Goal: Task Accomplishment & Management: Manage account settings

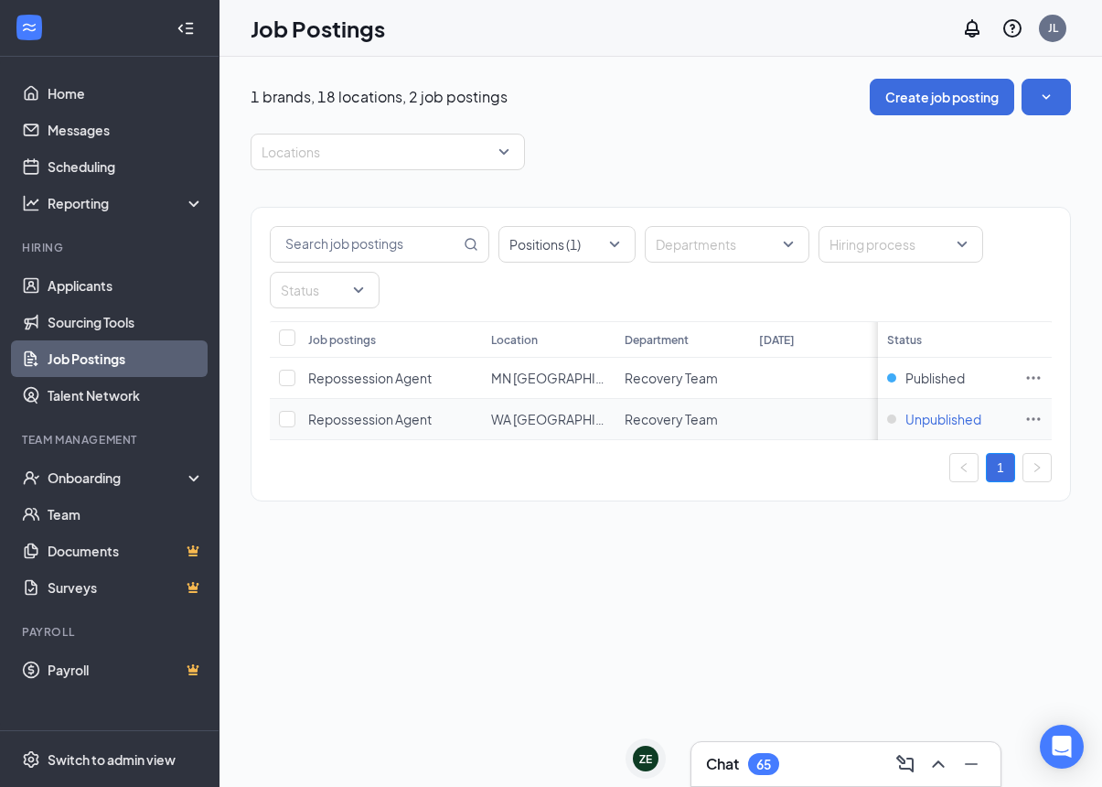
click at [913, 423] on span "Unpublished" at bounding box center [943, 419] width 76 height 18
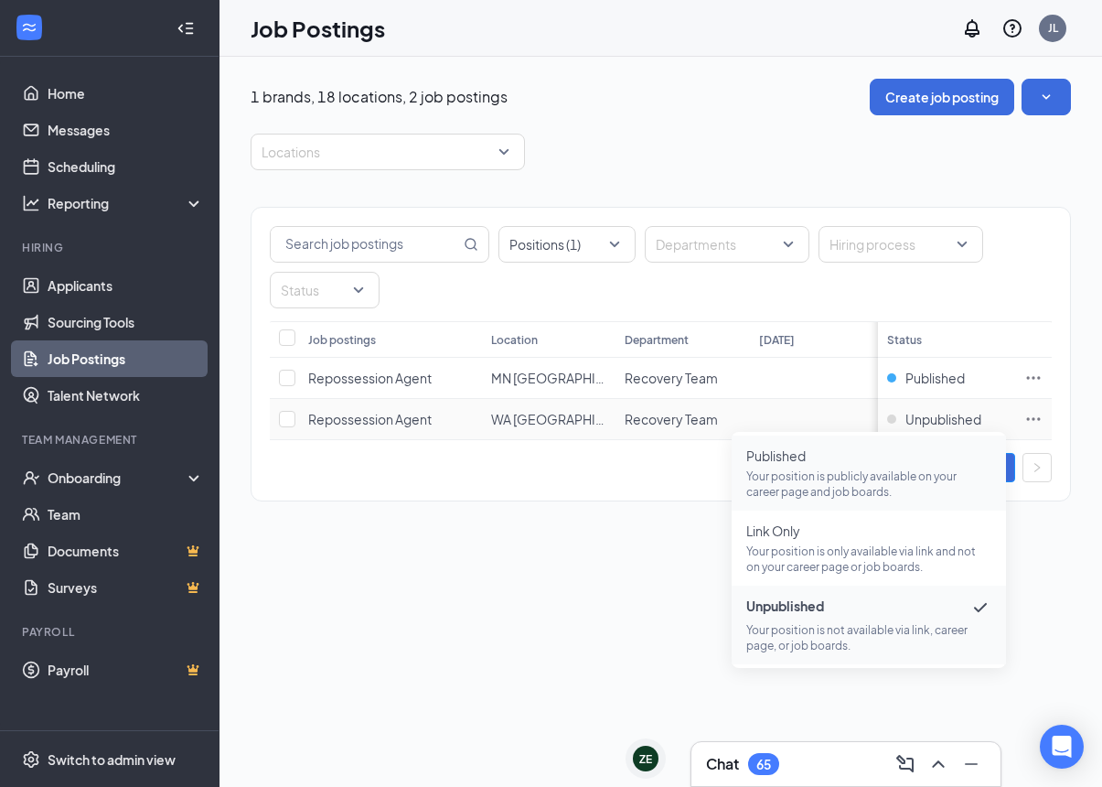
click at [846, 467] on span "Published Your position is publicly available on your career page and job board…" at bounding box center [868, 472] width 245 height 53
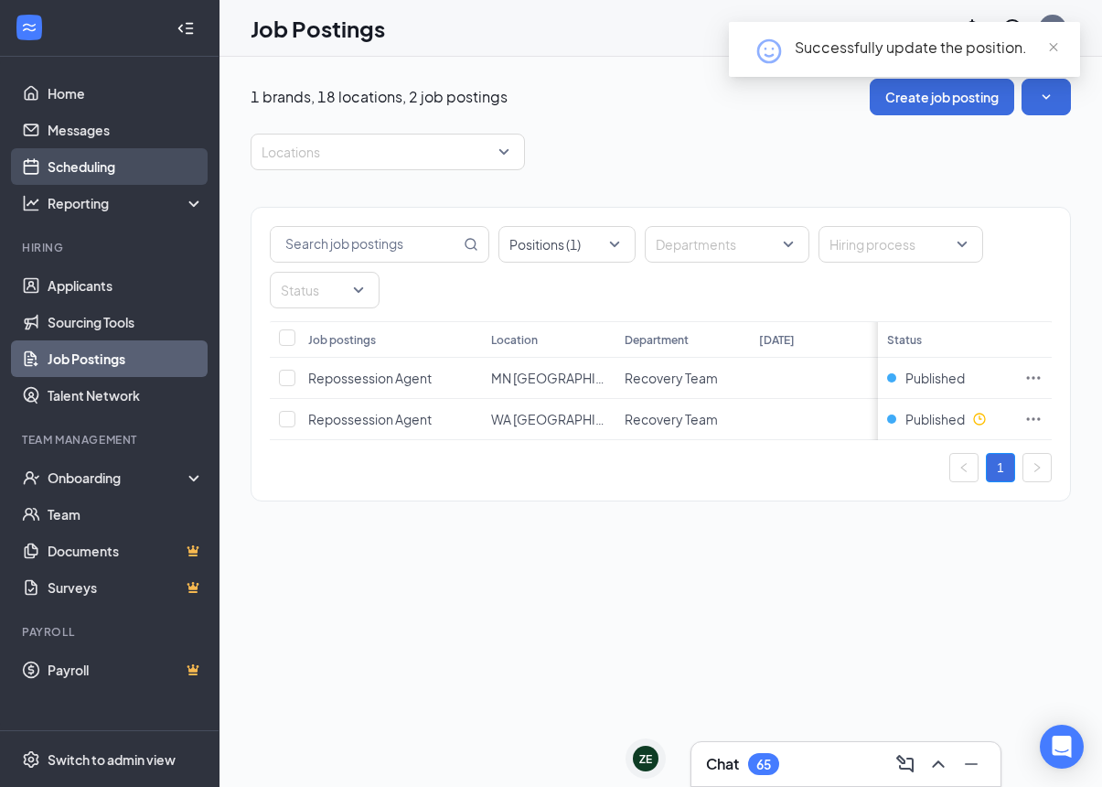
click at [100, 158] on link "Scheduling" at bounding box center [126, 166] width 156 height 37
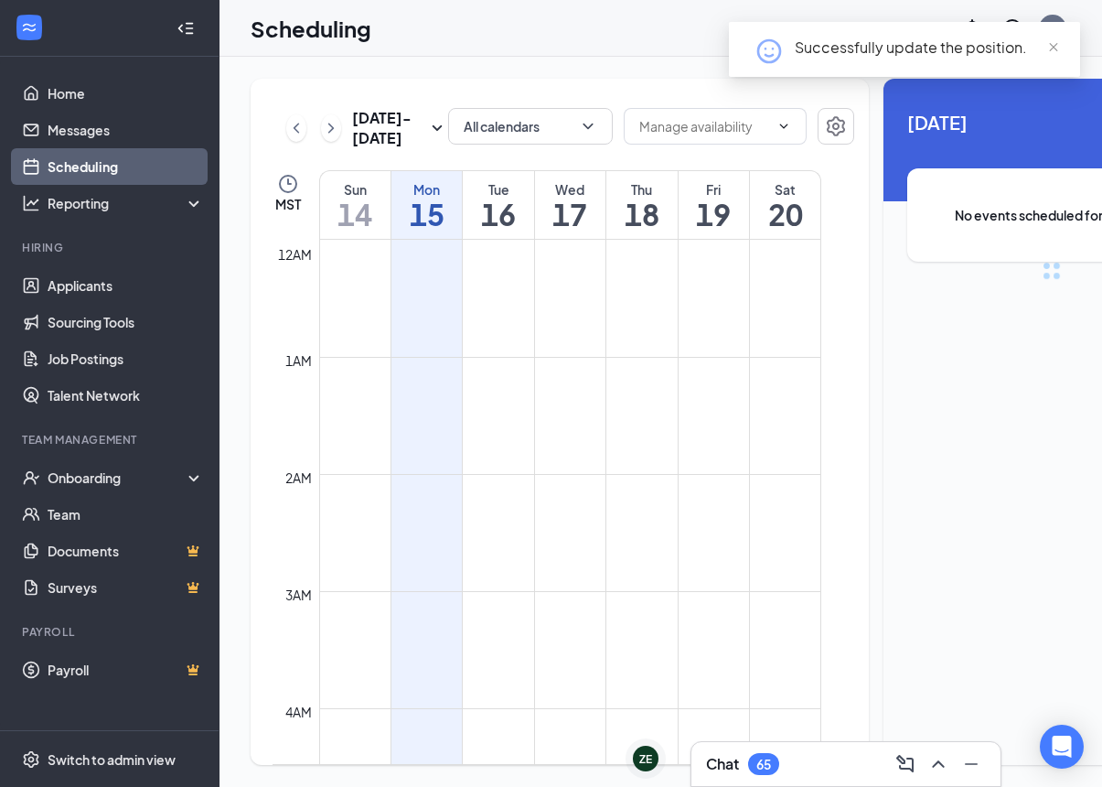
scroll to position [899, 0]
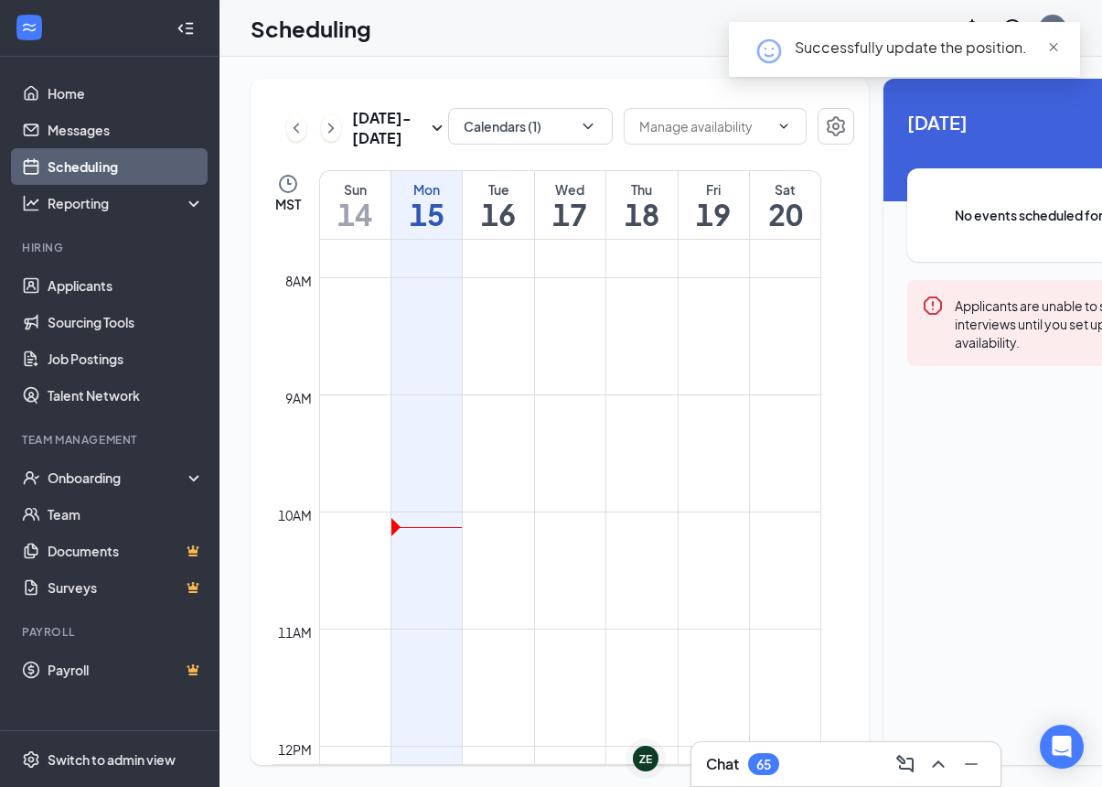
click at [1050, 41] on span "close" at bounding box center [1053, 47] width 13 height 13
click at [166, 31] on div at bounding box center [109, 28] width 219 height 57
click at [183, 27] on icon "Collapse" at bounding box center [186, 28] width 18 height 18
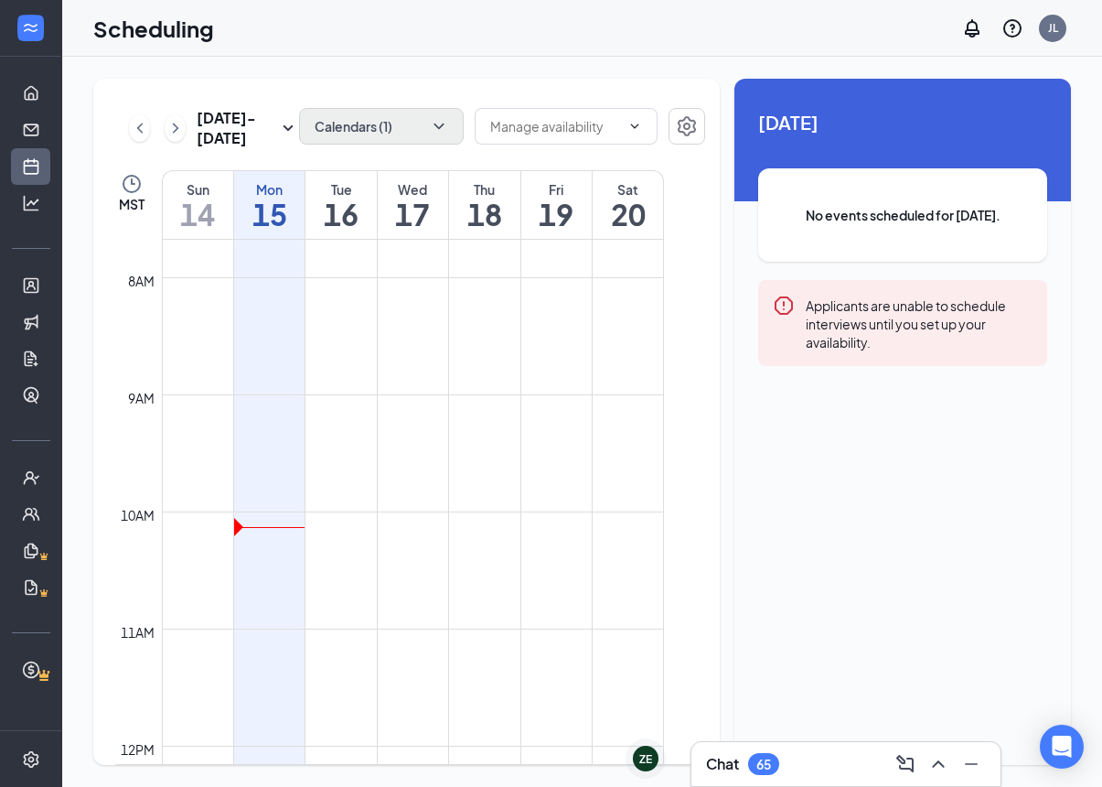
click at [406, 112] on button "Calendars (1)" at bounding box center [381, 126] width 165 height 37
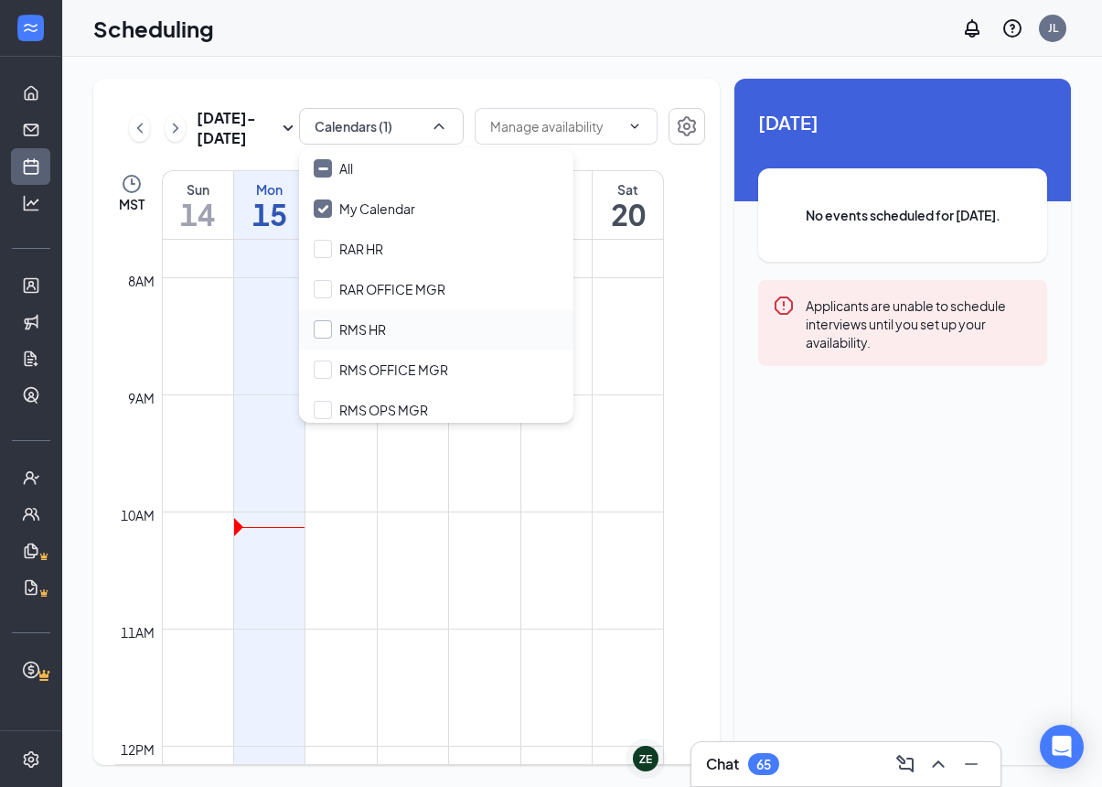
click at [331, 330] on div at bounding box center [323, 329] width 18 height 18
click at [331, 330] on input "RMS HR" at bounding box center [350, 329] width 72 height 18
click at [320, 326] on input "RMS HR" at bounding box center [350, 329] width 72 height 18
checkbox input "true"
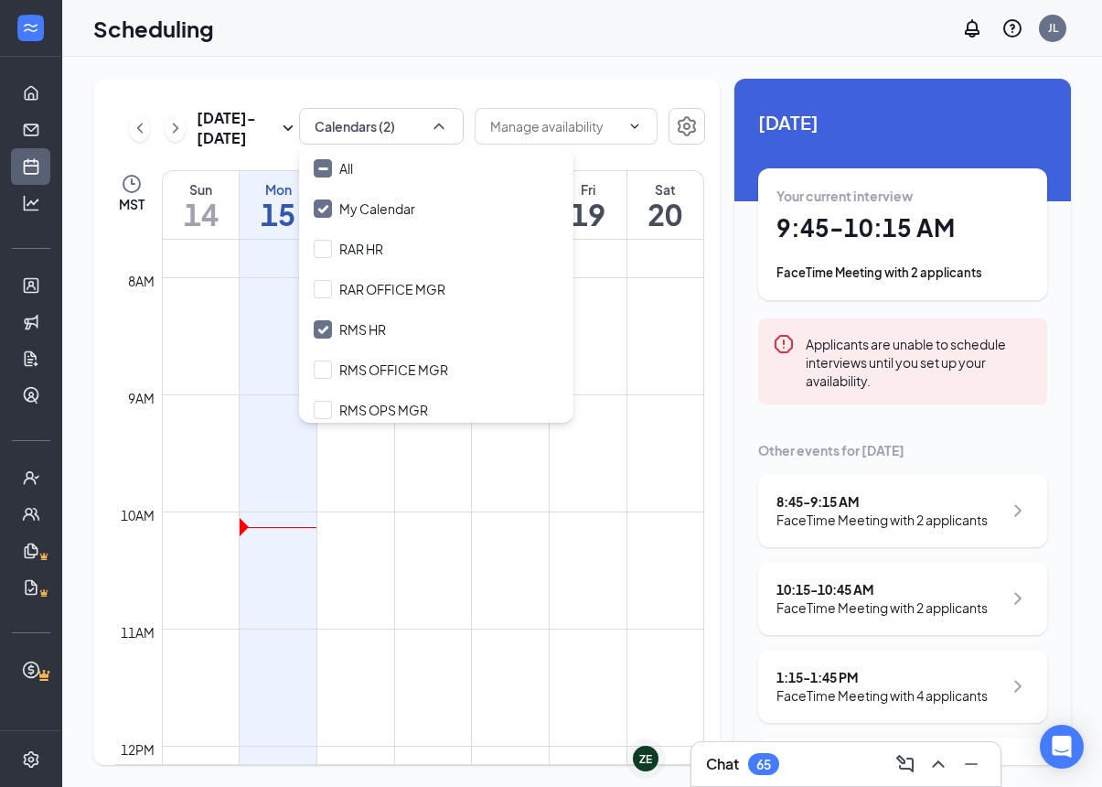
click at [295, 59] on div "[DATE] - [DATE] Calendars (2) MST Sun 14 Mon 15 Tue 16 Wed 17 Thu 18 Fri 19 Sat…" at bounding box center [582, 422] width 1040 height 730
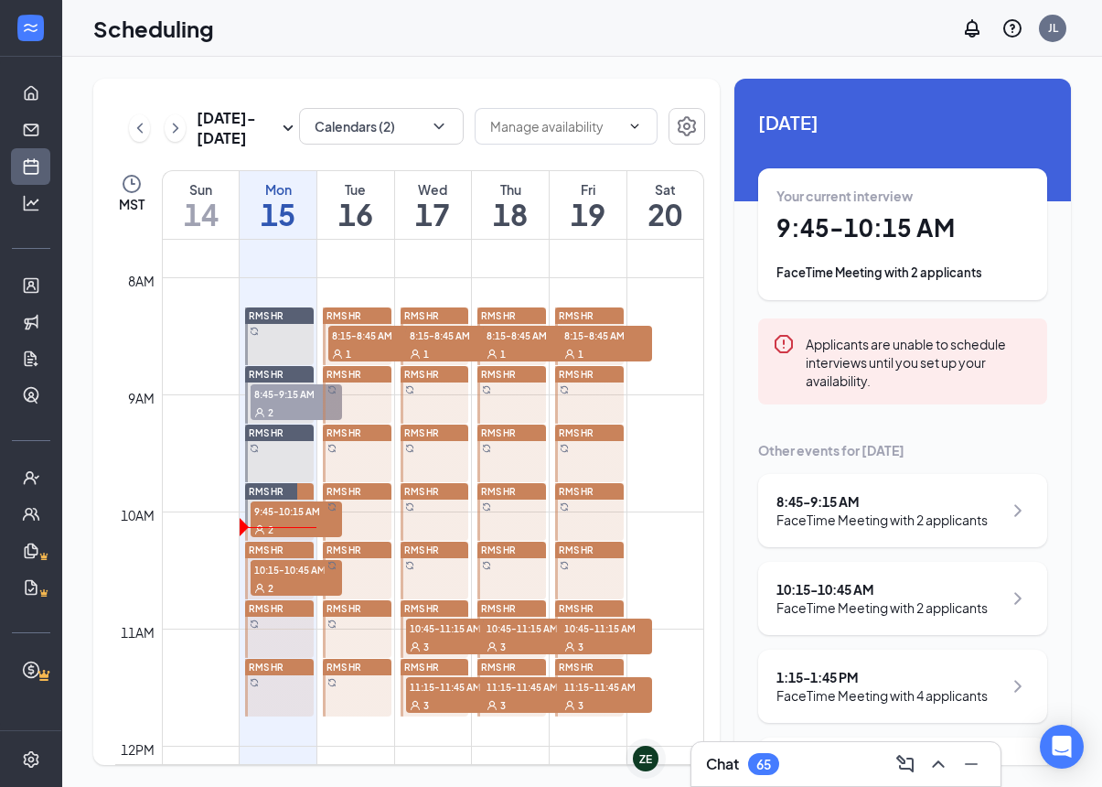
click at [295, 403] on div "2" at bounding box center [296, 411] width 91 height 18
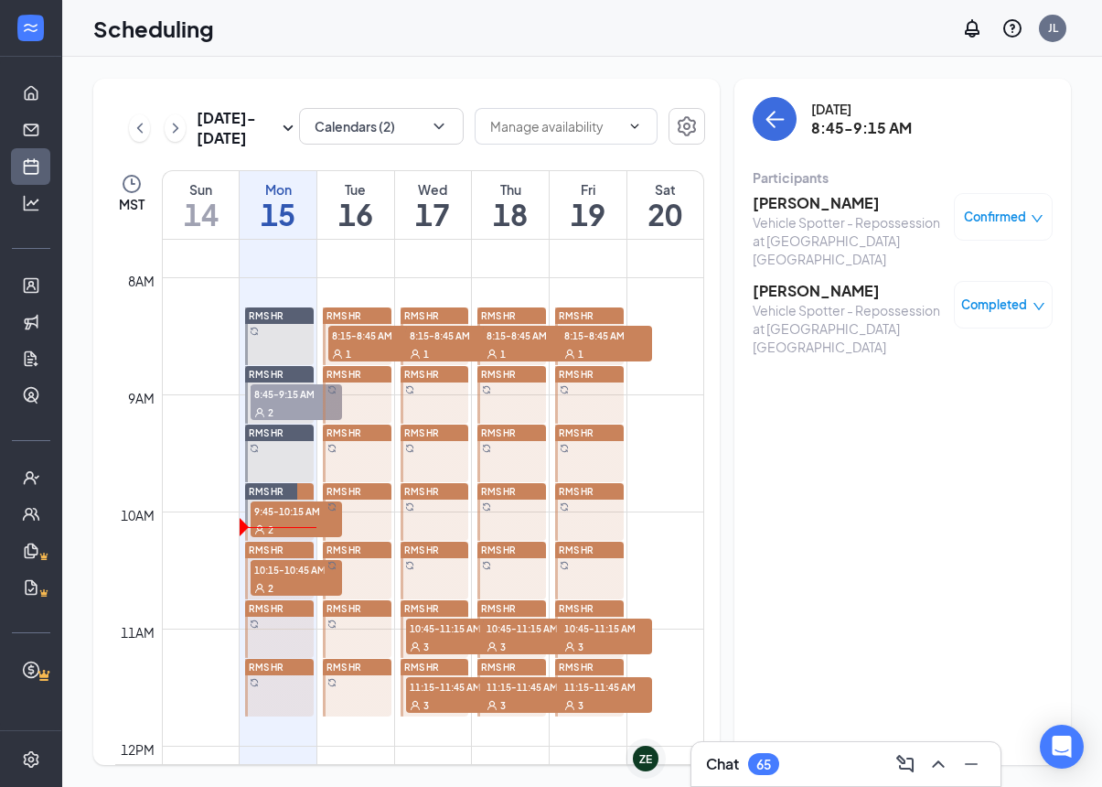
click at [350, 432] on span "RMS HR" at bounding box center [344, 432] width 35 height 11
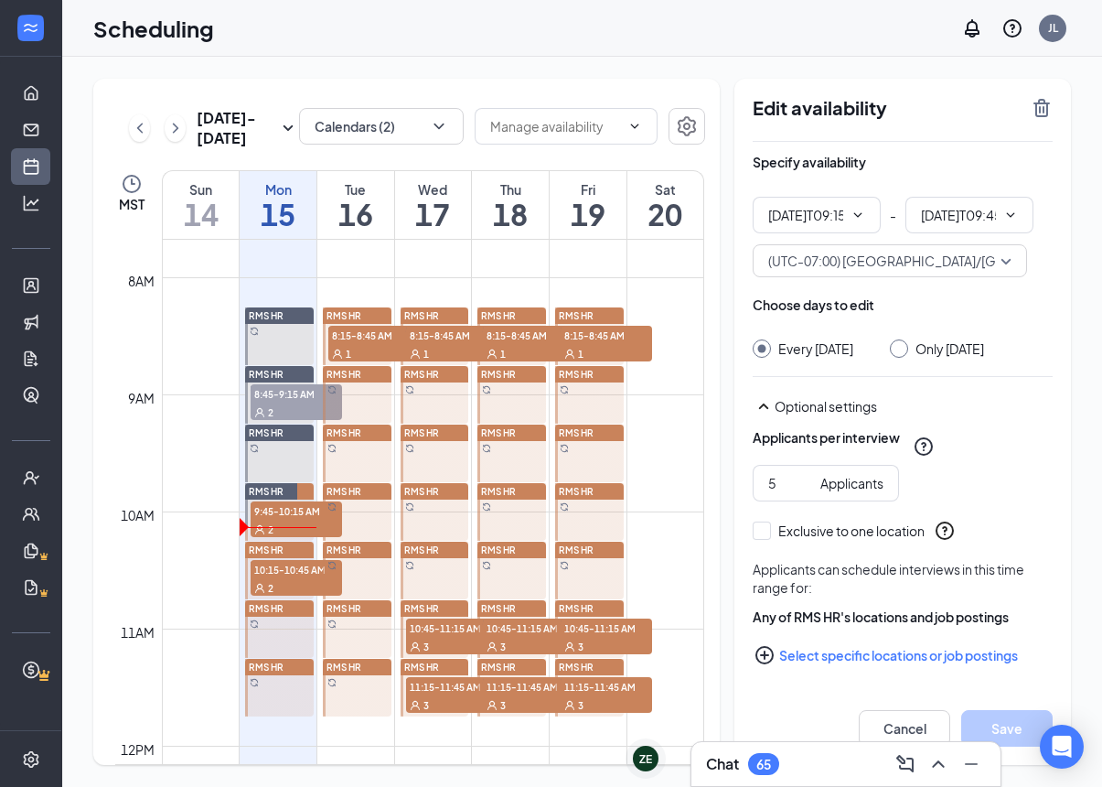
type input "09:15 AM"
type input "09:45 AM"
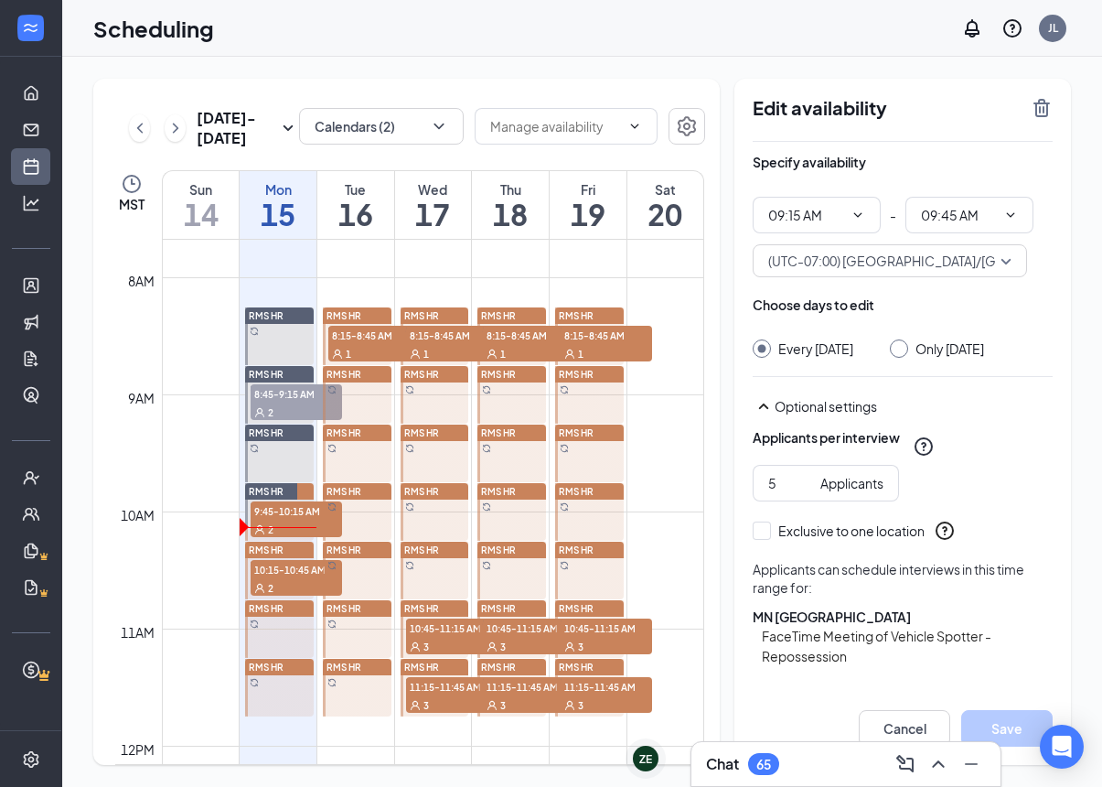
click at [277, 493] on span "RMS HR" at bounding box center [266, 491] width 35 height 11
click at [294, 316] on div "RMS HR" at bounding box center [279, 315] width 69 height 16
click at [294, 379] on div "RMS HR" at bounding box center [279, 374] width 69 height 16
click at [298, 431] on div "RMS HR" at bounding box center [279, 432] width 69 height 16
type input "09:15 AM"
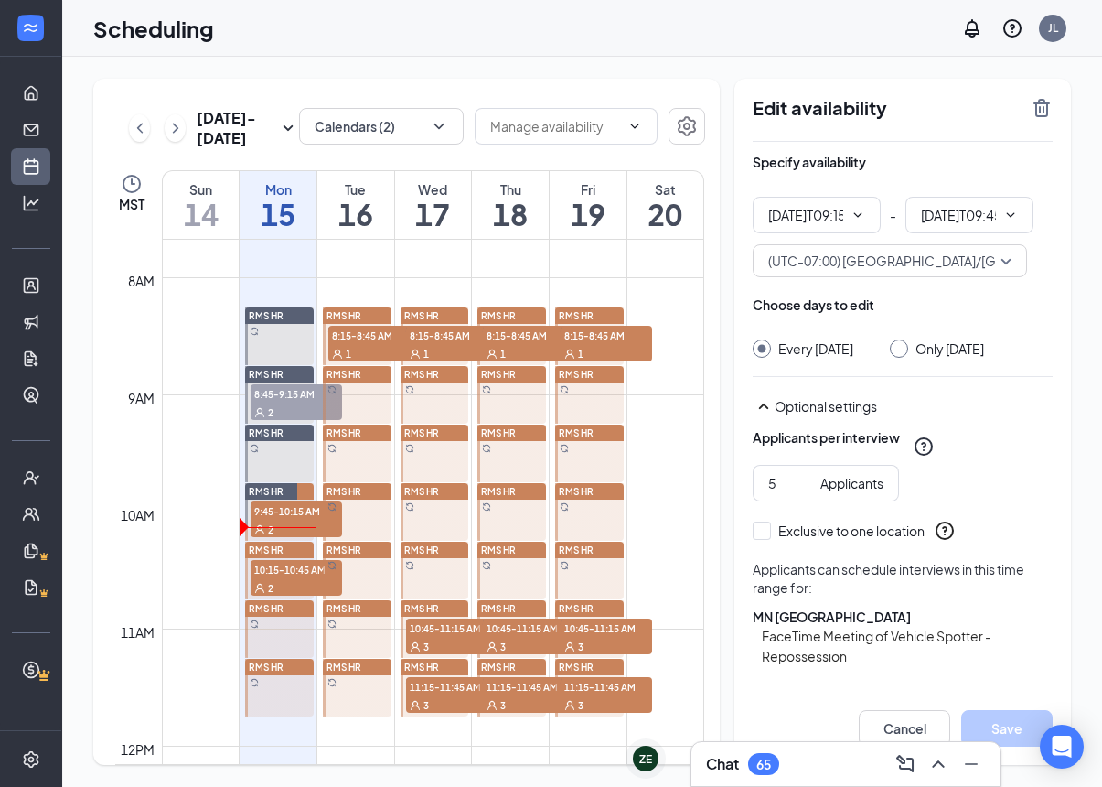
type input "09:45 AM"
click at [300, 374] on div "RMS HR" at bounding box center [279, 374] width 69 height 16
click at [792, 487] on input "5" at bounding box center [790, 483] width 45 height 20
type input "1"
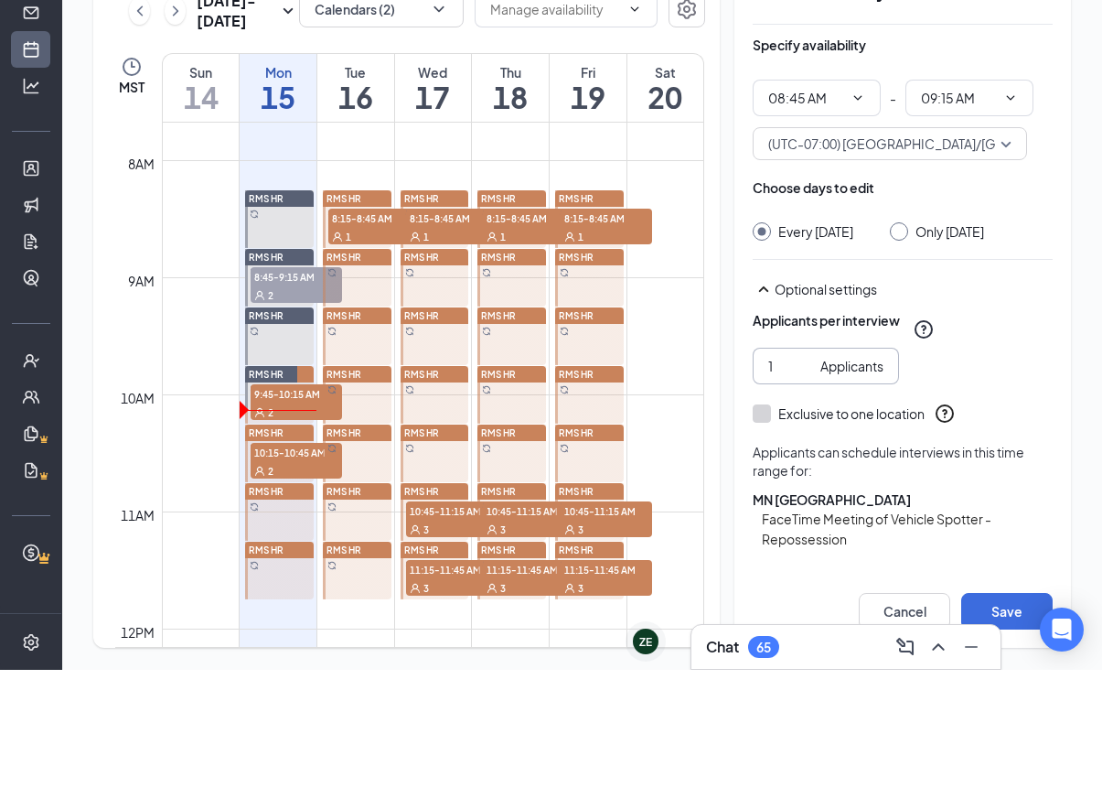
scroll to position [23, 0]
click at [849, 688] on button "Select specific locations or job postings" at bounding box center [903, 706] width 300 height 37
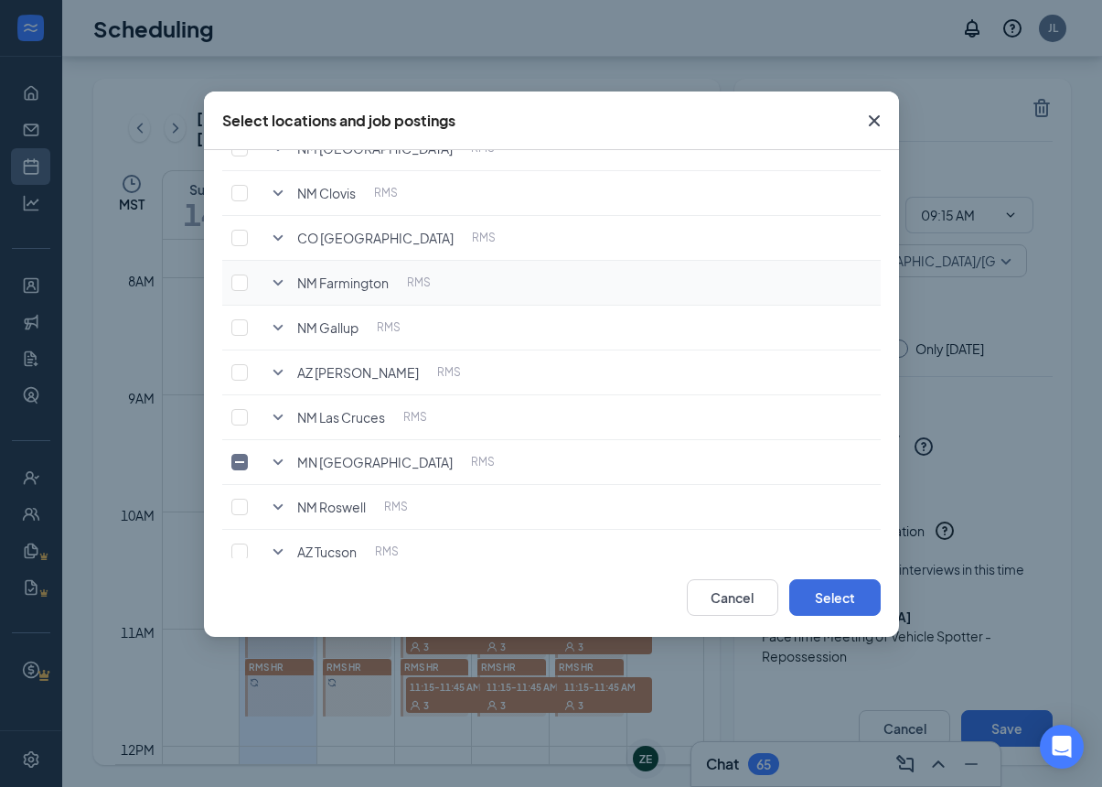
scroll to position [134, 0]
click at [273, 466] on icon "SmallChevronDown" at bounding box center [278, 461] width 22 height 22
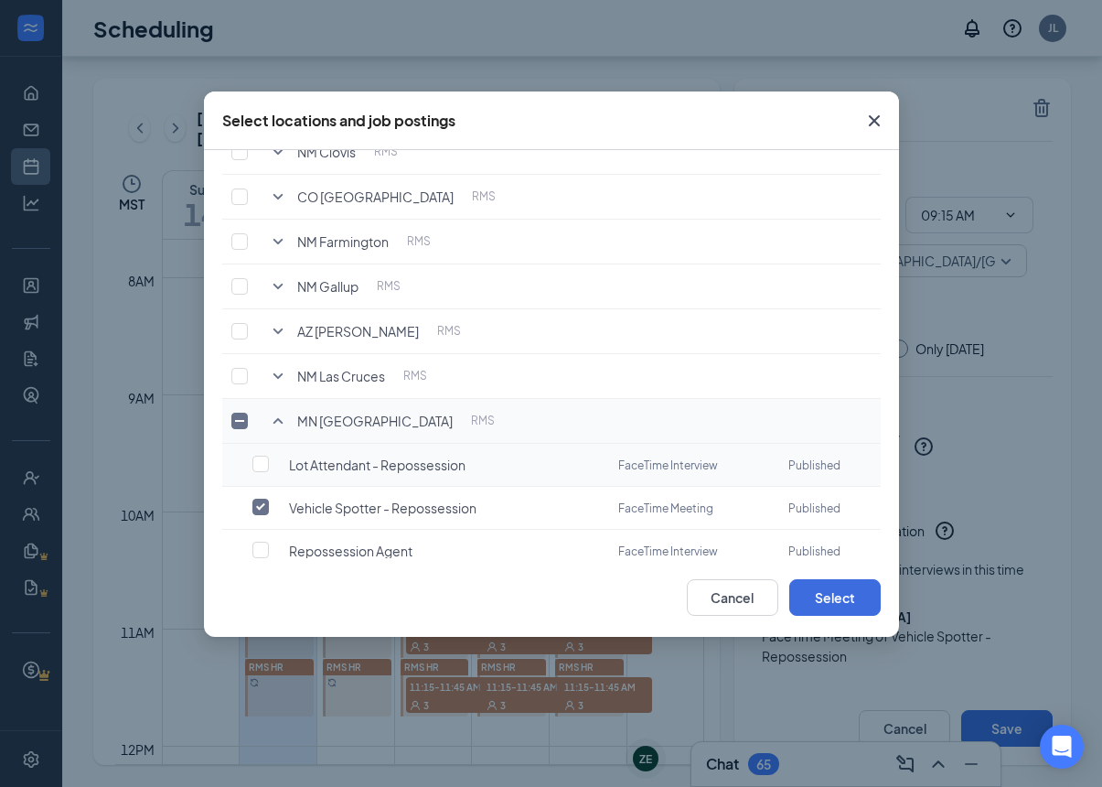
scroll to position [190, 0]
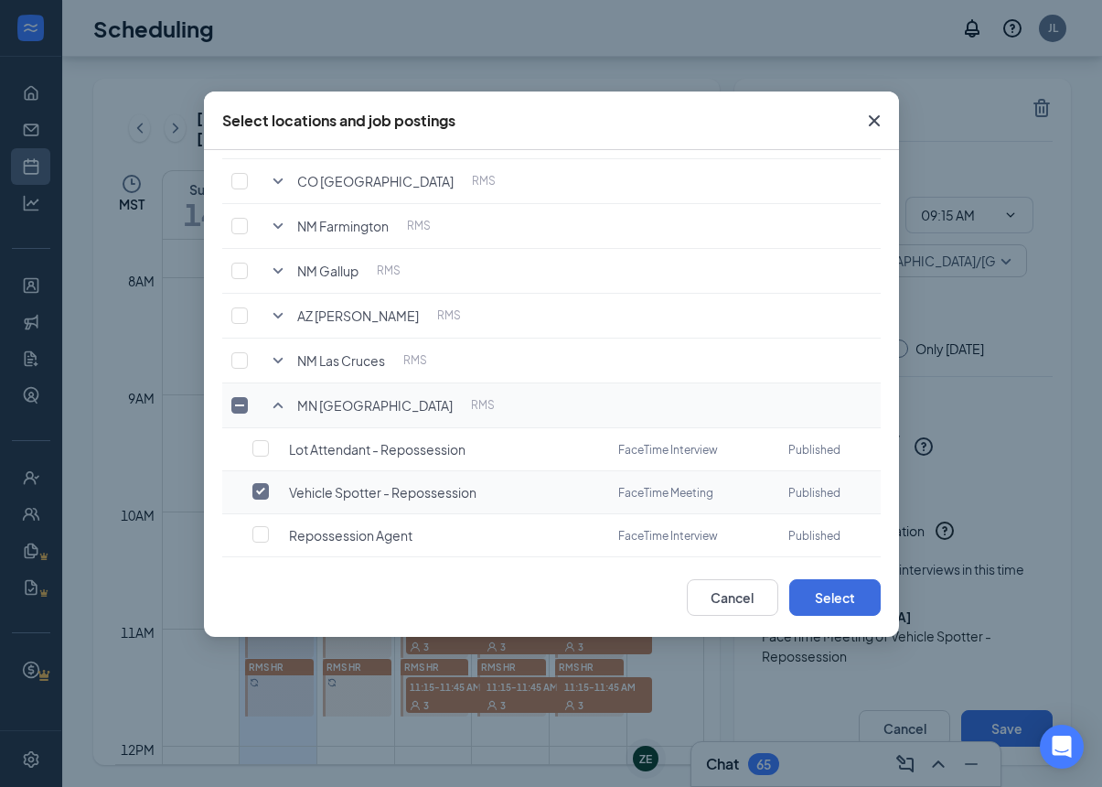
click at [265, 487] on input "checkbox" at bounding box center [260, 491] width 16 height 16
checkbox input "true"
checkbox input "false"
click at [263, 530] on input "checkbox" at bounding box center [260, 534] width 16 height 16
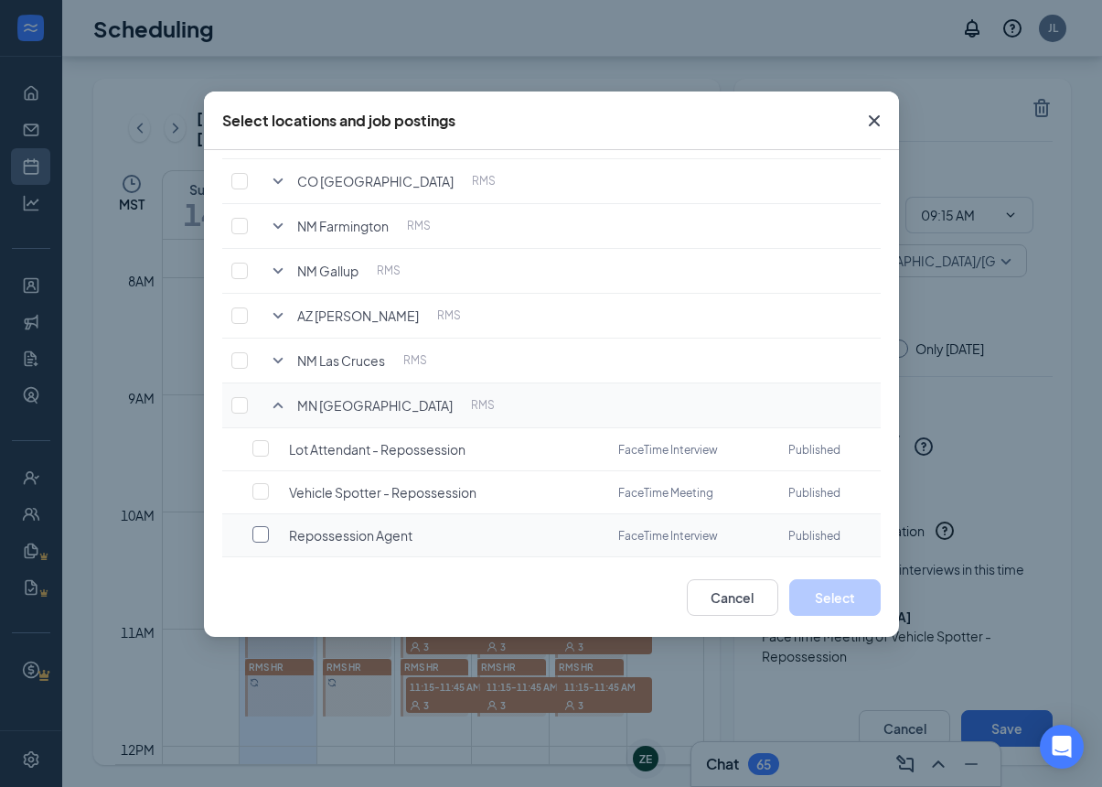
checkbox input "false"
checkbox input "true"
click at [830, 598] on button "Select" at bounding box center [834, 597] width 91 height 37
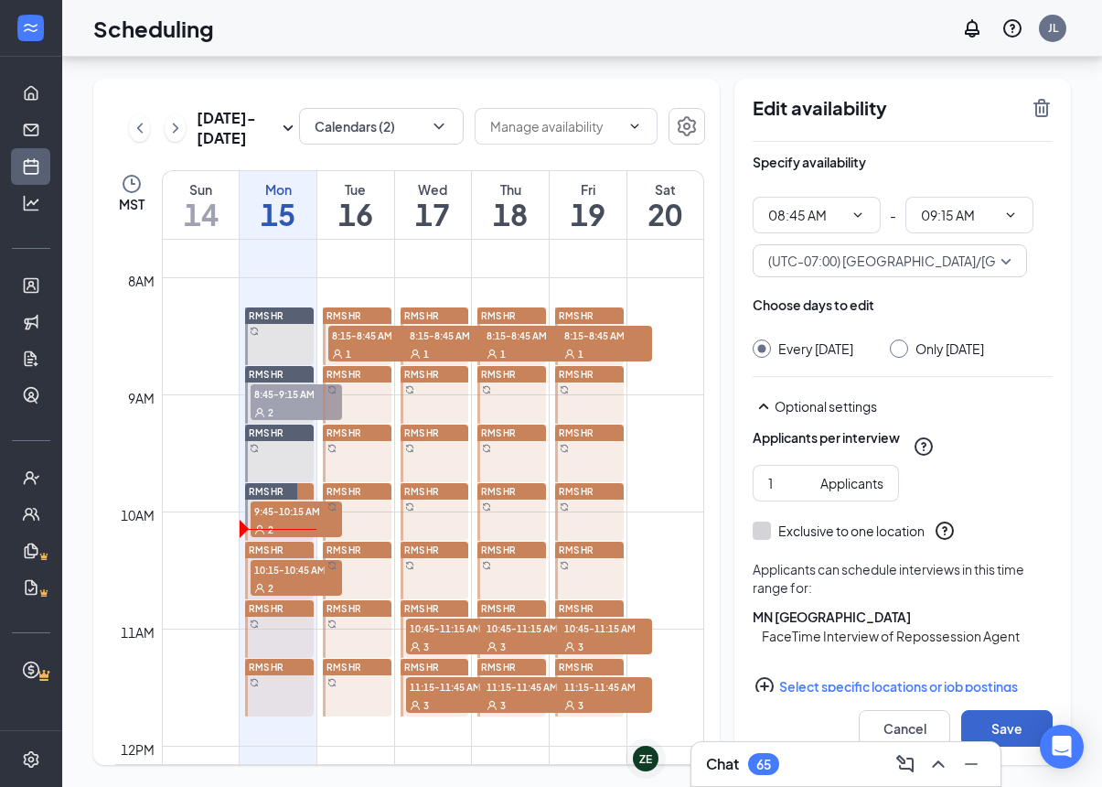
click at [983, 725] on button "Save" at bounding box center [1006, 728] width 91 height 37
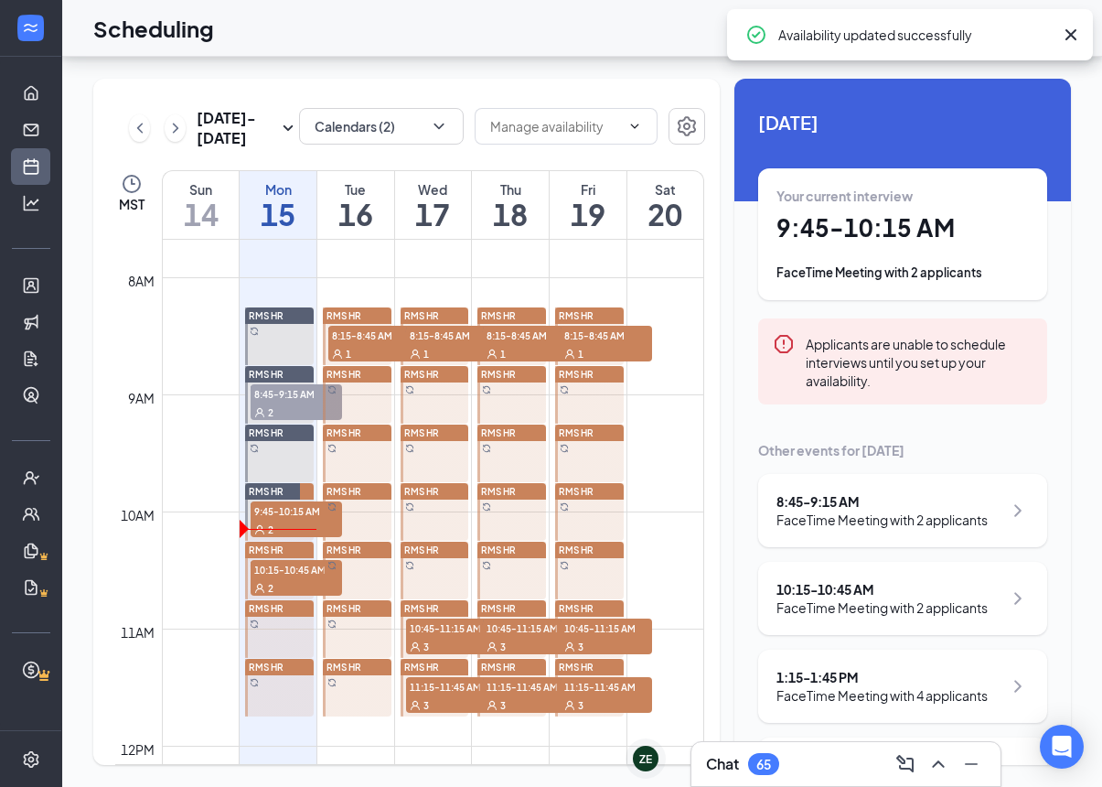
click at [360, 369] on span "RMS HR" at bounding box center [344, 374] width 35 height 11
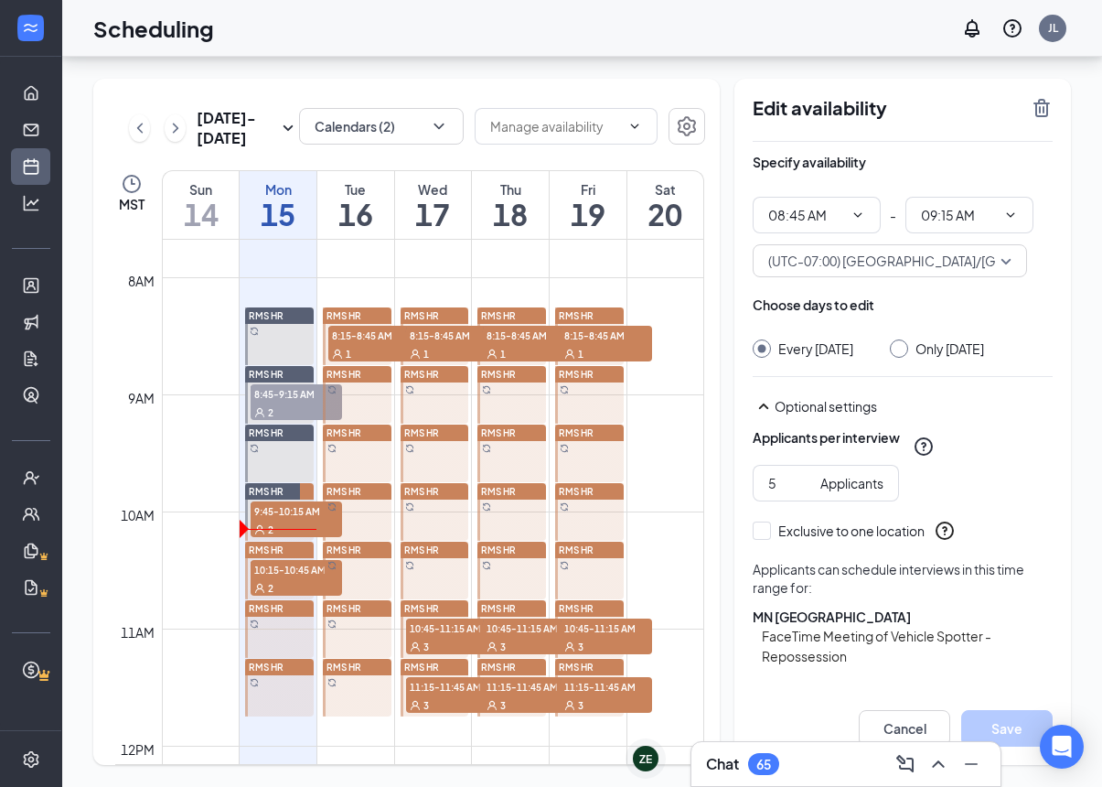
click at [836, 688] on button "Select specific locations or job postings" at bounding box center [903, 706] width 300 height 37
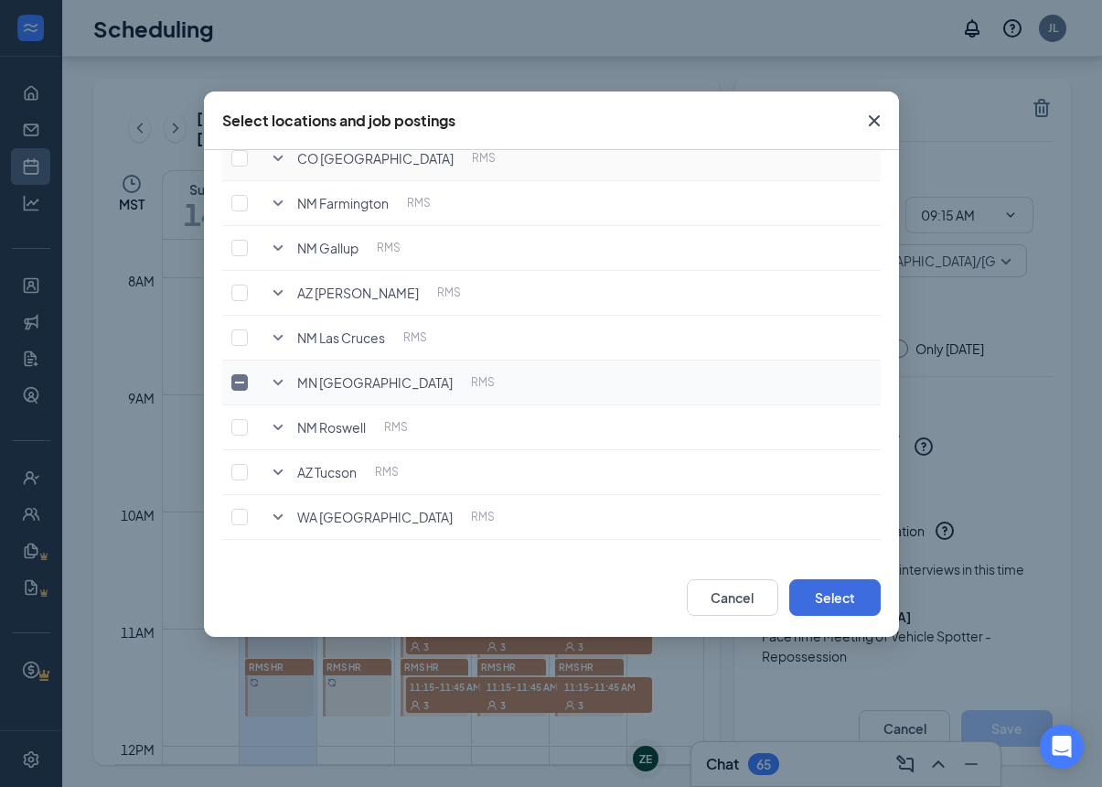
scroll to position [213, 0]
click at [278, 382] on icon "SmallChevronDown" at bounding box center [278, 382] width 22 height 22
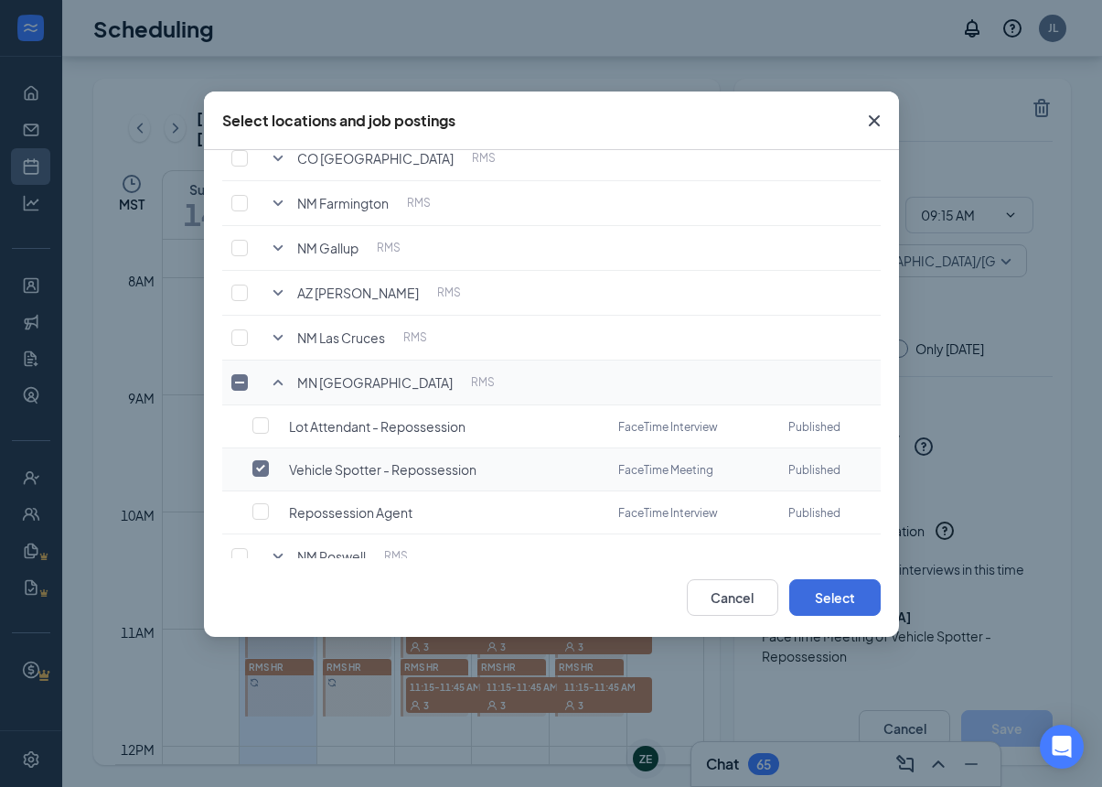
click at [256, 469] on input "checkbox" at bounding box center [260, 468] width 16 height 16
checkbox input "true"
checkbox input "false"
click at [259, 508] on input "checkbox" at bounding box center [260, 511] width 16 height 16
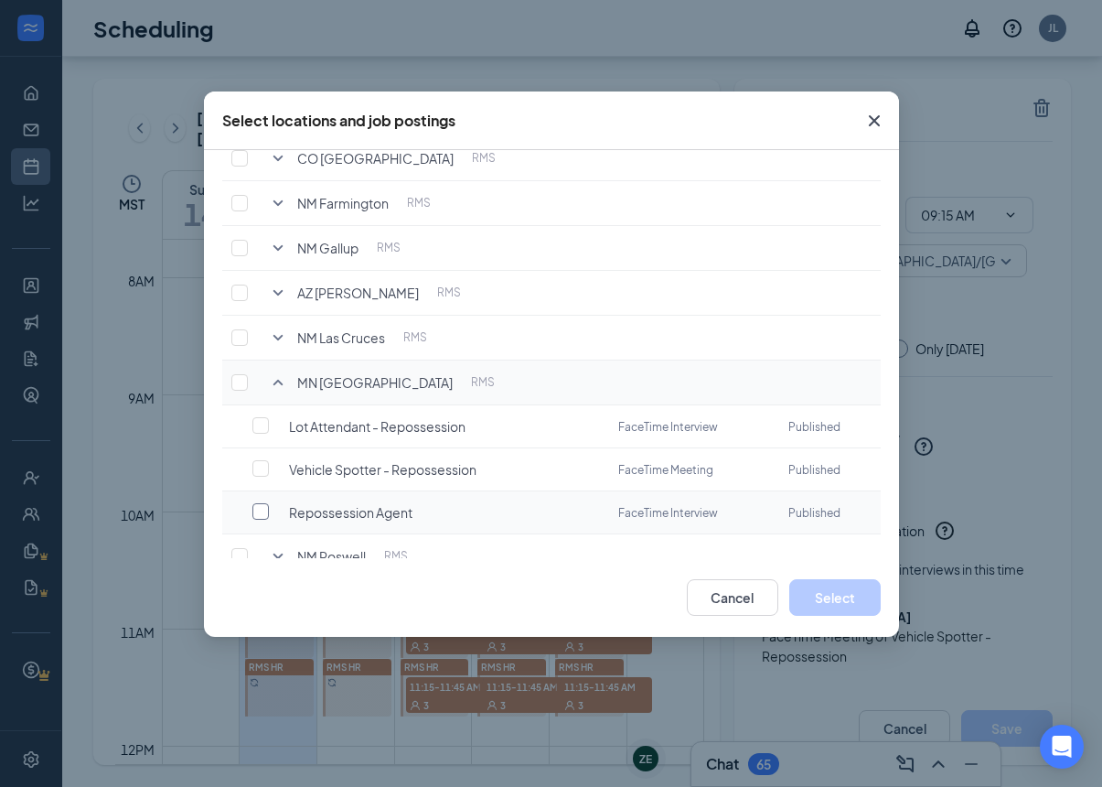
checkbox input "false"
checkbox input "true"
click at [822, 590] on button "Select" at bounding box center [834, 597] width 91 height 37
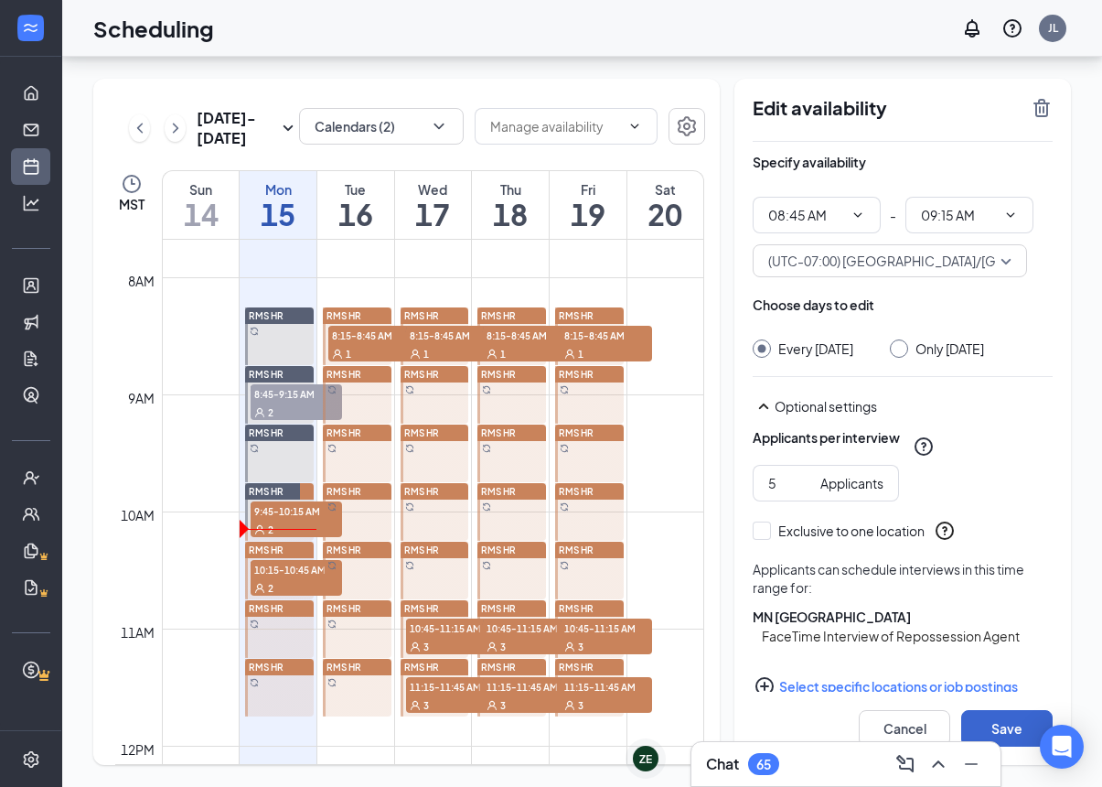
click at [999, 727] on button "Save" at bounding box center [1006, 728] width 91 height 37
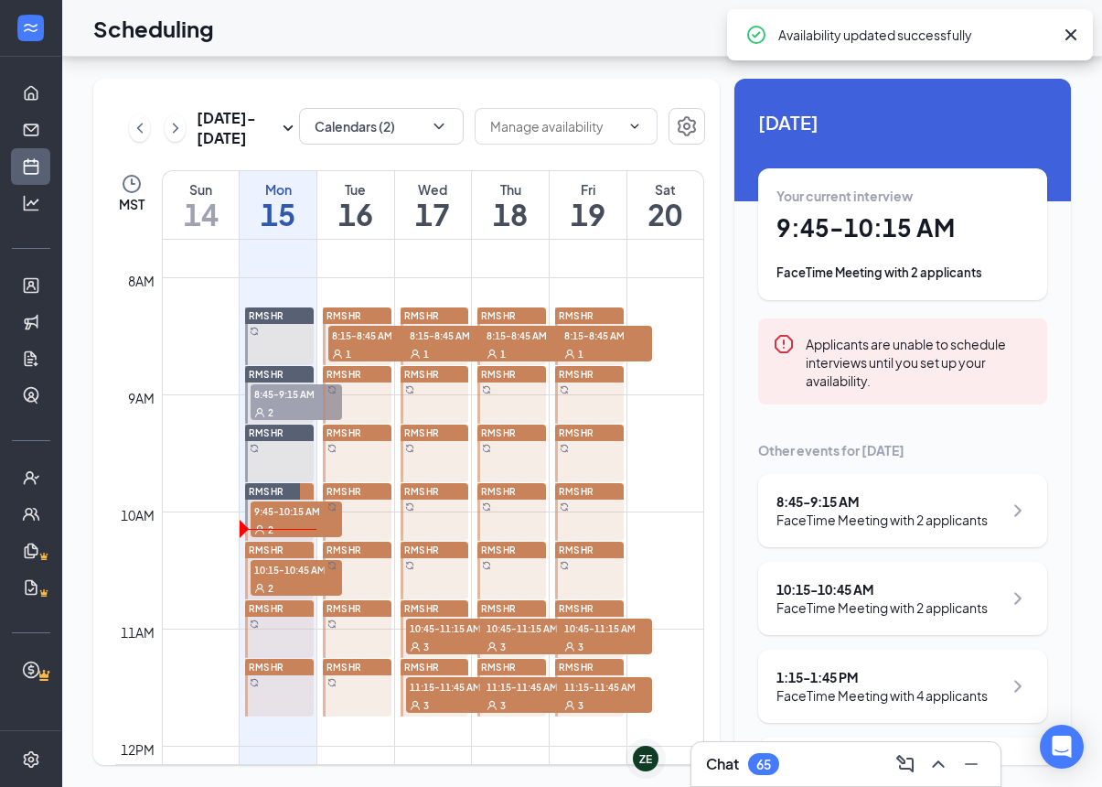
click at [432, 369] on span "RMS HR" at bounding box center [421, 374] width 35 height 11
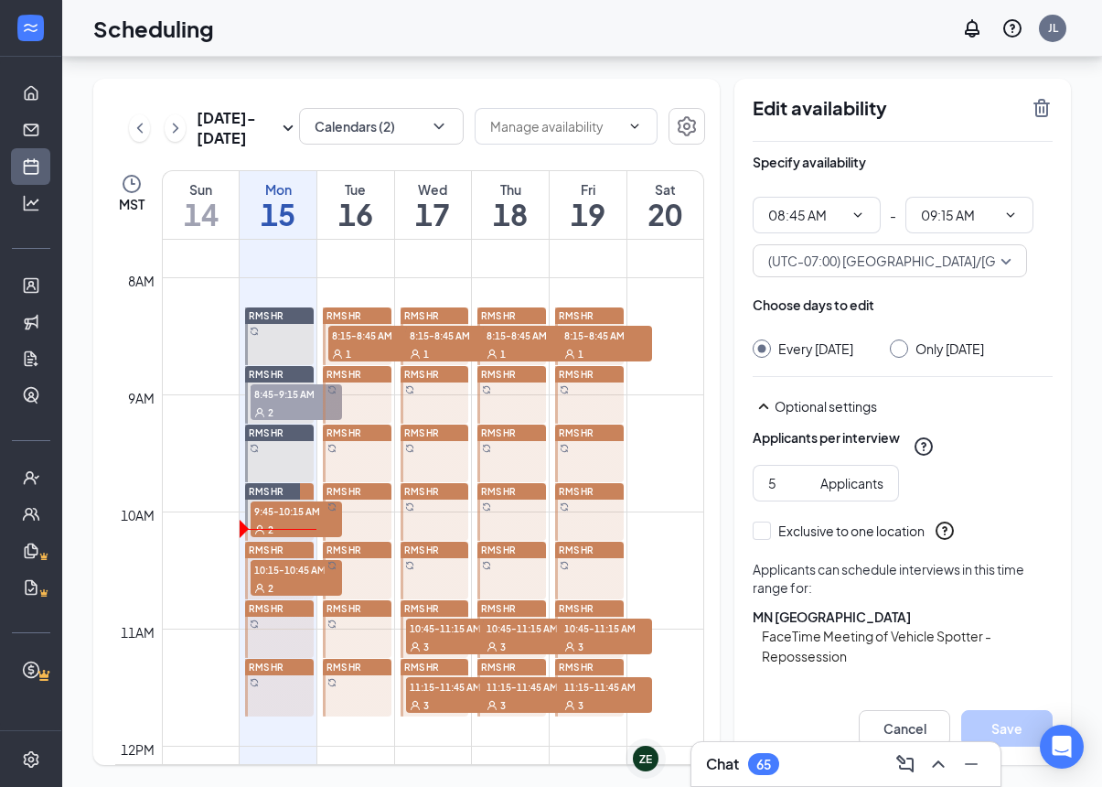
click at [369, 366] on div "RMS HR" at bounding box center [357, 374] width 69 height 16
click at [786, 473] on input "5" at bounding box center [790, 483] width 45 height 20
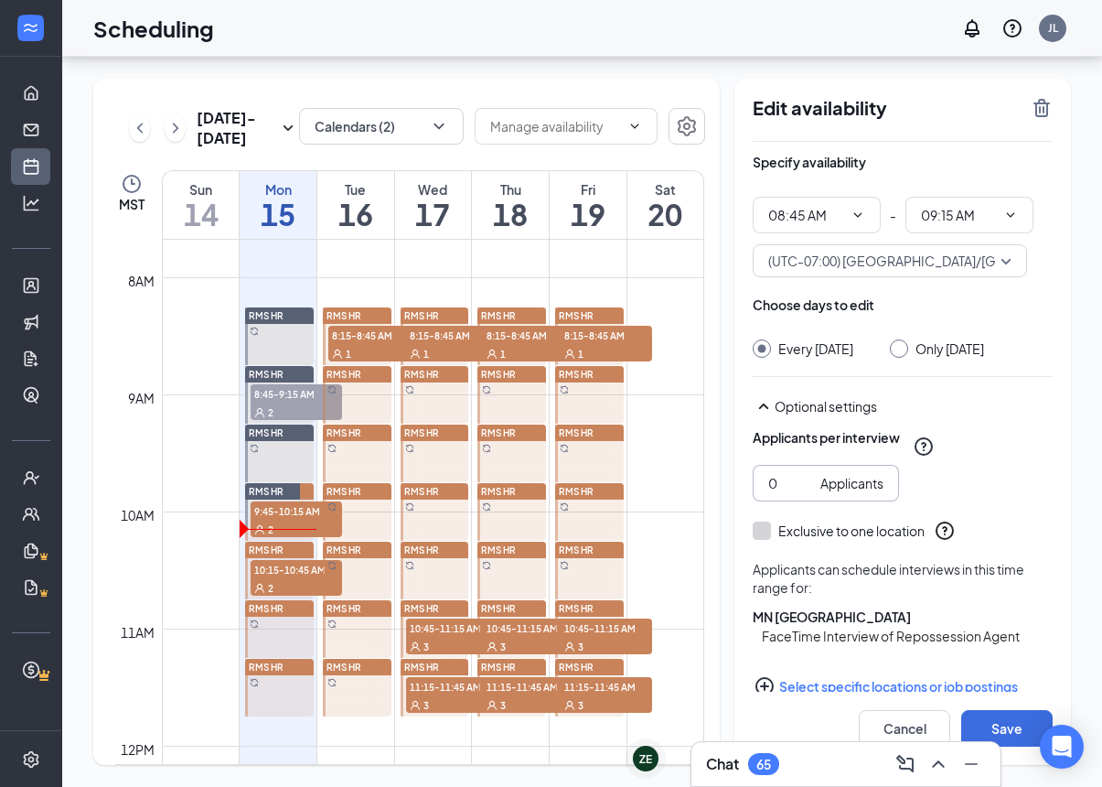
type input "1"
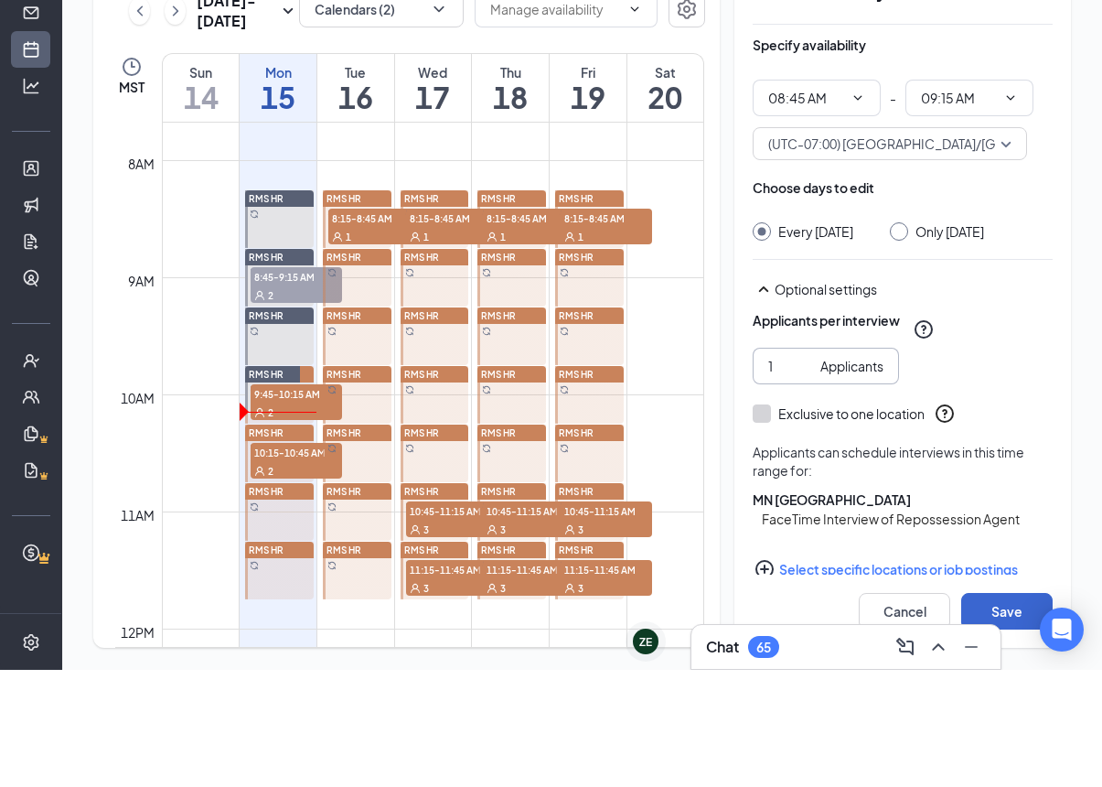
click at [1002, 710] on button "Save" at bounding box center [1006, 728] width 91 height 37
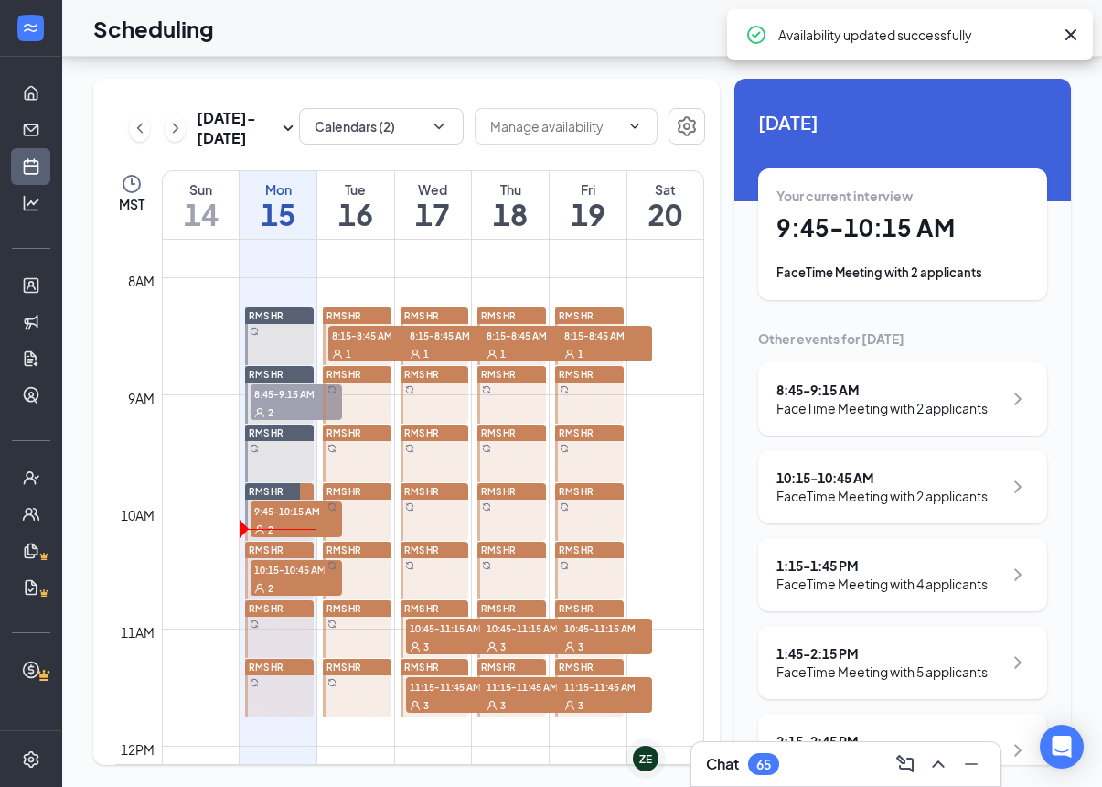
click at [421, 369] on span "RMS HR" at bounding box center [421, 374] width 35 height 11
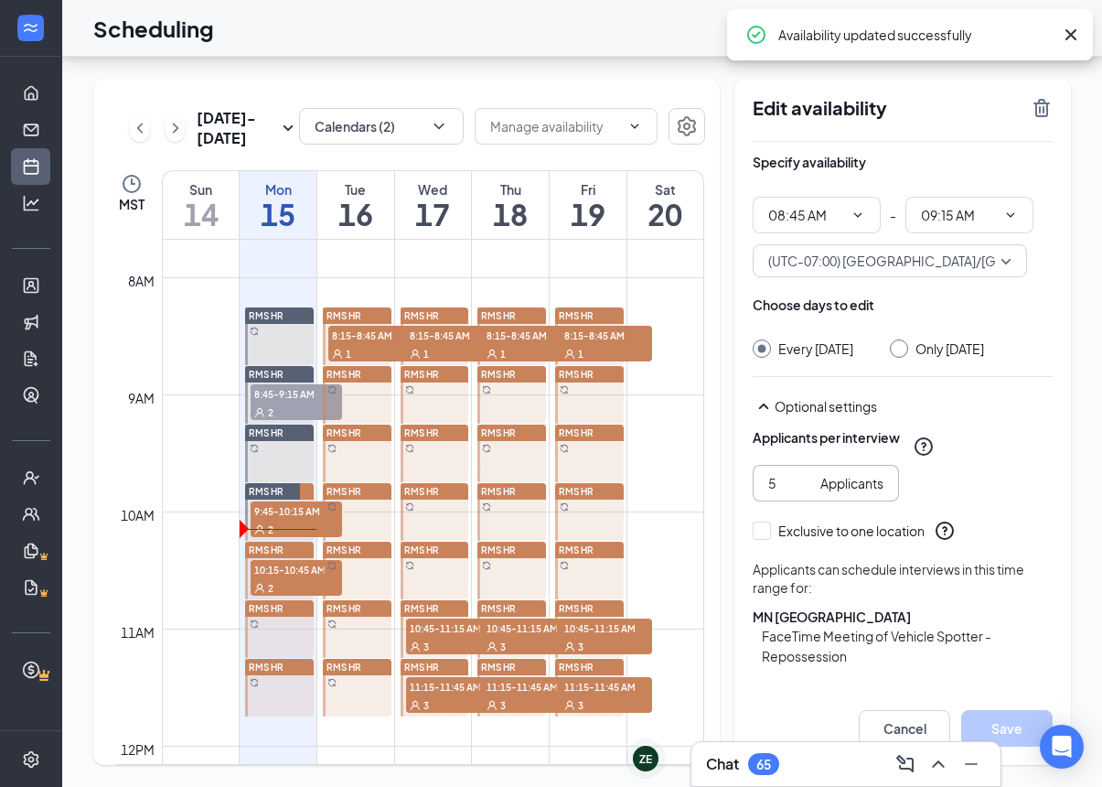
click at [793, 473] on input "5" at bounding box center [790, 483] width 45 height 20
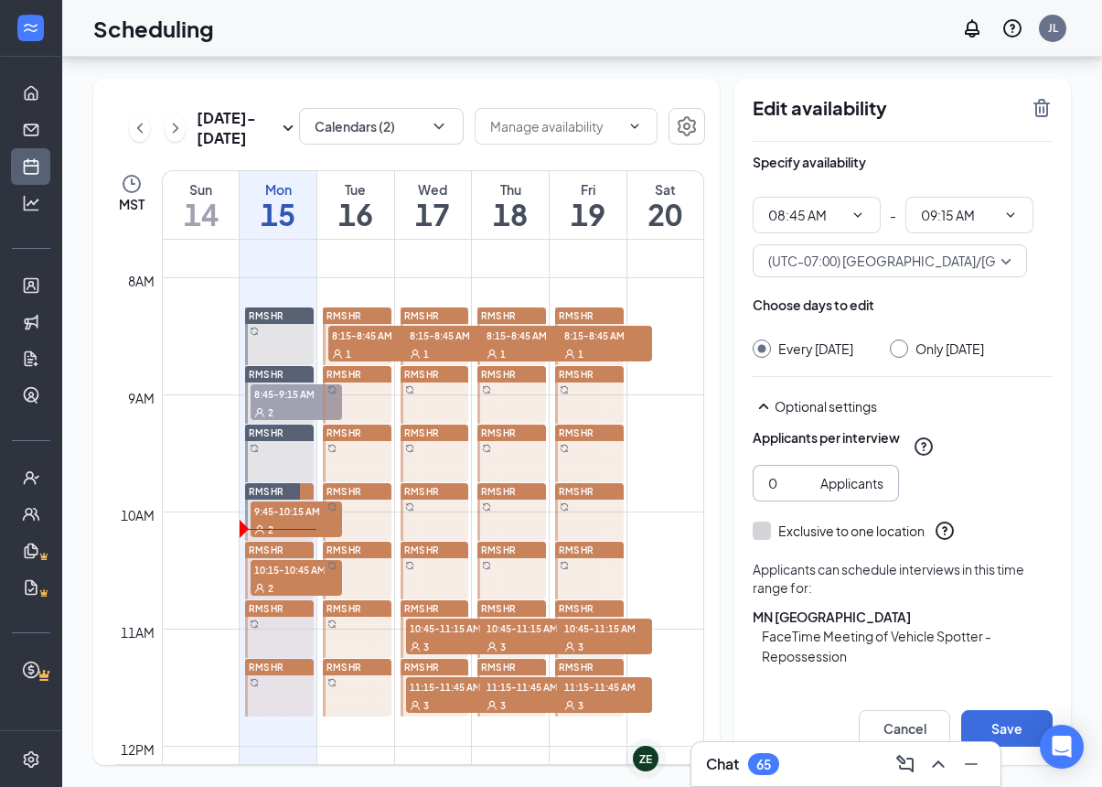
type input "1"
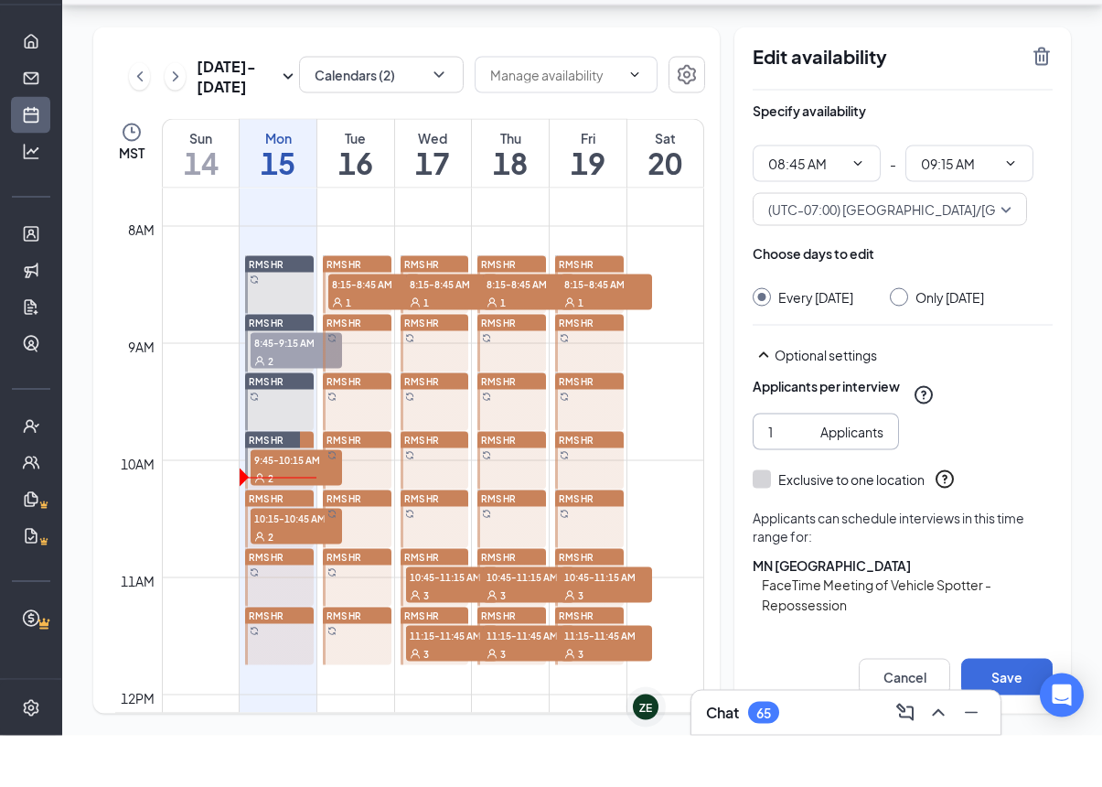
click at [830, 688] on button "Select specific locations or job postings" at bounding box center [903, 706] width 300 height 37
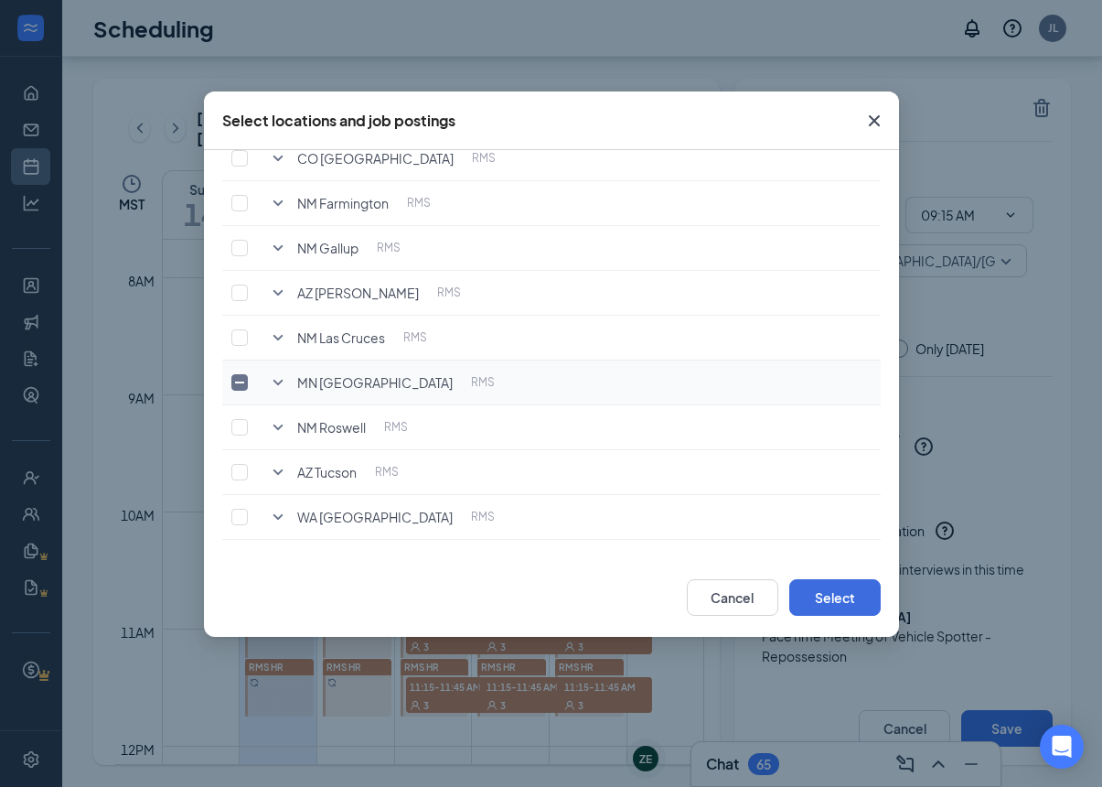
scroll to position [213, 0]
click at [280, 377] on icon "SmallChevronDown" at bounding box center [278, 382] width 22 height 22
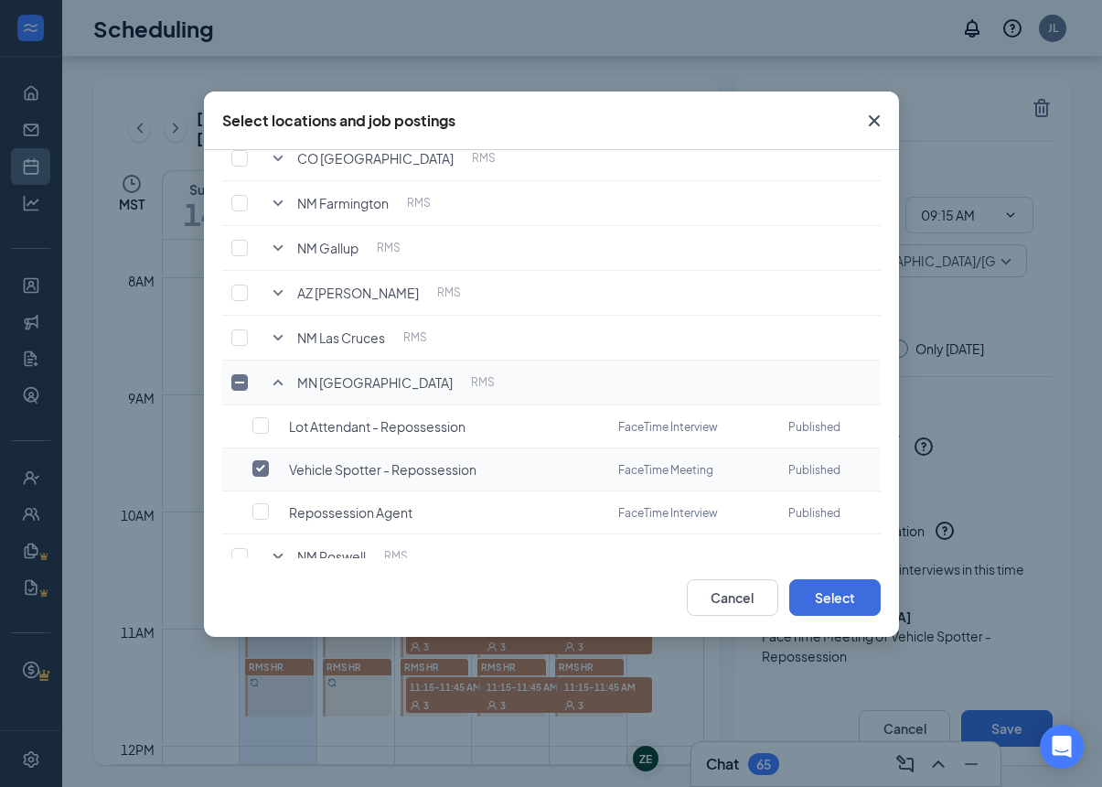
click at [262, 466] on input "checkbox" at bounding box center [260, 468] width 16 height 16
checkbox input "true"
checkbox input "false"
click at [262, 505] on input "checkbox" at bounding box center [260, 511] width 16 height 16
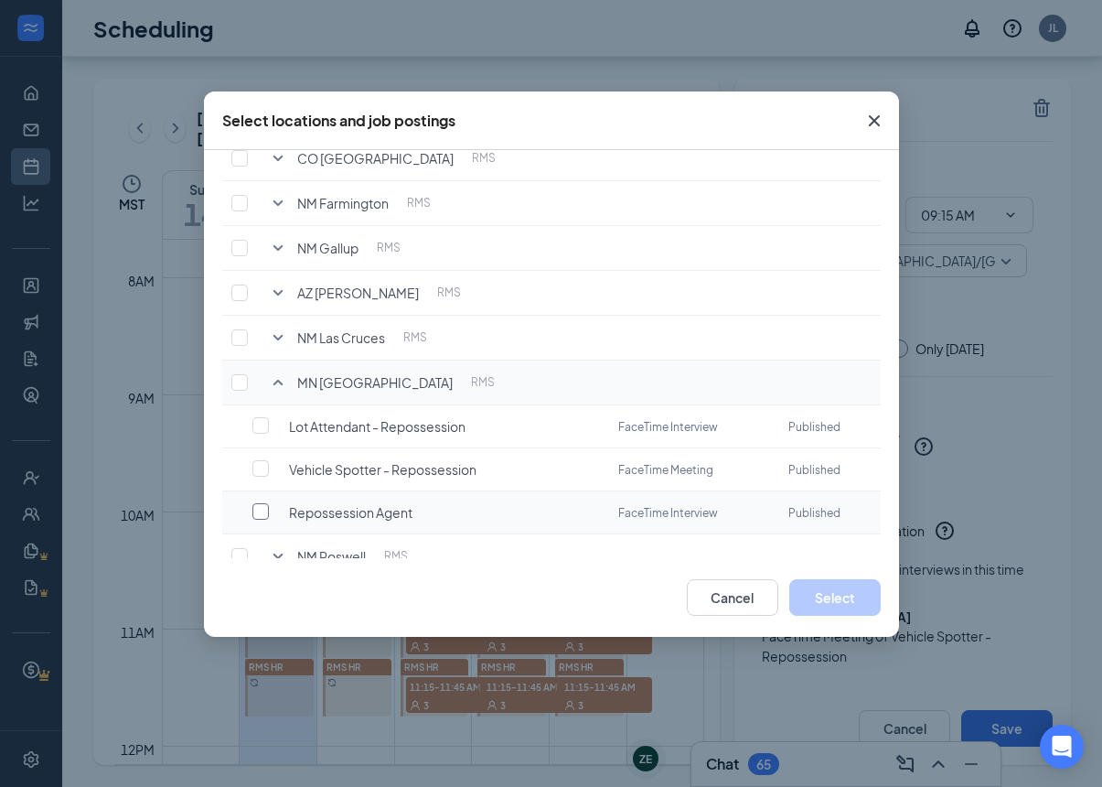
checkbox input "false"
checkbox input "true"
click at [819, 592] on button "Select" at bounding box center [834, 597] width 91 height 37
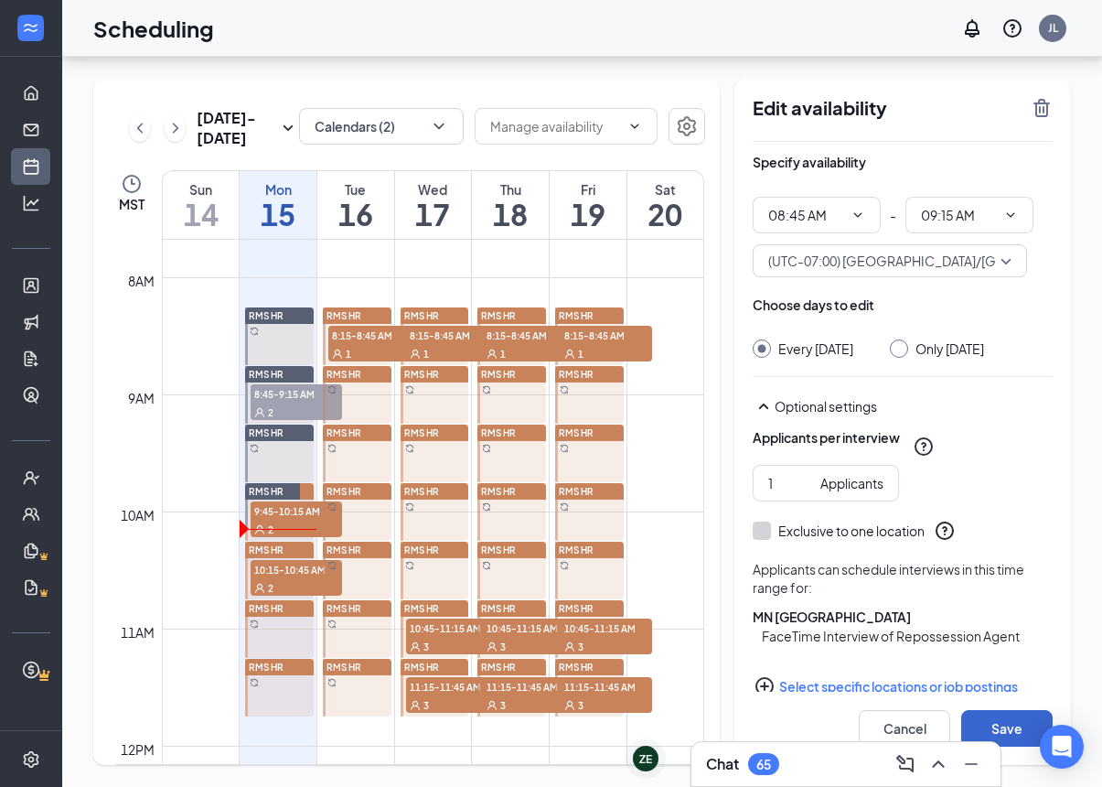
click at [1003, 726] on button "Save" at bounding box center [1006, 728] width 91 height 37
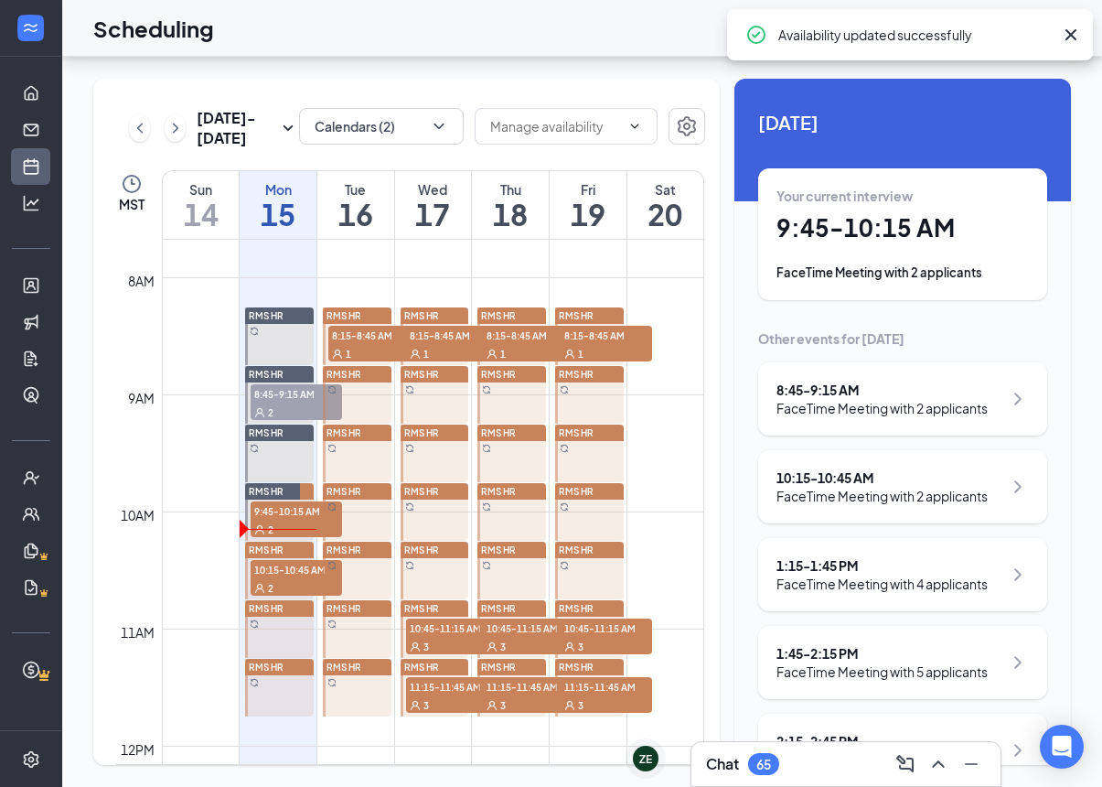
click at [503, 369] on span "RMS HR" at bounding box center [498, 374] width 35 height 11
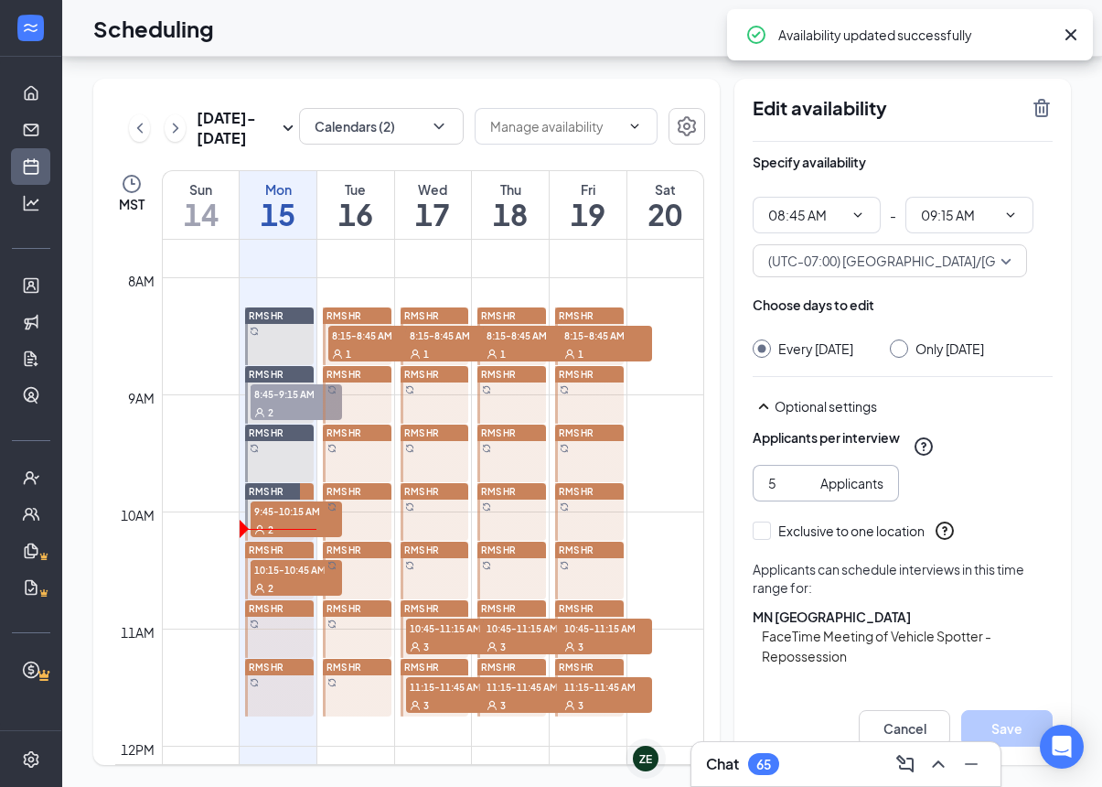
click at [785, 473] on input "5" at bounding box center [790, 483] width 45 height 20
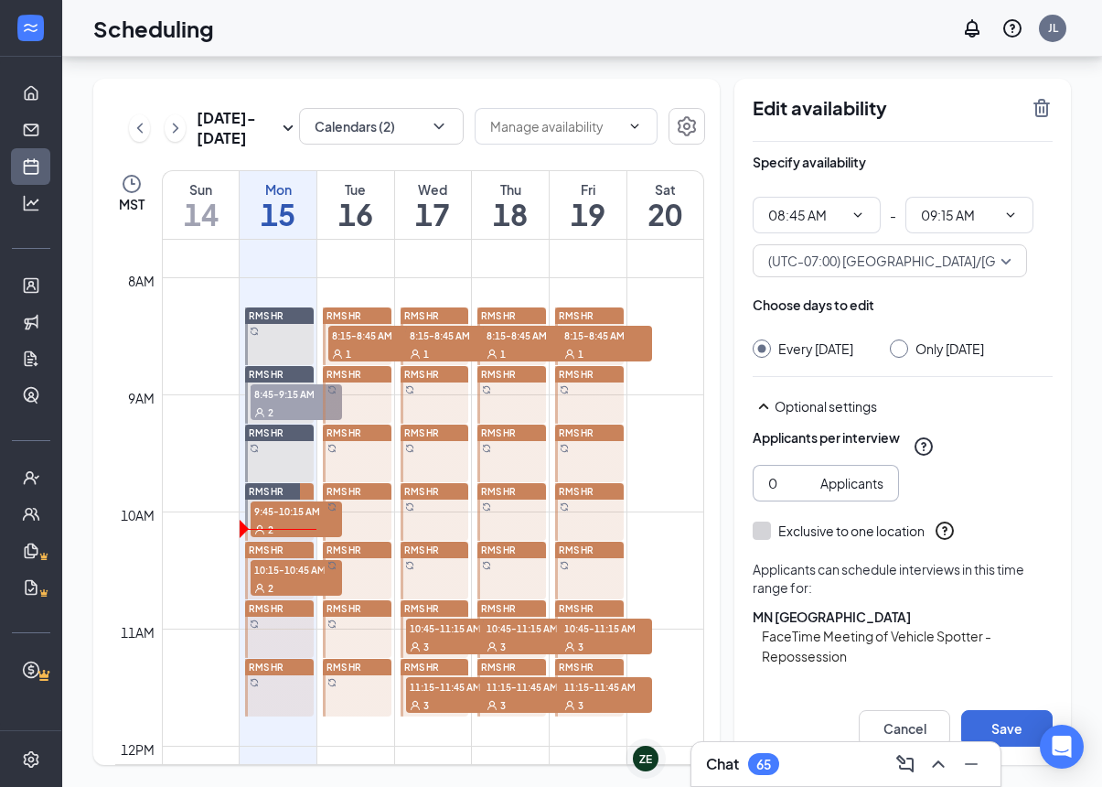
type input "1"
click at [854, 688] on button "Select specific locations or job postings" at bounding box center [903, 706] width 300 height 37
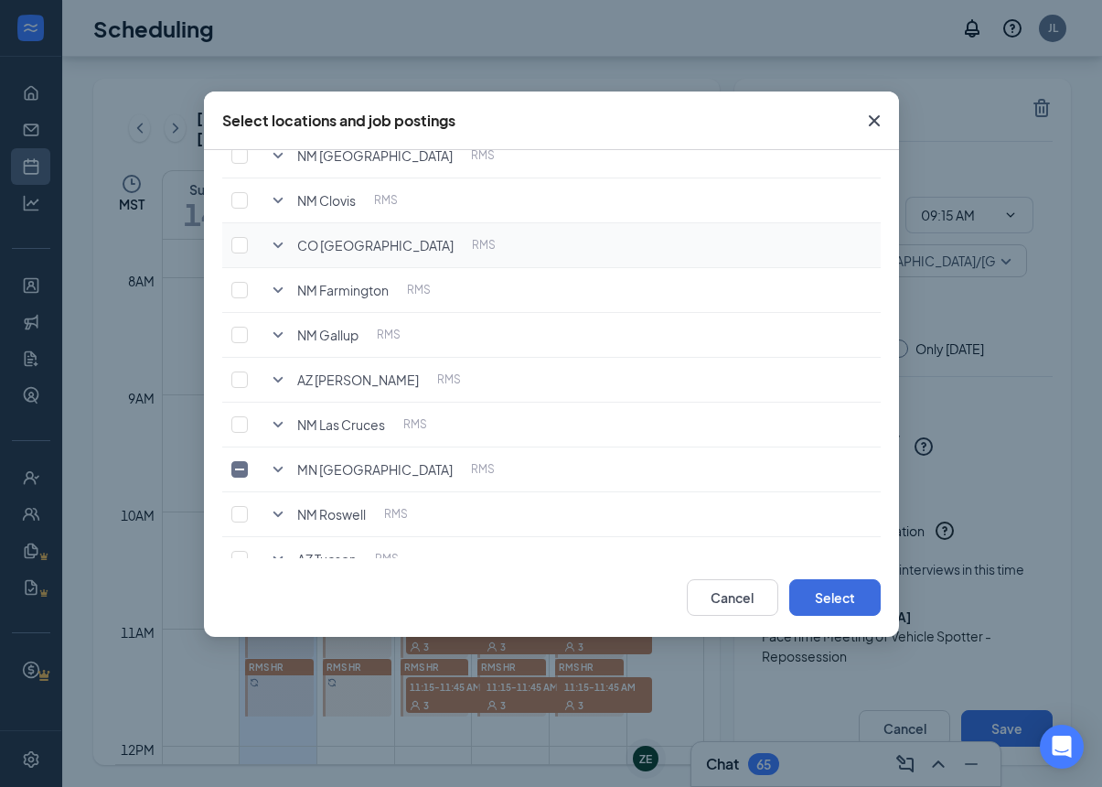
scroll to position [138, 0]
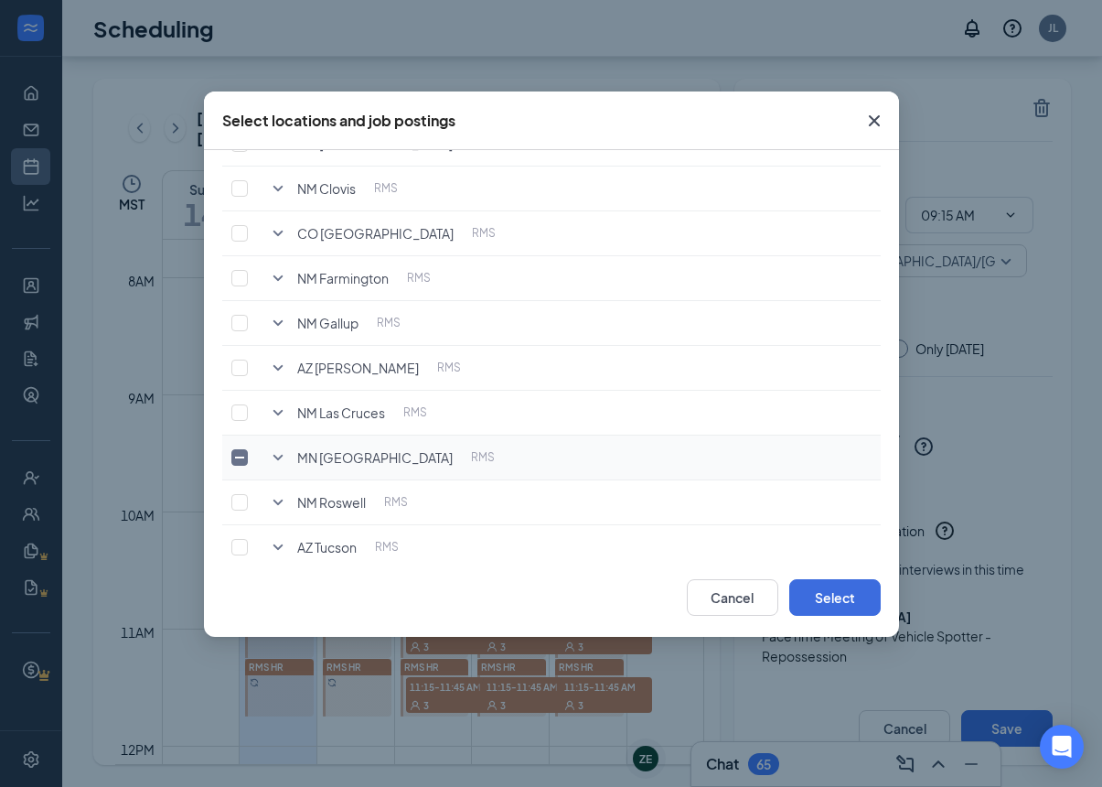
click at [282, 465] on icon "SmallChevronDown" at bounding box center [278, 457] width 22 height 22
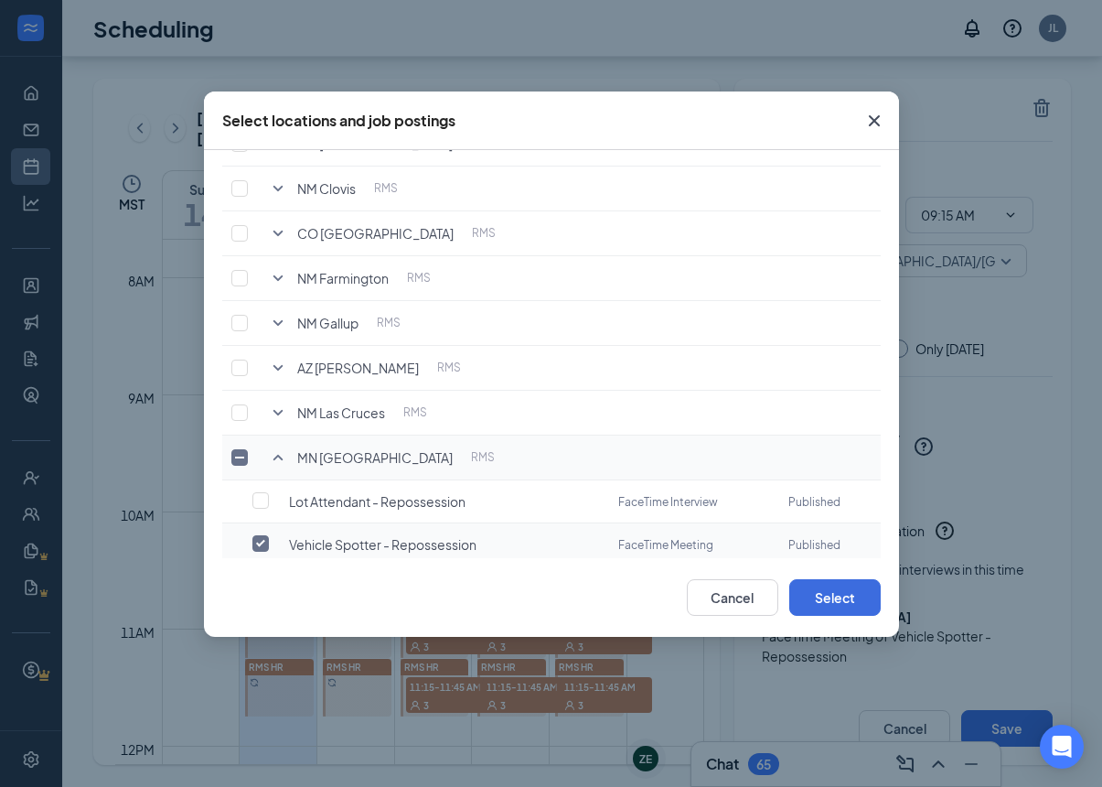
click at [261, 546] on input "checkbox" at bounding box center [260, 543] width 16 height 16
checkbox input "true"
checkbox input "false"
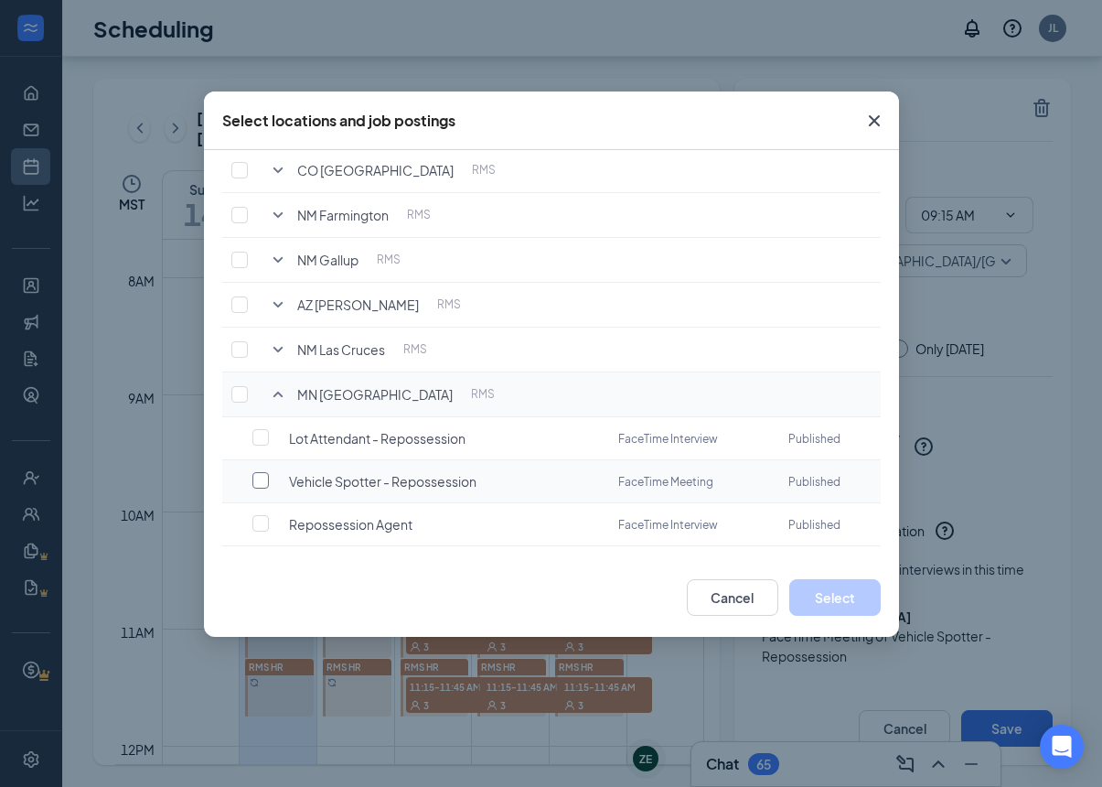
scroll to position [201, 0]
click at [260, 509] on td at bounding box center [244, 524] width 44 height 43
click at [265, 518] on input "checkbox" at bounding box center [260, 523] width 16 height 16
checkbox input "false"
checkbox input "true"
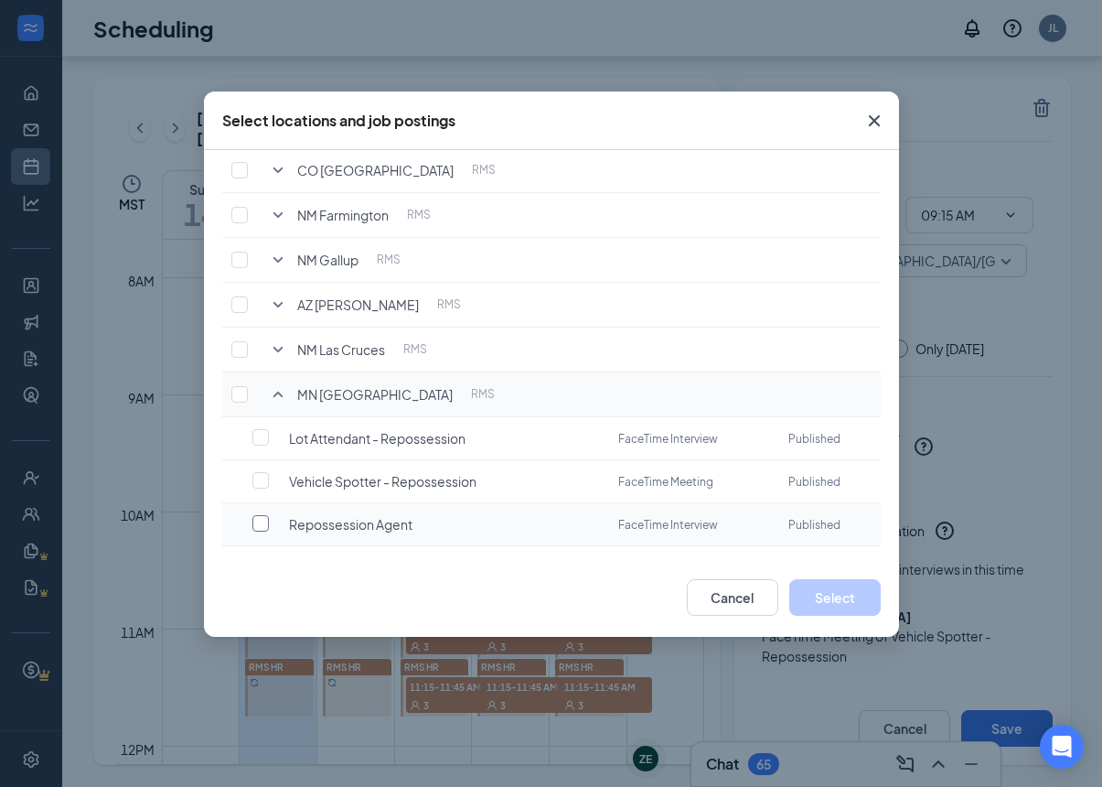
checkbox input "true"
click at [854, 588] on button "Select" at bounding box center [834, 597] width 91 height 37
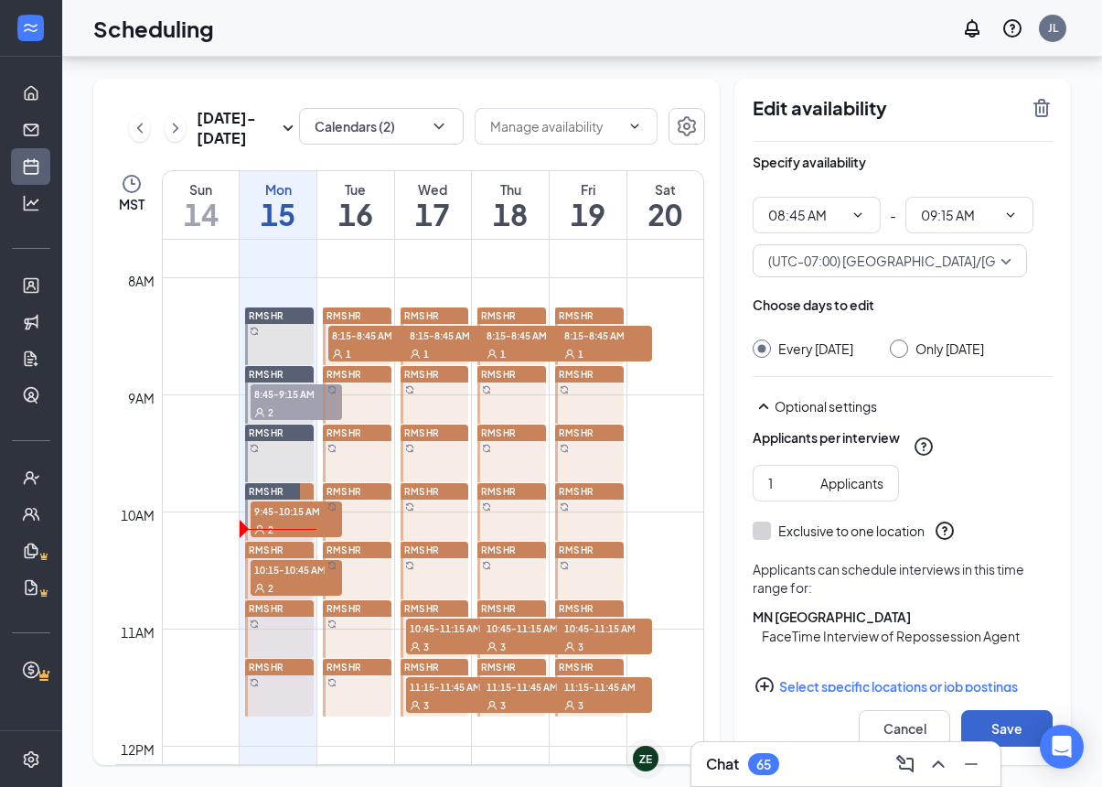
click at [1004, 722] on button "Save" at bounding box center [1006, 728] width 91 height 37
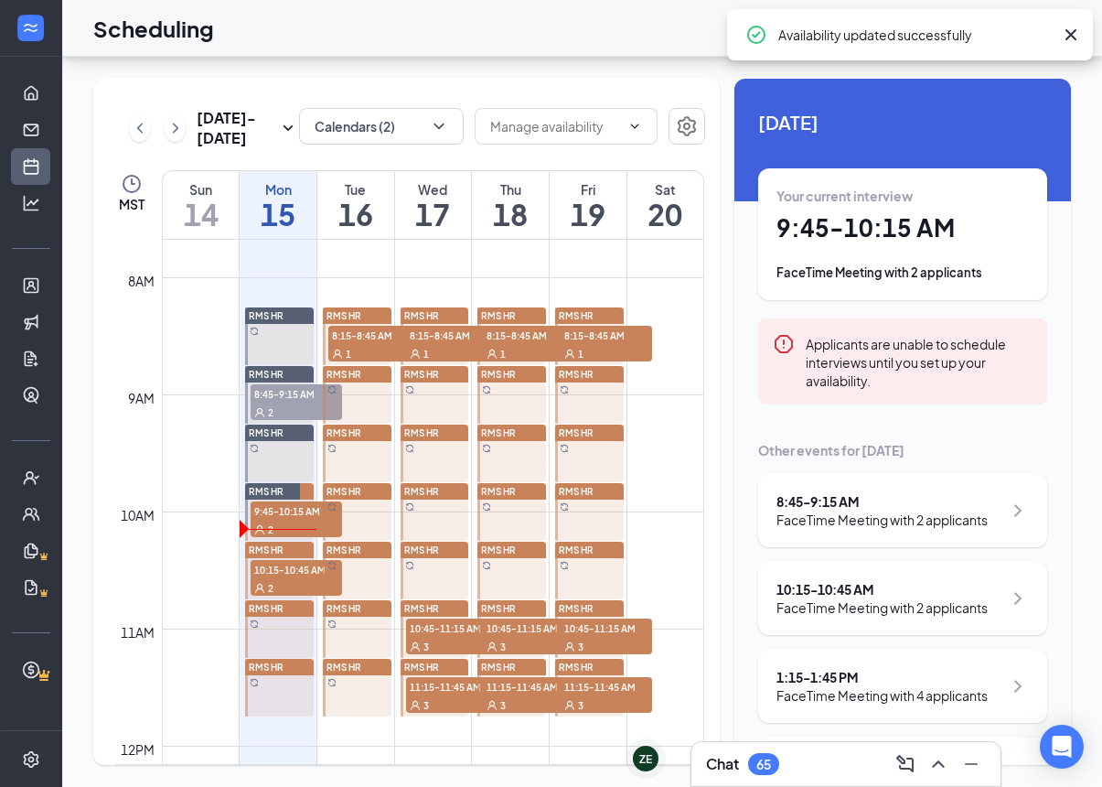
click at [447, 366] on div "RMS HR" at bounding box center [435, 374] width 69 height 16
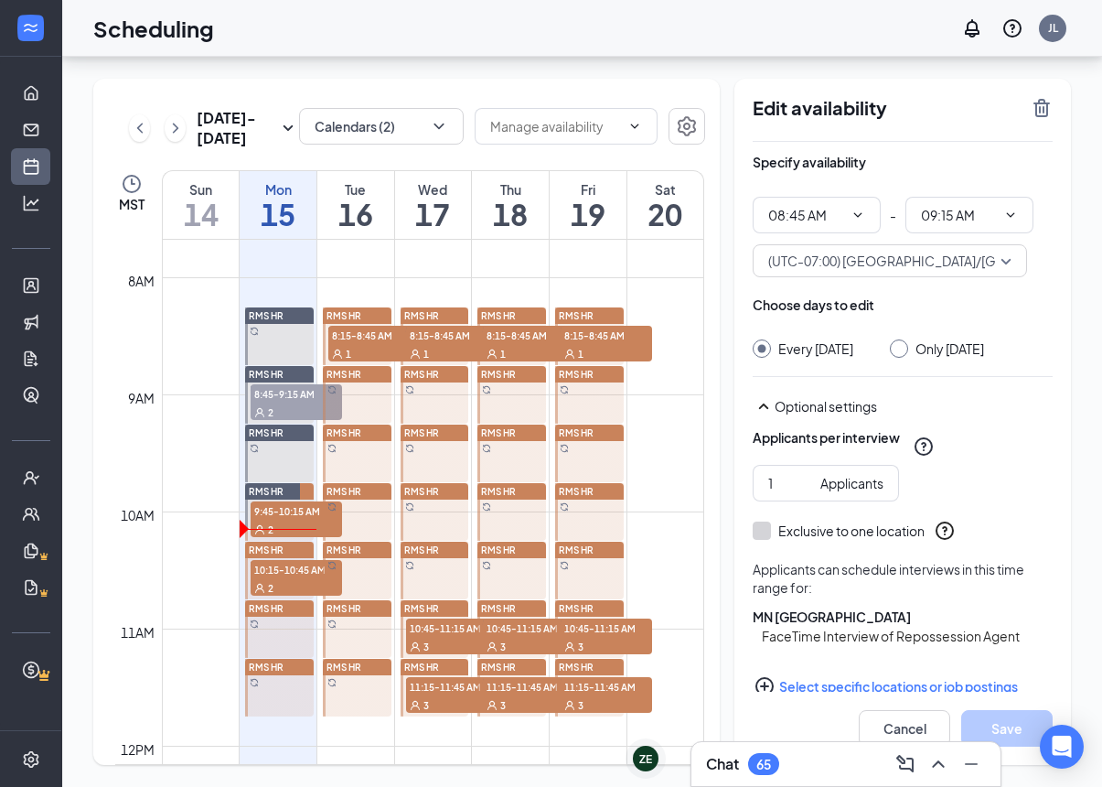
click at [515, 369] on span "RMS HR" at bounding box center [498, 374] width 35 height 11
click at [601, 366] on div "RMS HR" at bounding box center [589, 374] width 69 height 16
click at [790, 473] on input "5" at bounding box center [790, 483] width 45 height 20
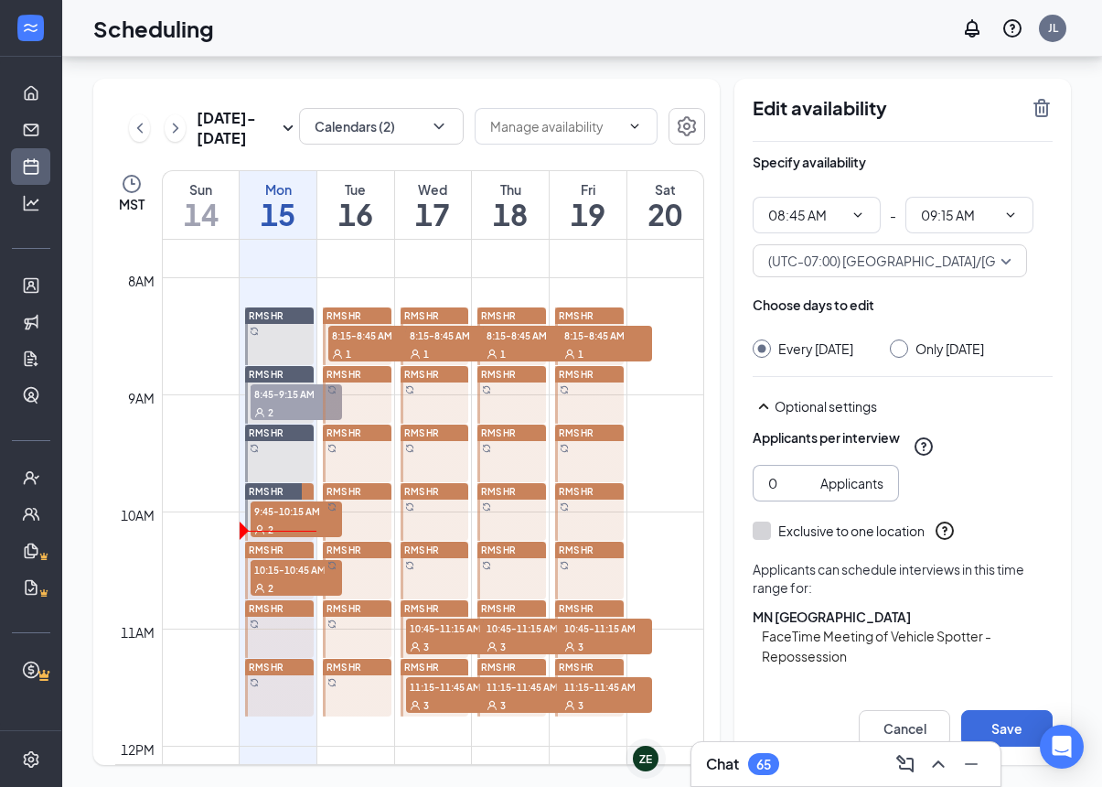
type input "1"
click at [835, 688] on button "Select specific locations or job postings" at bounding box center [903, 706] width 300 height 37
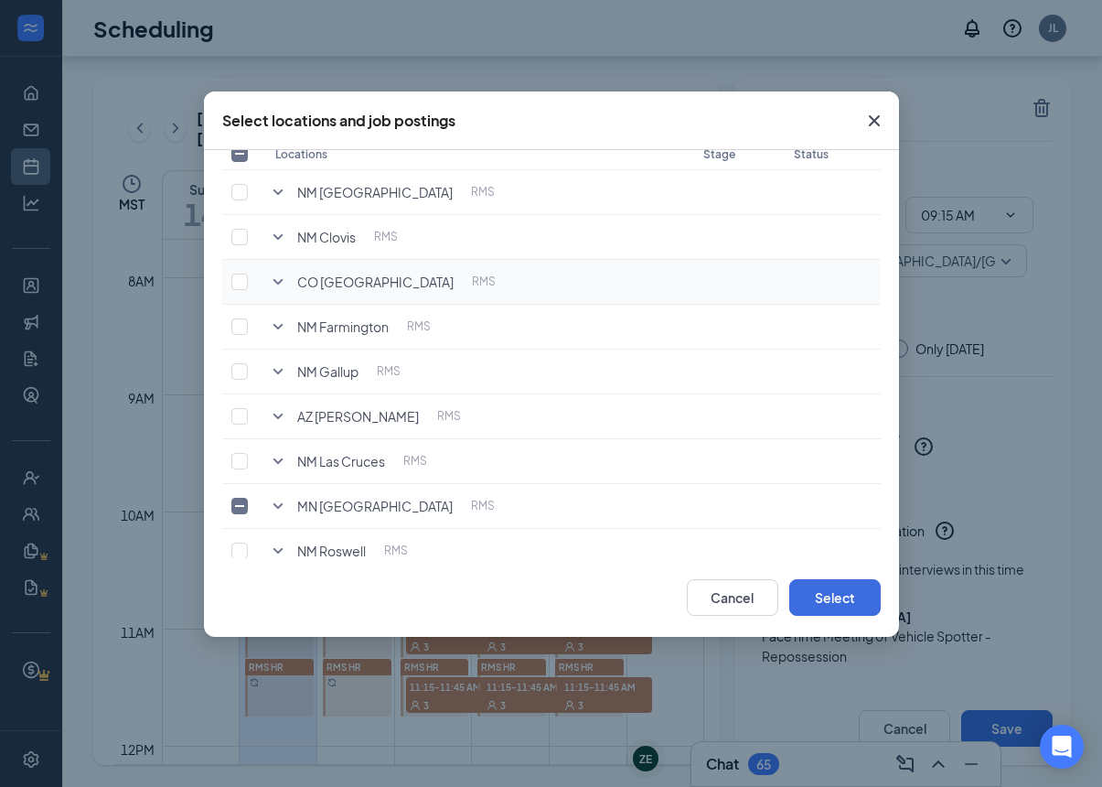
scroll to position [112, 0]
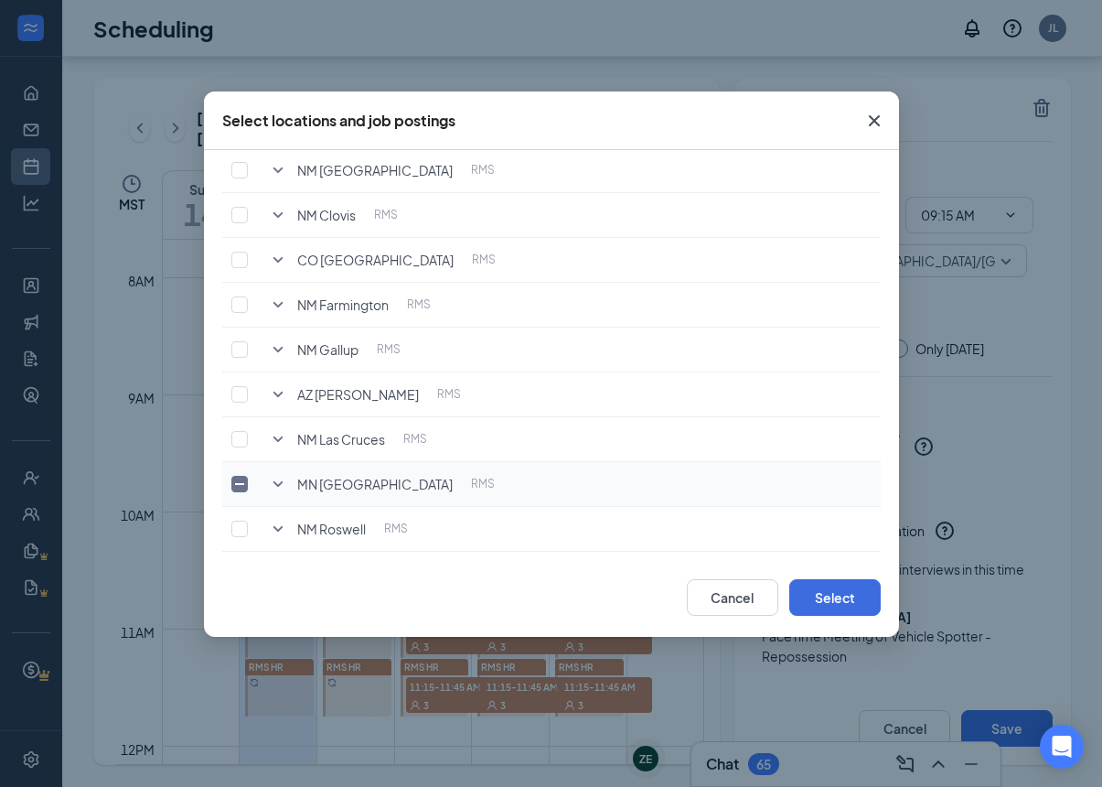
click at [279, 482] on icon "SmallChevronDown" at bounding box center [278, 484] width 22 height 22
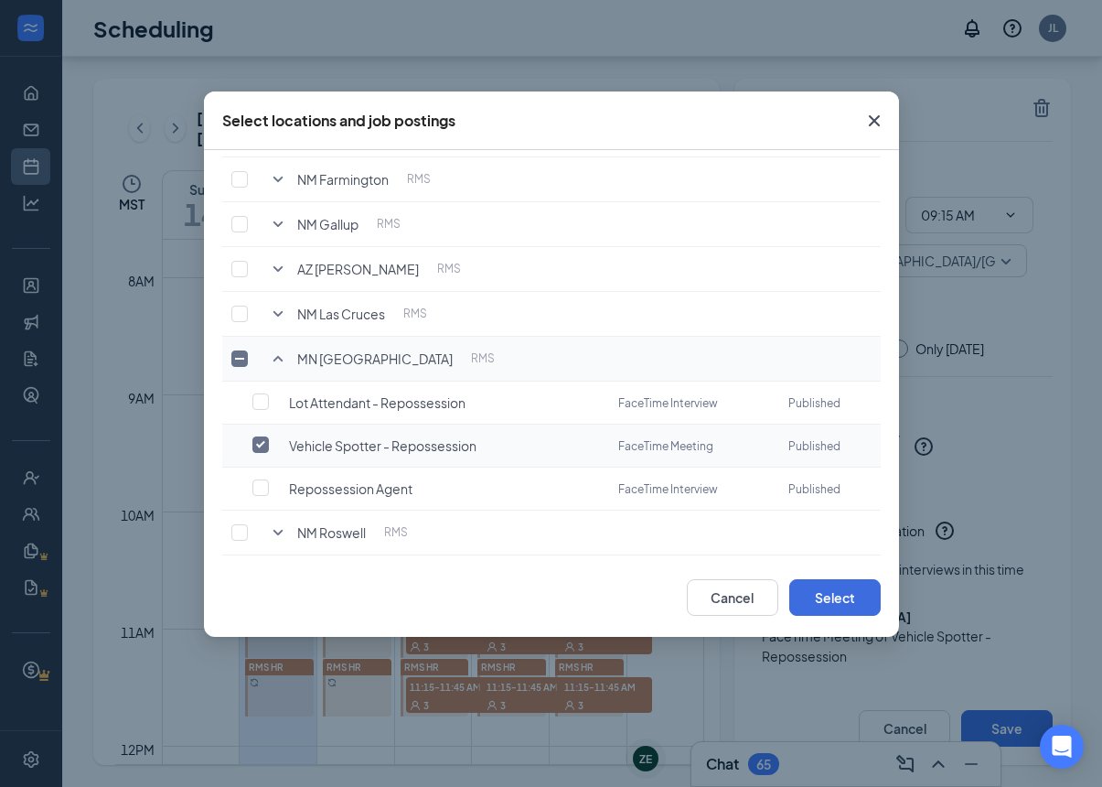
click at [267, 442] on input "checkbox" at bounding box center [260, 444] width 16 height 16
checkbox input "true"
checkbox input "false"
click at [267, 491] on input "checkbox" at bounding box center [260, 487] width 16 height 16
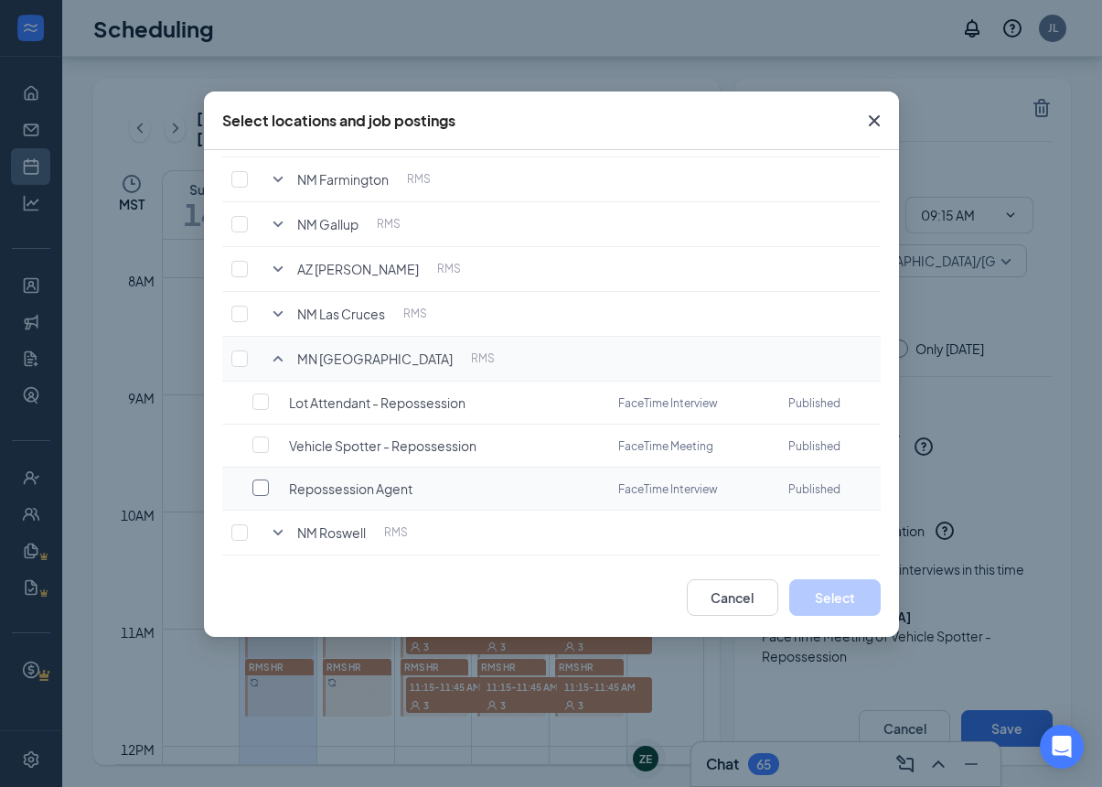
checkbox input "false"
checkbox input "true"
click at [828, 594] on button "Select" at bounding box center [834, 597] width 91 height 37
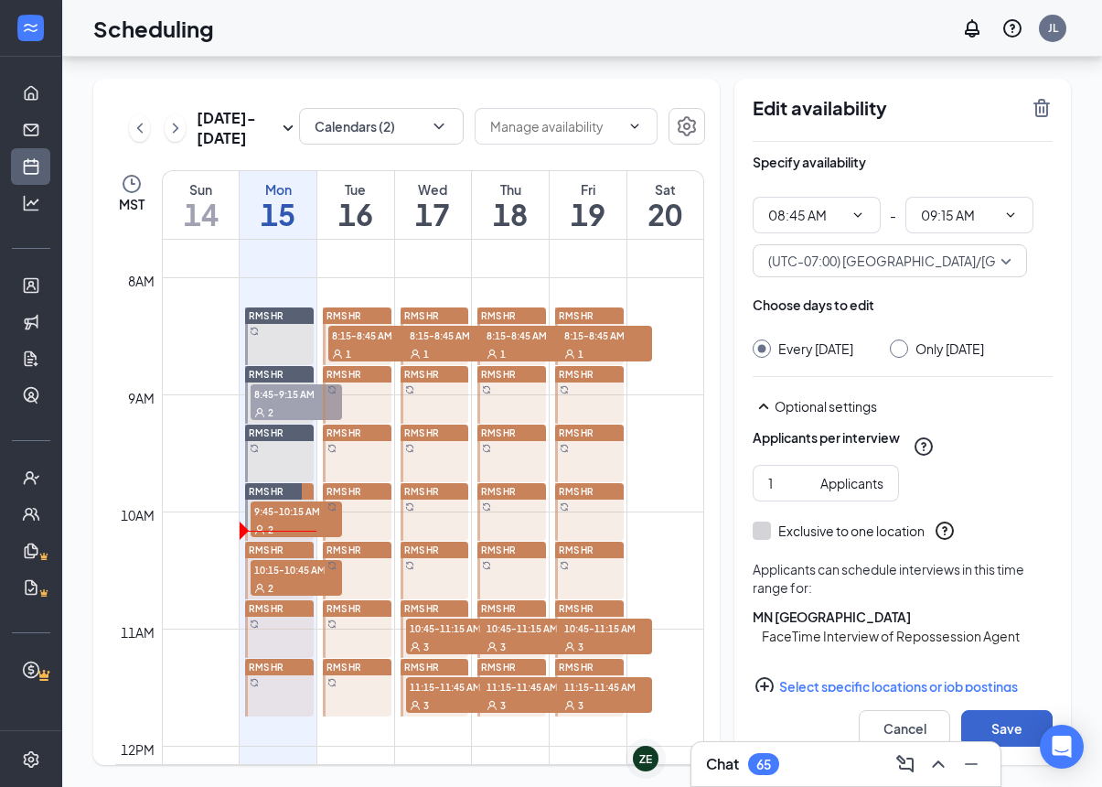
click at [1001, 723] on button "Save" at bounding box center [1006, 728] width 91 height 37
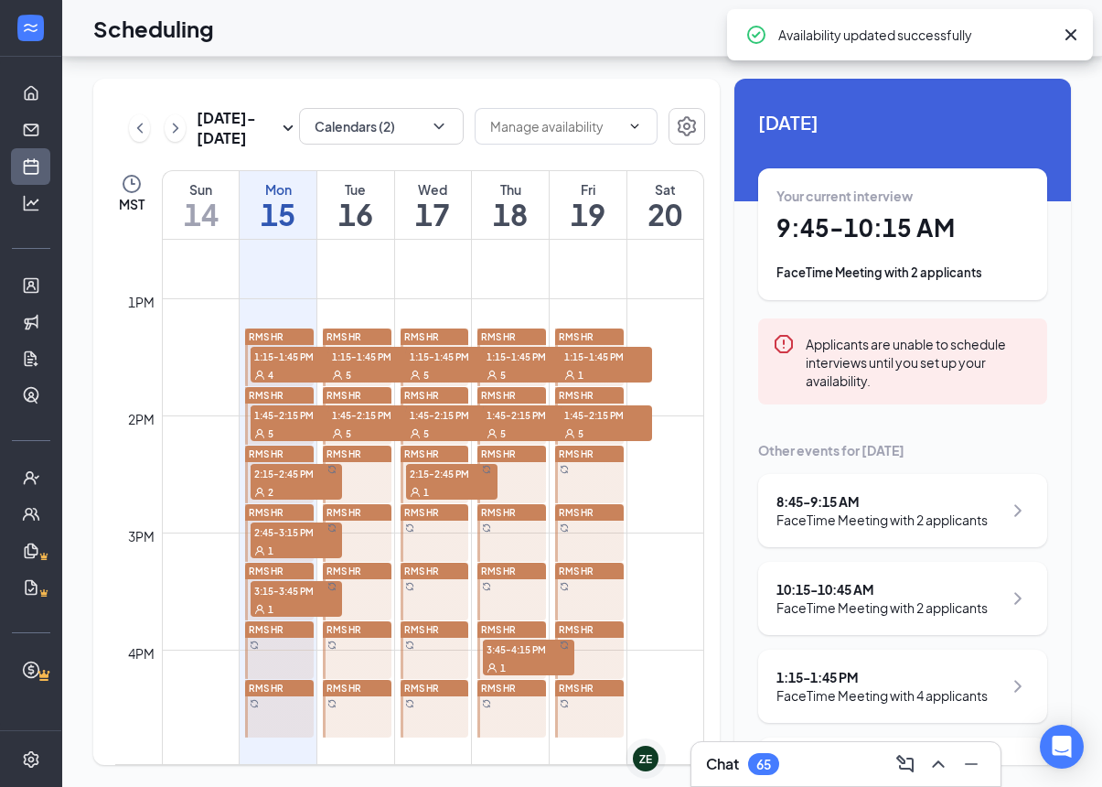
scroll to position [1471, 0]
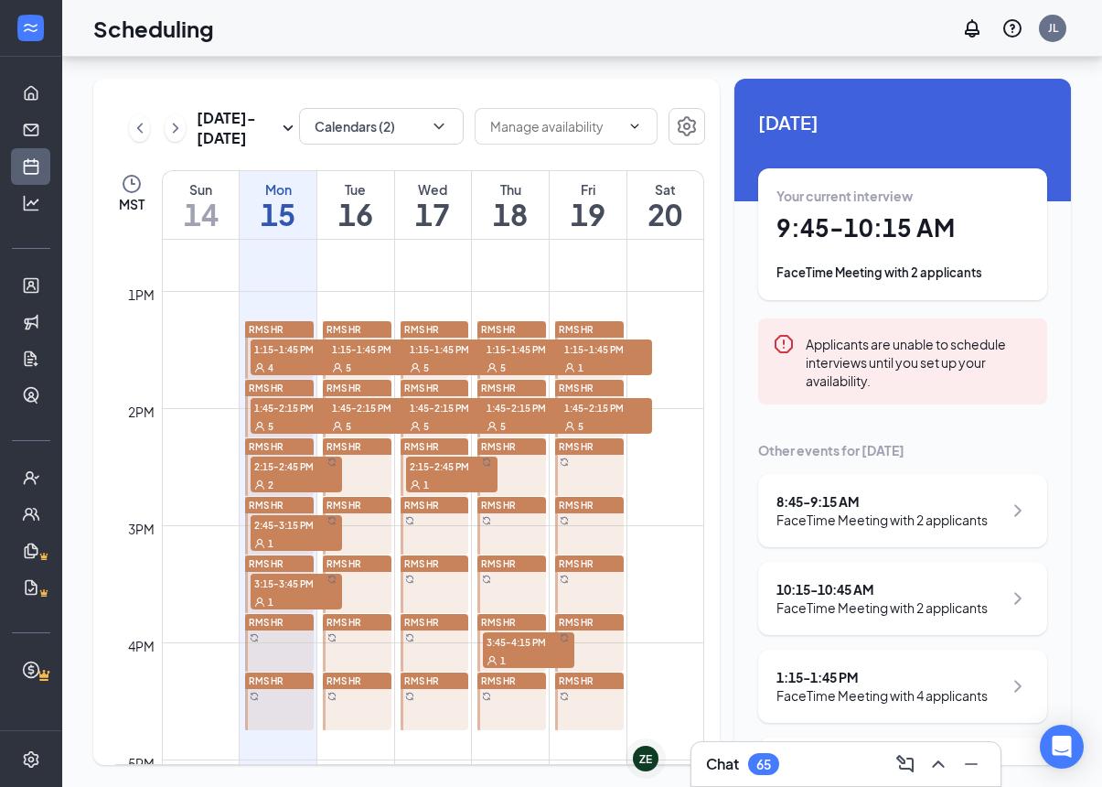
click at [284, 672] on div "RMS HR" at bounding box center [279, 680] width 69 height 16
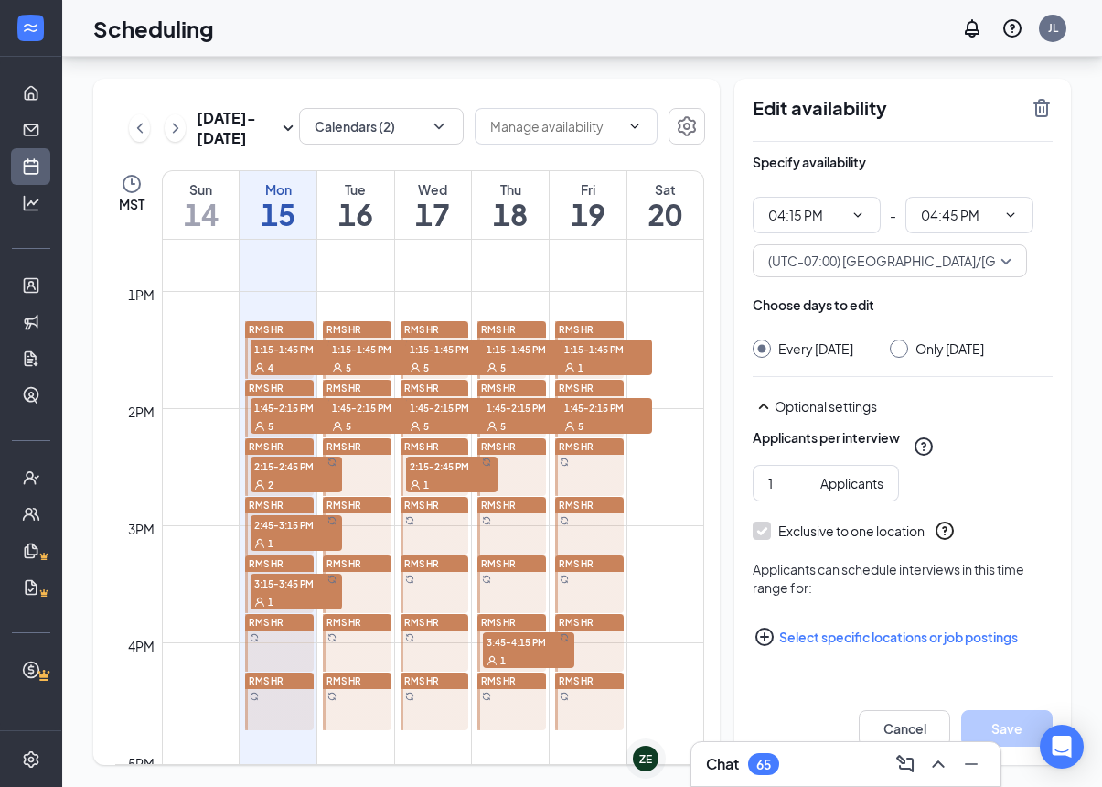
click at [528, 650] on div "1" at bounding box center [528, 659] width 91 height 18
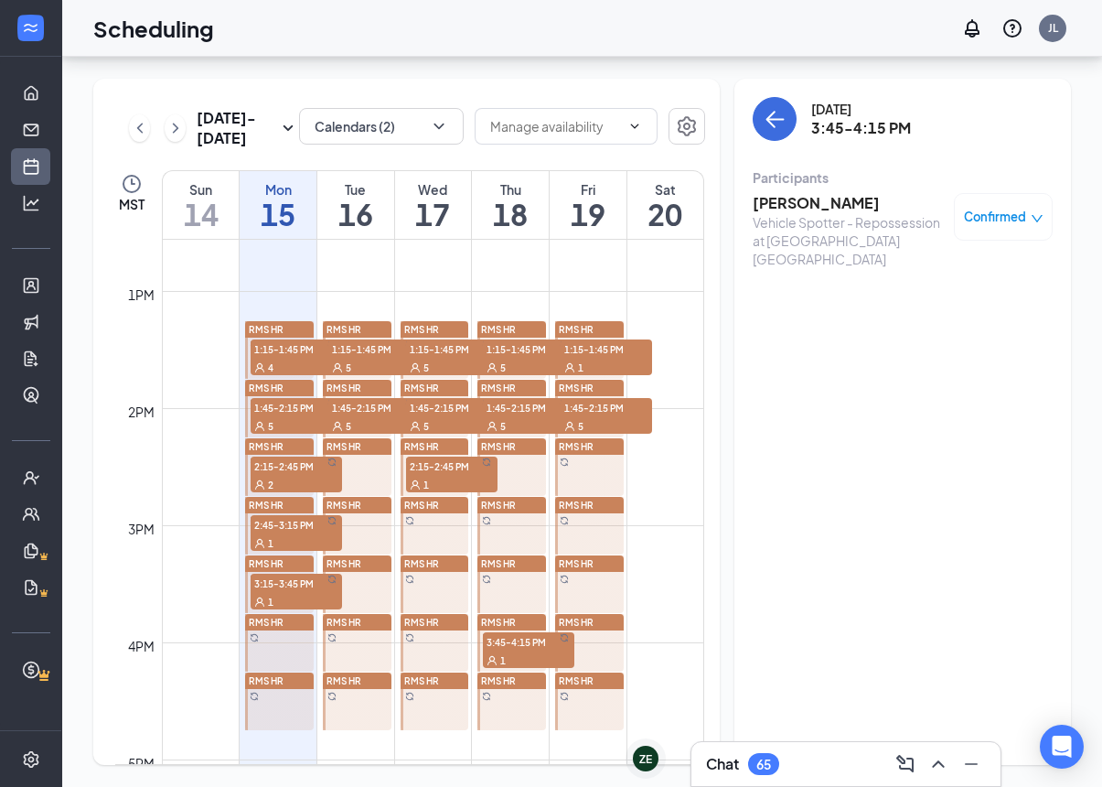
click at [292, 672] on div "RMS HR" at bounding box center [279, 680] width 69 height 16
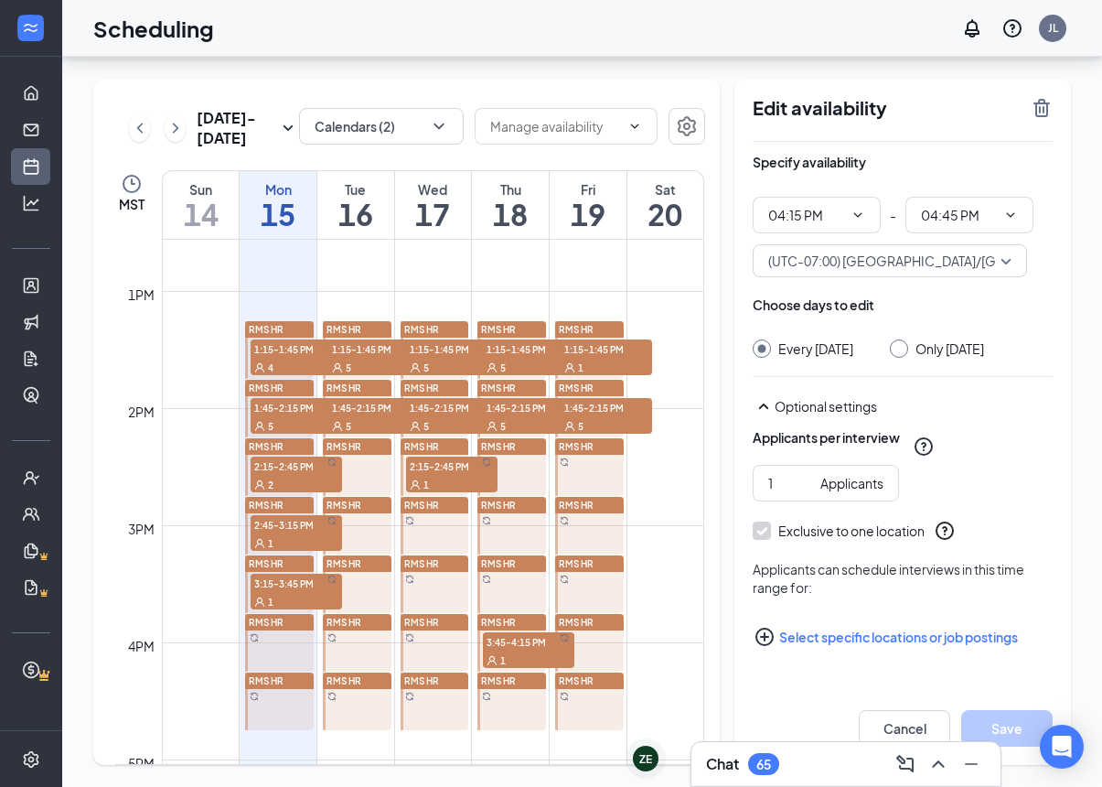
click at [855, 618] on button "Select specific locations or job postings" at bounding box center [903, 636] width 300 height 37
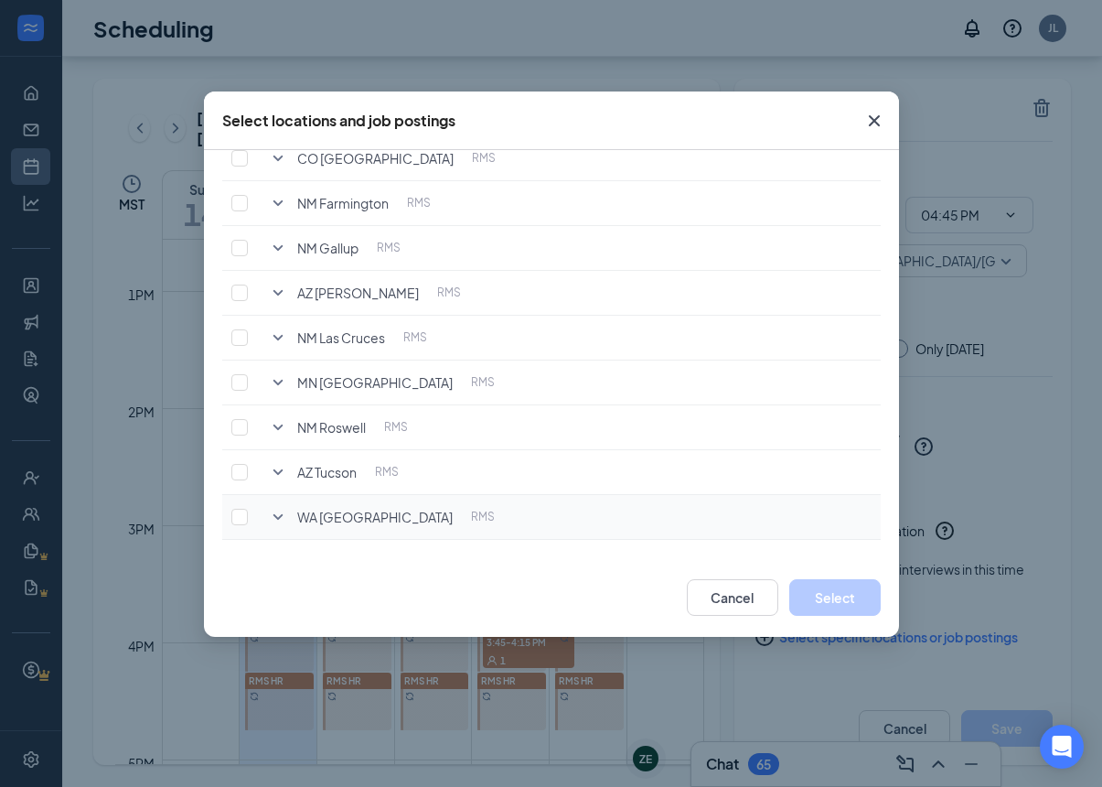
scroll to position [213, 0]
click at [282, 517] on icon "SmallChevronDown" at bounding box center [278, 517] width 22 height 22
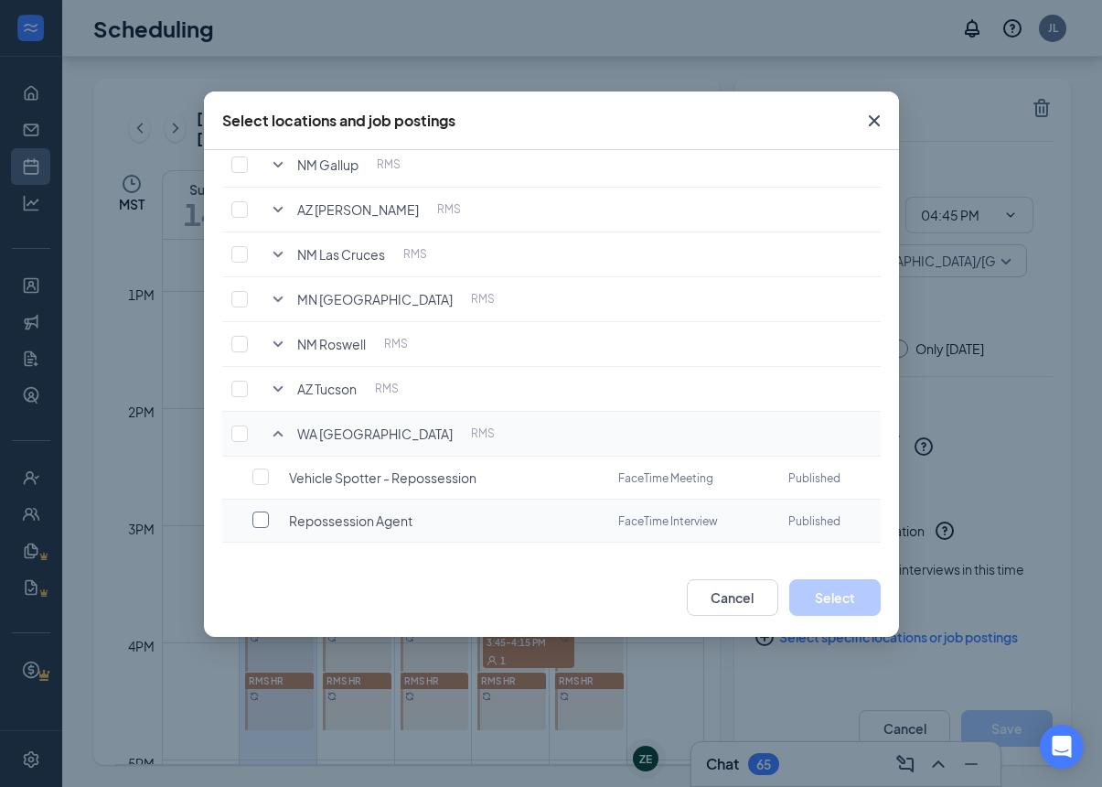
click at [275, 512] on label at bounding box center [265, 519] width 26 height 18
click at [269, 512] on input "checkbox" at bounding box center [260, 519] width 16 height 16
checkbox input "false"
checkbox input "true"
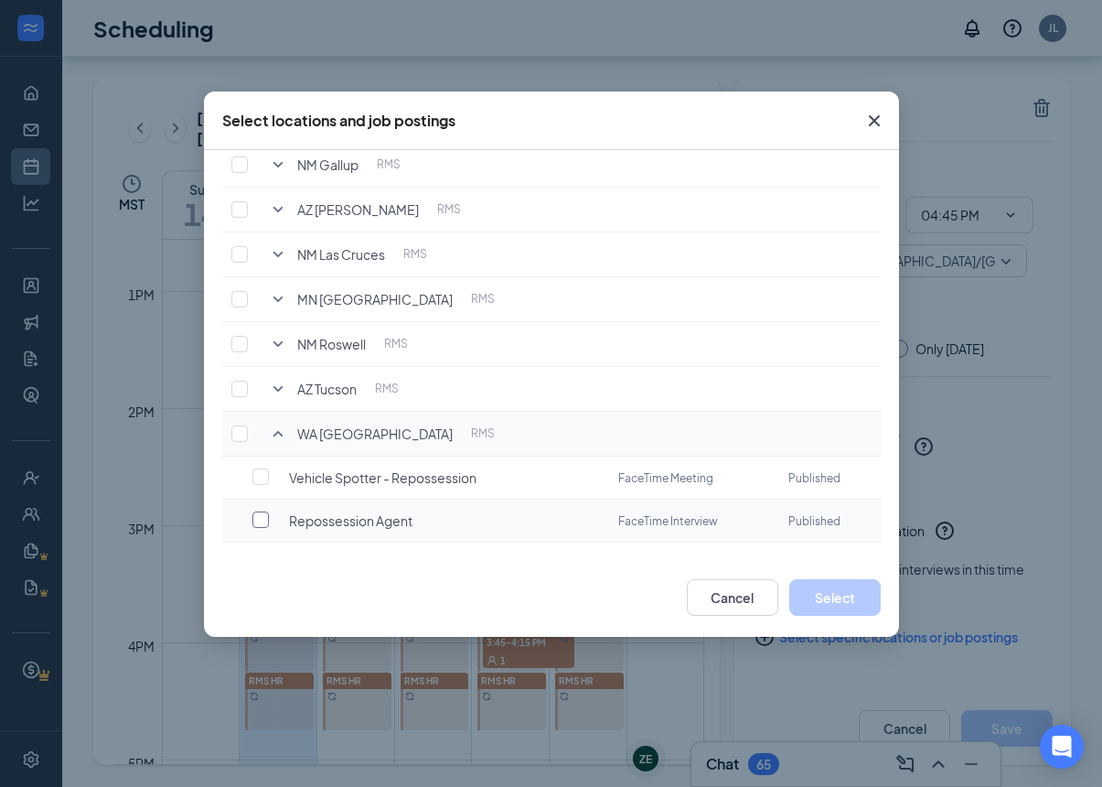
scroll to position [295, 0]
click at [862, 594] on button "Select" at bounding box center [834, 597] width 91 height 37
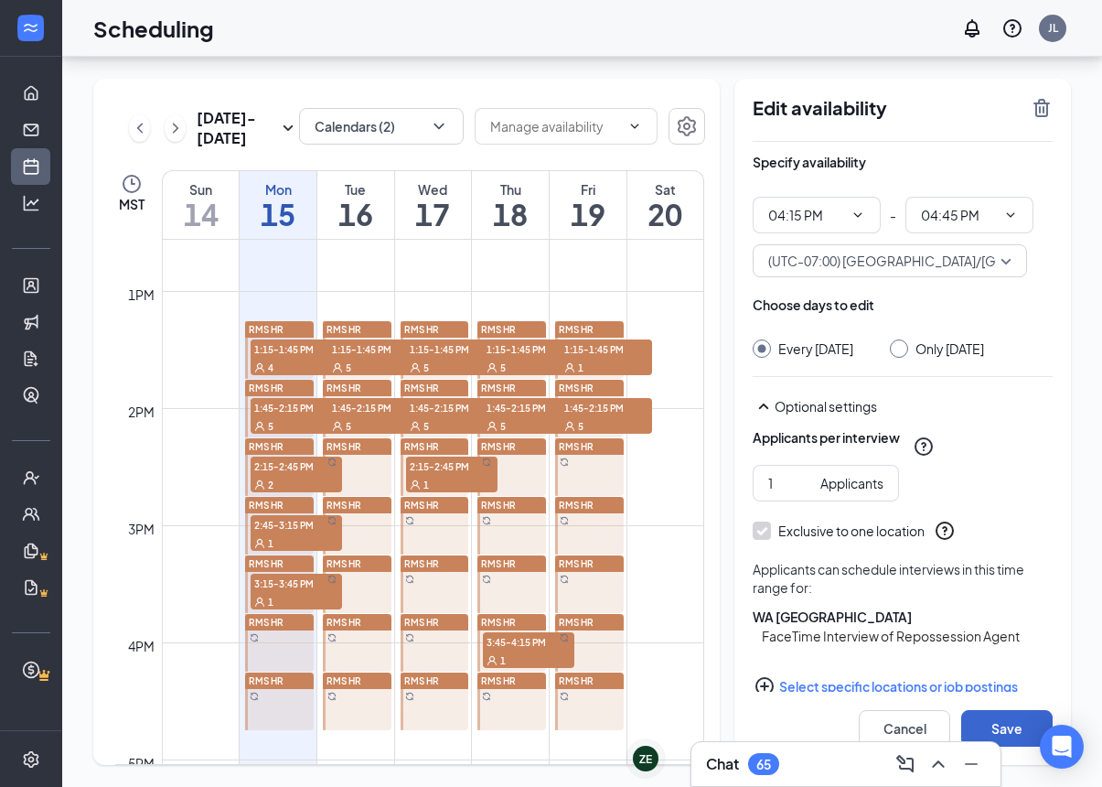
click at [999, 719] on button "Save" at bounding box center [1006, 728] width 91 height 37
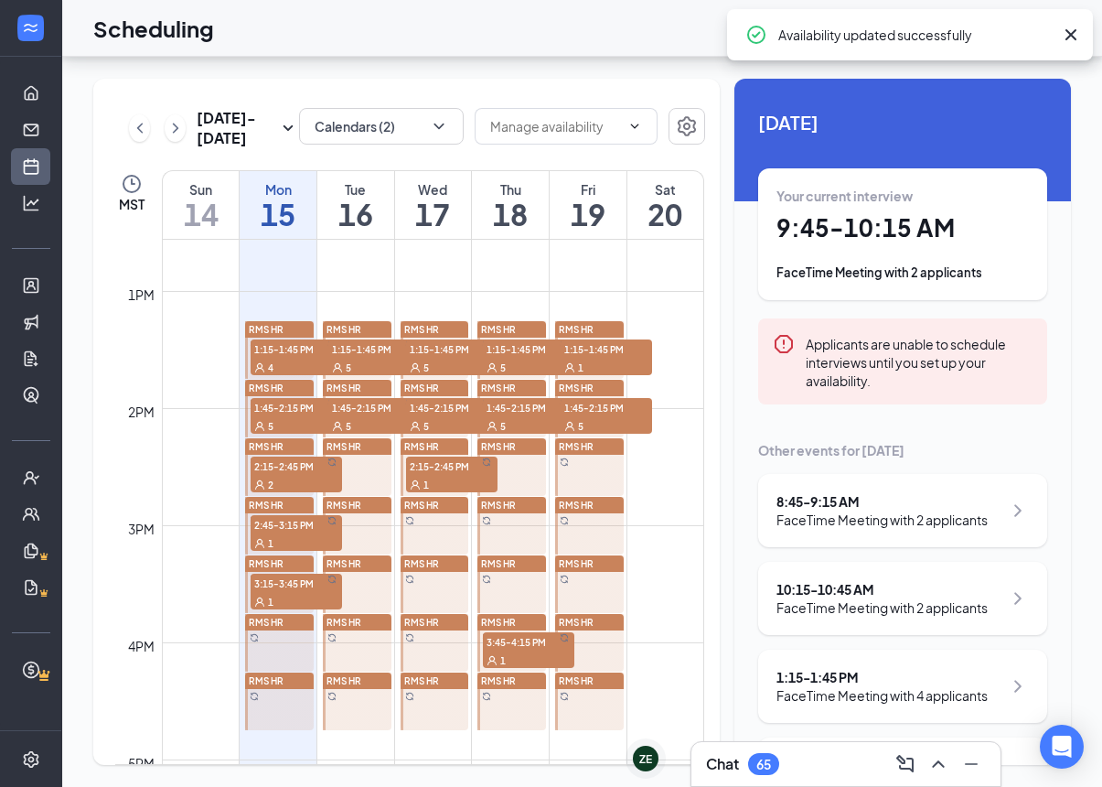
click at [354, 675] on span "RMS HR" at bounding box center [344, 680] width 35 height 11
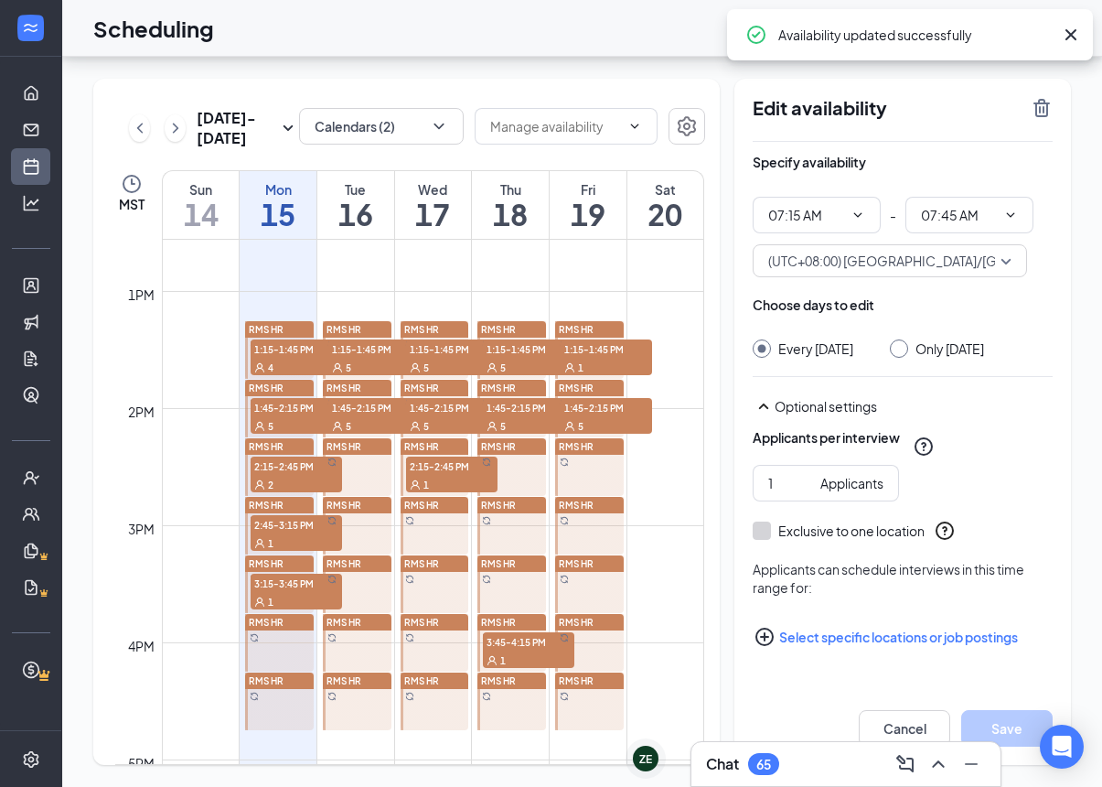
click at [823, 618] on button "Select specific locations or job postings" at bounding box center [903, 636] width 300 height 37
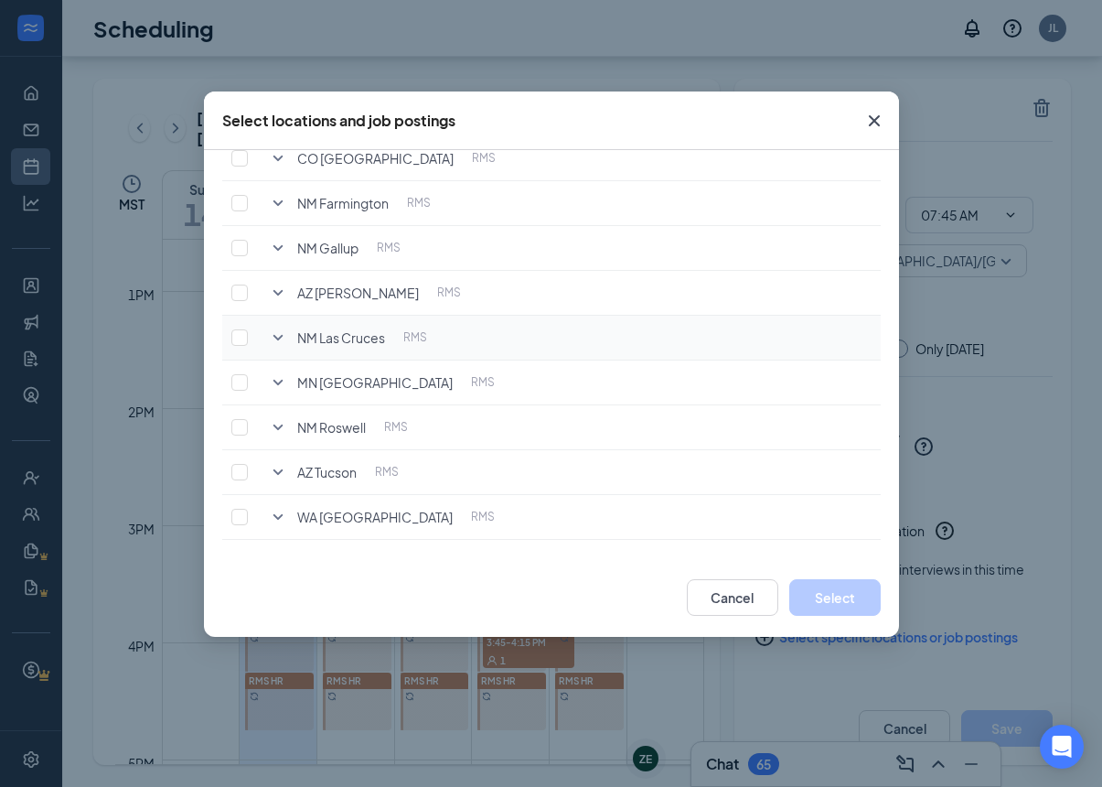
scroll to position [213, 0]
click at [277, 520] on icon "SmallChevronDown" at bounding box center [278, 517] width 22 height 22
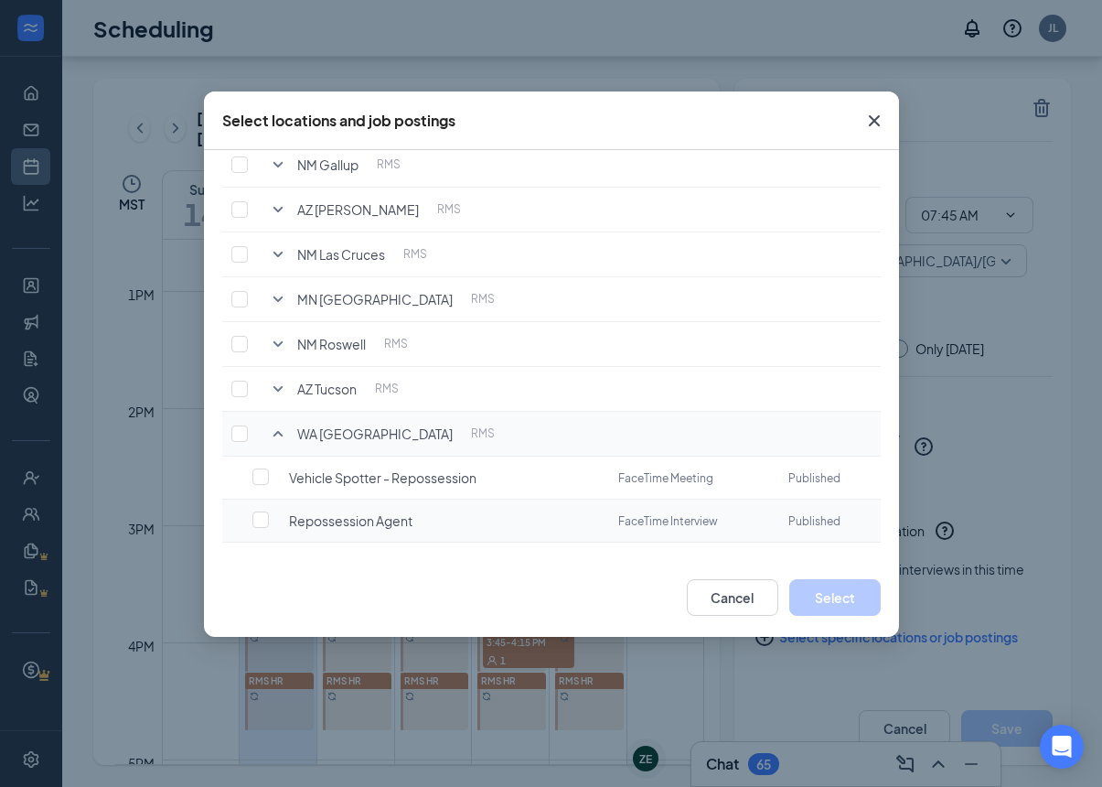
scroll to position [295, 0]
click at [263, 531] on td at bounding box center [244, 521] width 44 height 43
click at [263, 529] on td at bounding box center [244, 521] width 44 height 43
click at [261, 519] on input "checkbox" at bounding box center [260, 520] width 16 height 16
checkbox input "false"
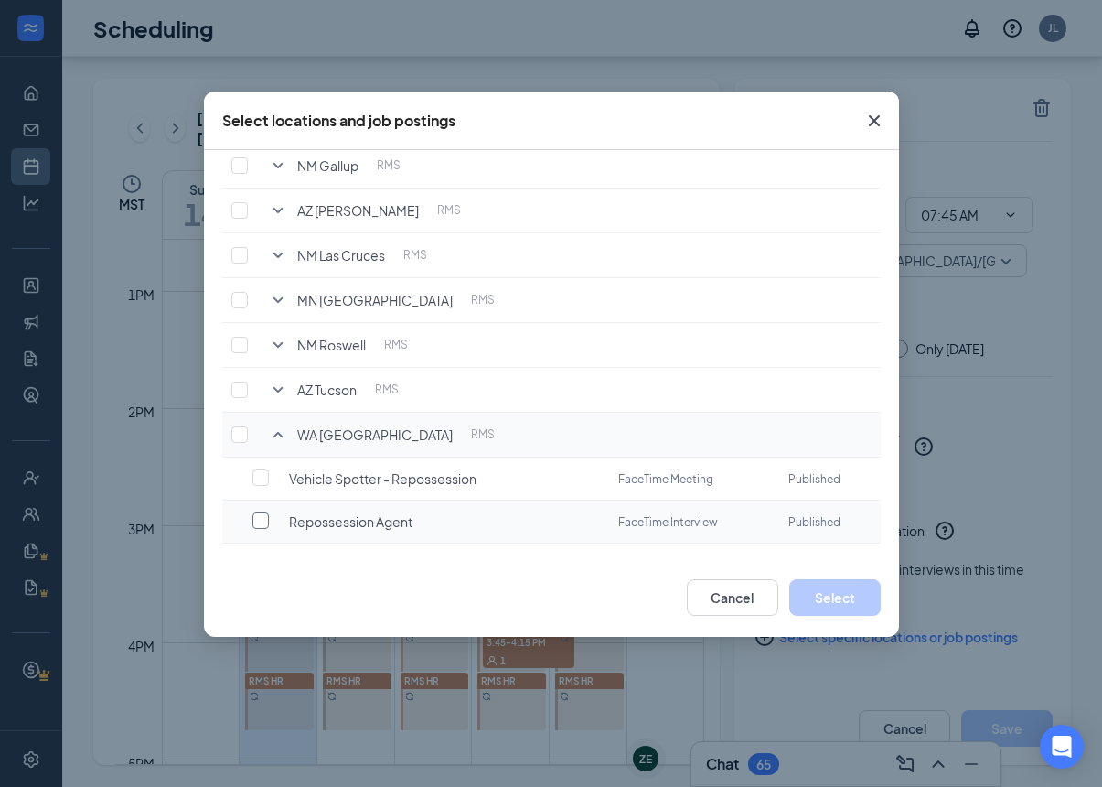
checkbox input "true"
click at [838, 592] on button "Select" at bounding box center [834, 597] width 91 height 37
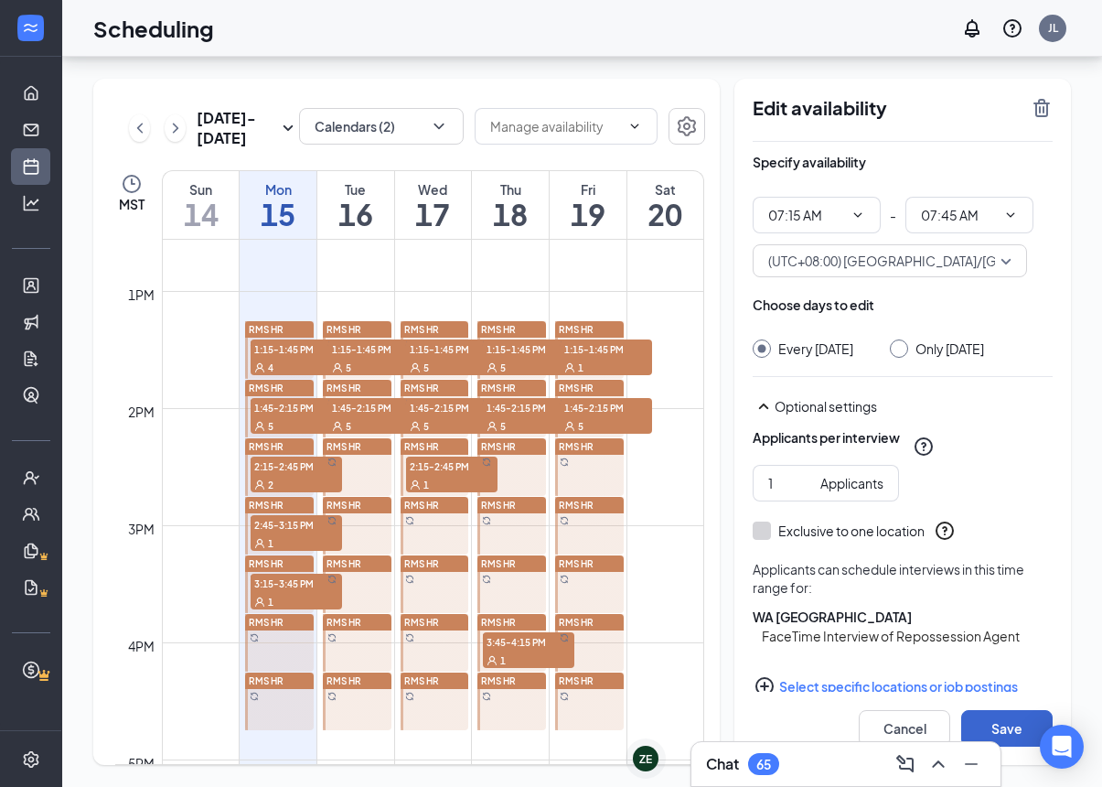
click at [994, 723] on button "Save" at bounding box center [1006, 728] width 91 height 37
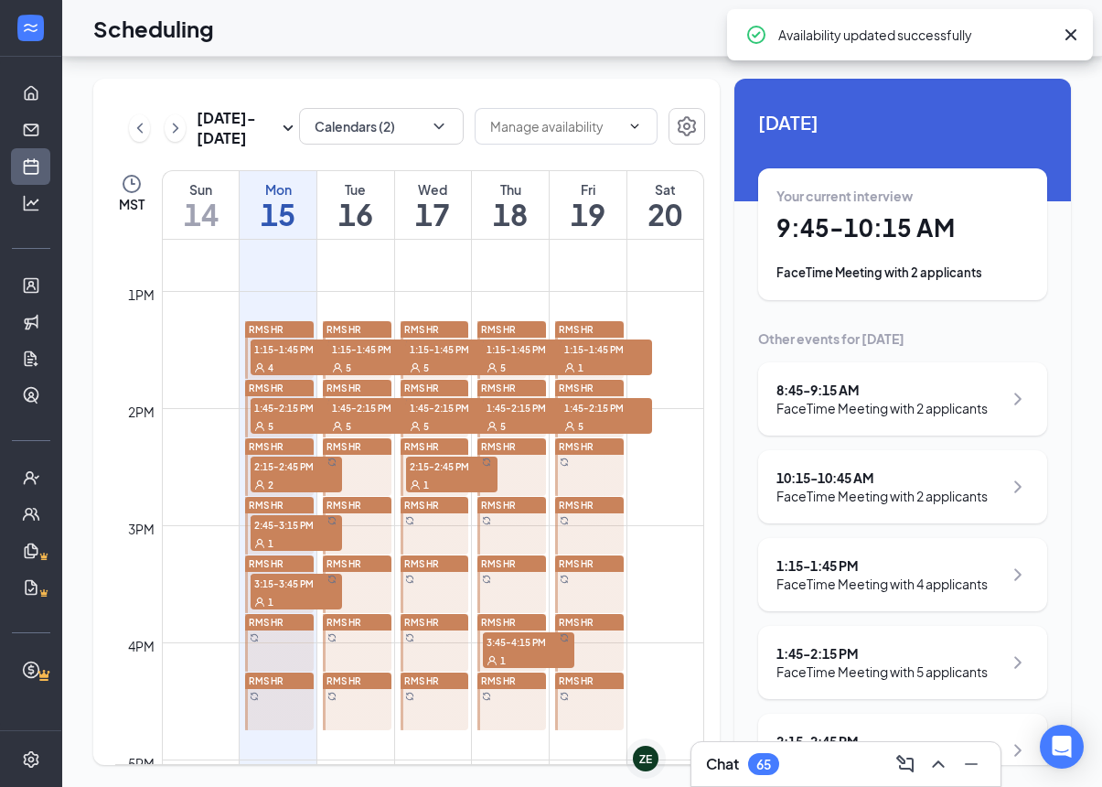
click at [437, 675] on span "RMS HR" at bounding box center [421, 680] width 35 height 11
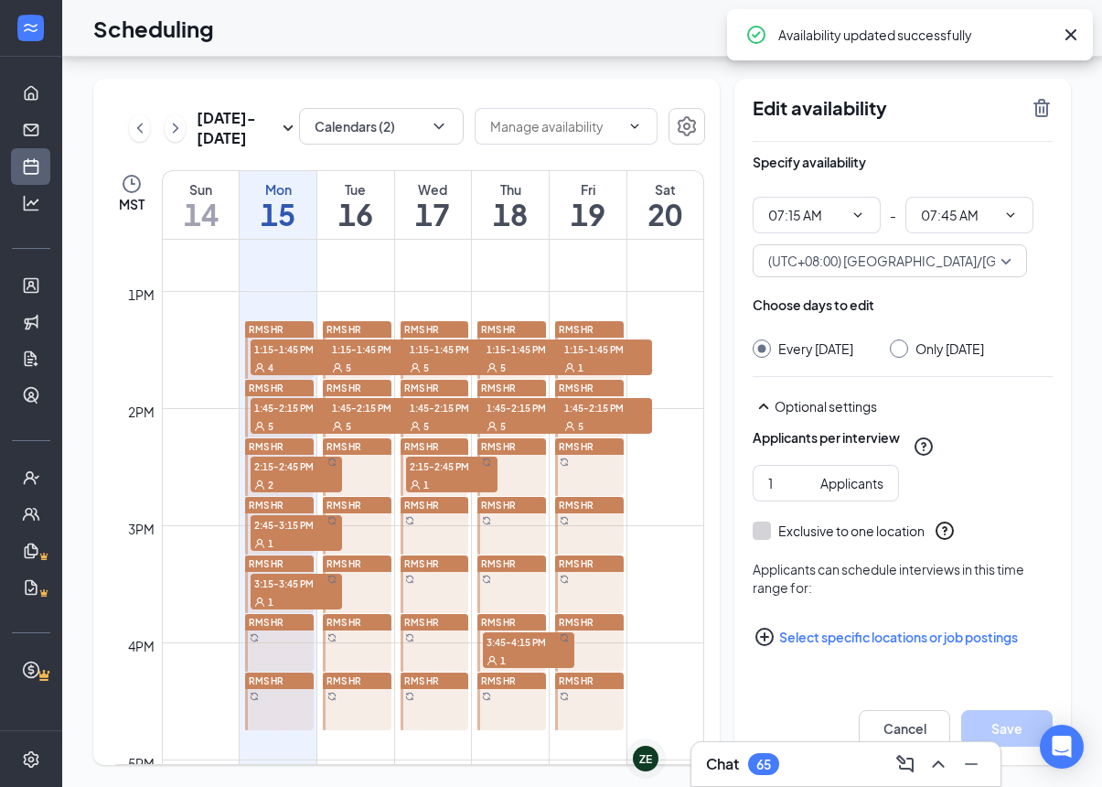
click at [809, 618] on button "Select specific locations or job postings" at bounding box center [903, 636] width 300 height 37
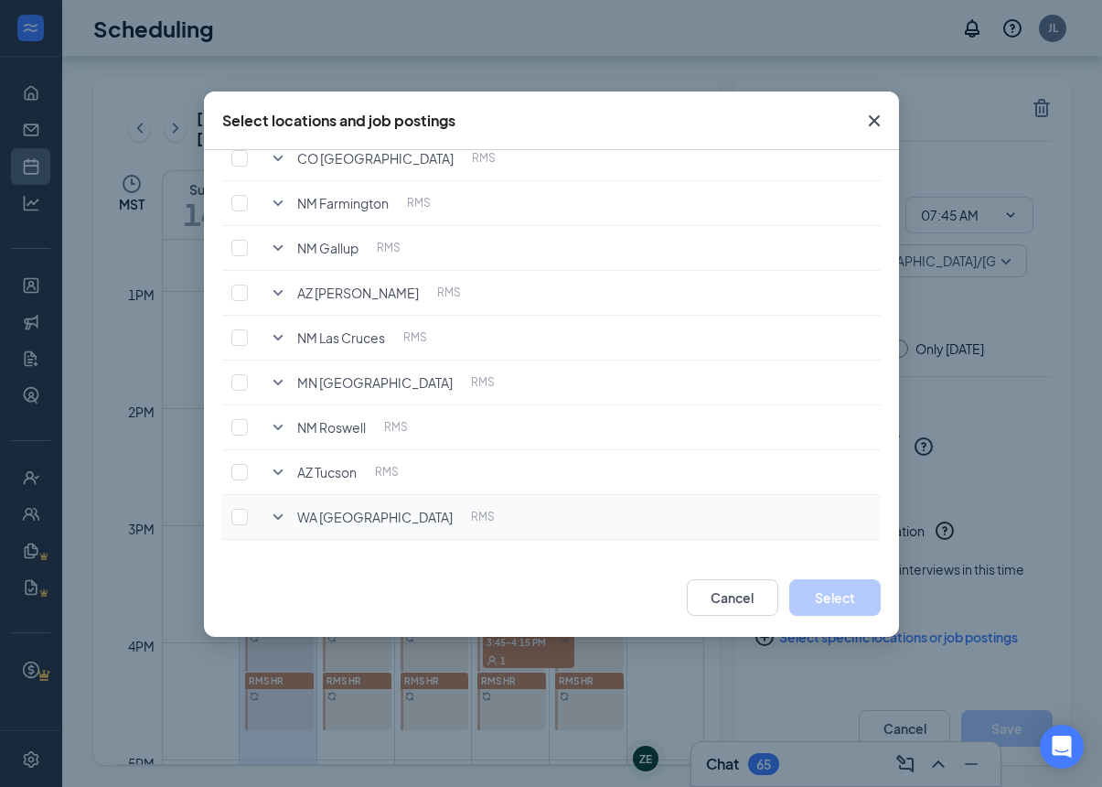
scroll to position [213, 0]
click at [281, 510] on icon "SmallChevronDown" at bounding box center [278, 517] width 22 height 22
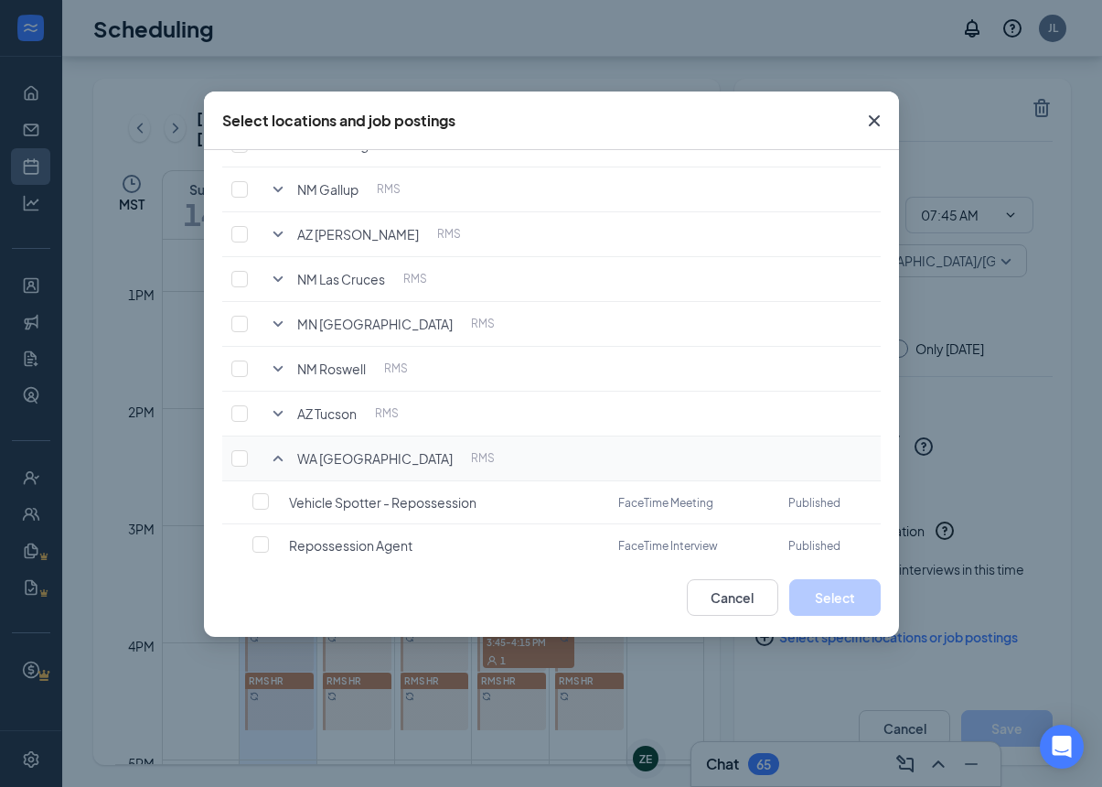
scroll to position [275, 0]
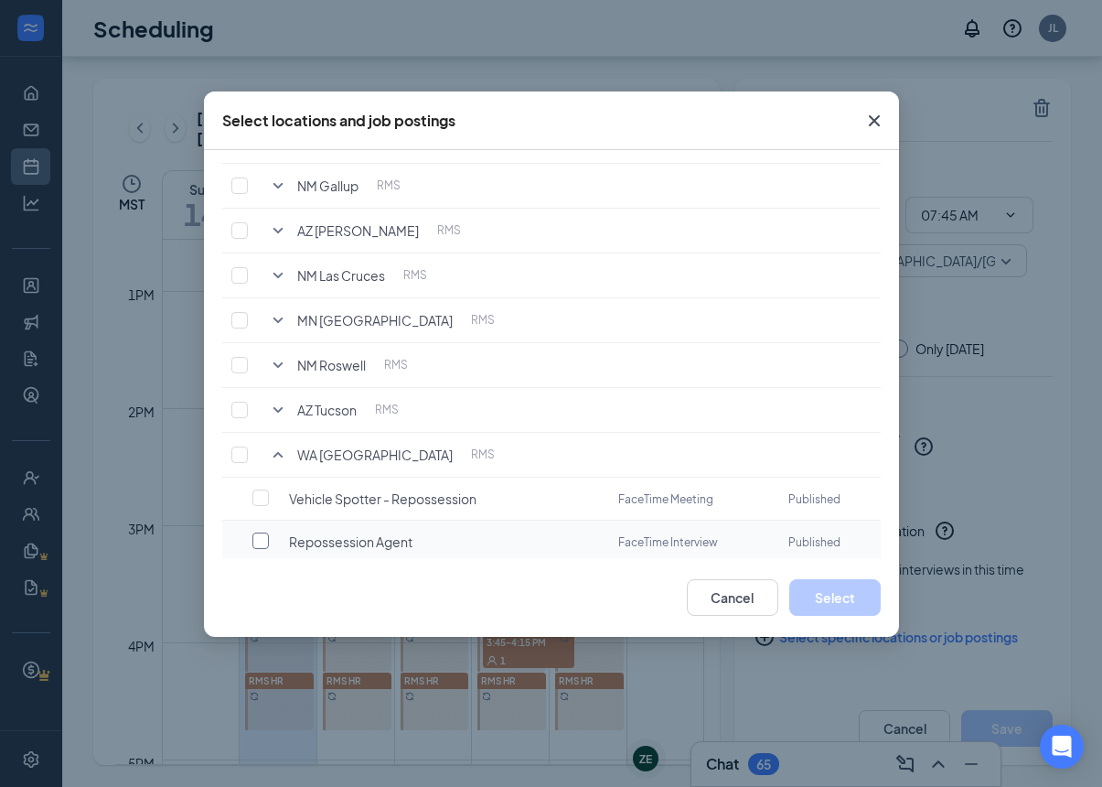
click at [269, 539] on label at bounding box center [265, 540] width 26 height 18
click at [269, 539] on input "checkbox" at bounding box center [260, 540] width 16 height 16
checkbox input "false"
checkbox input "true"
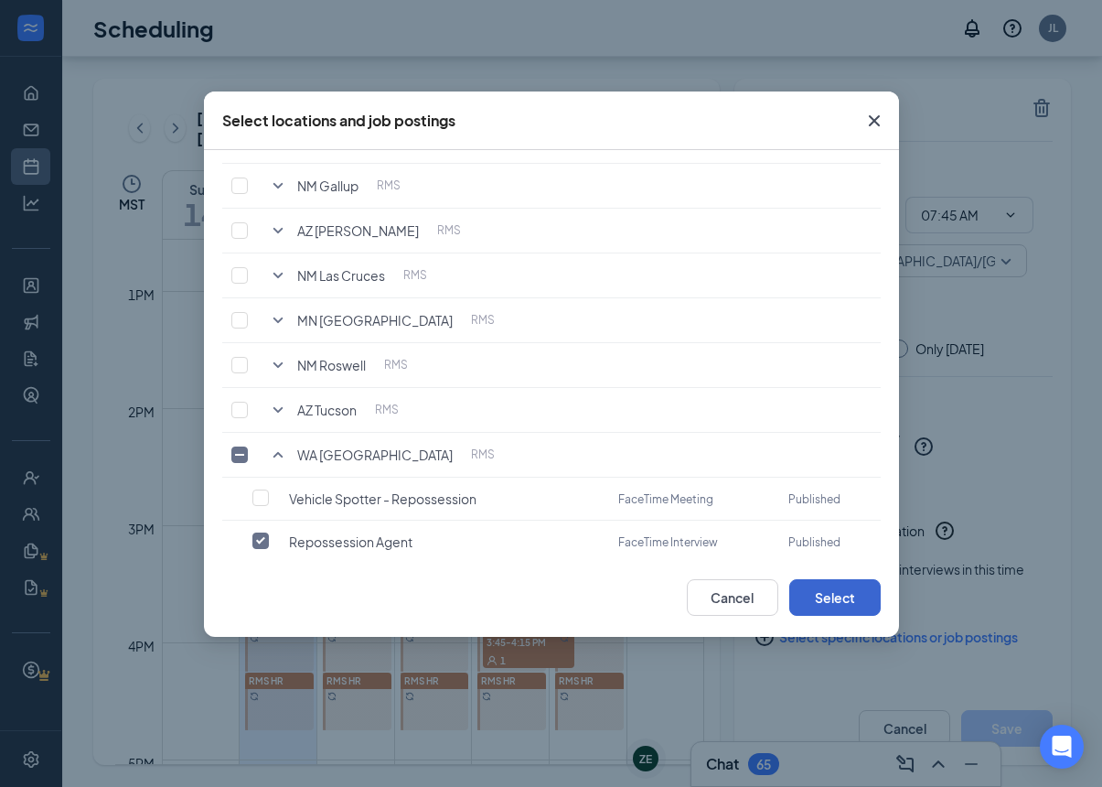
click at [836, 600] on button "Select" at bounding box center [834, 597] width 91 height 37
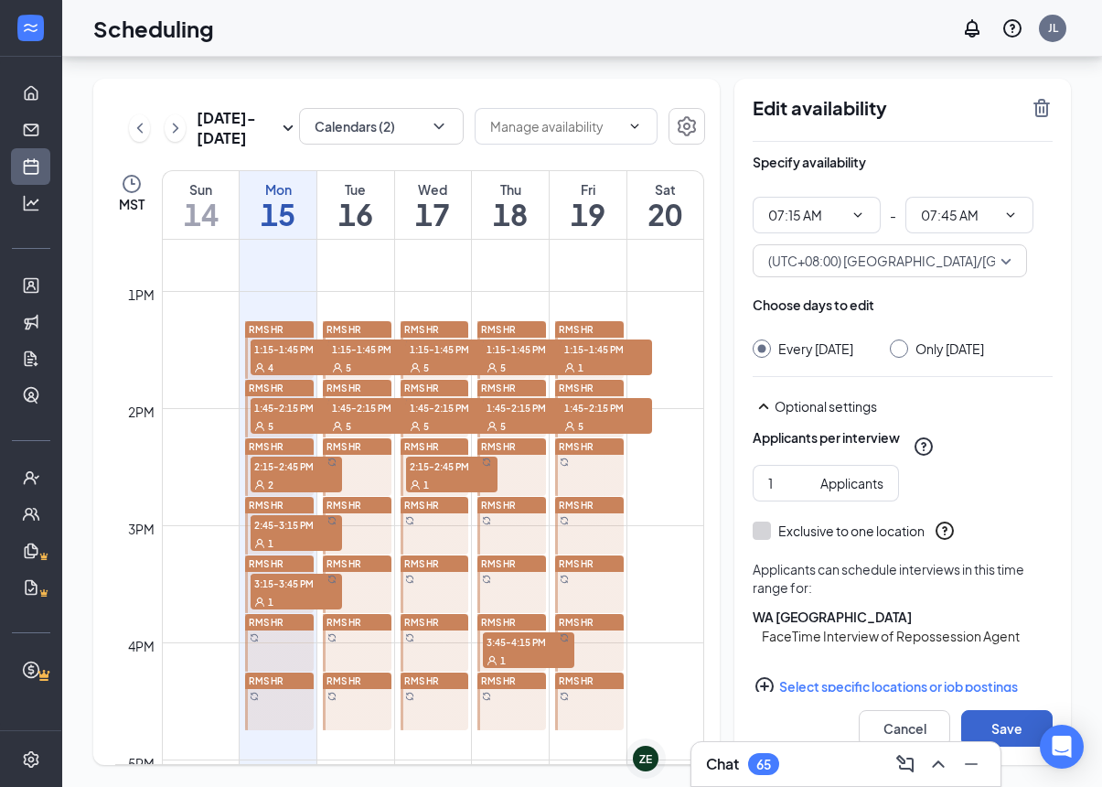
click at [996, 721] on button "Save" at bounding box center [1006, 728] width 91 height 37
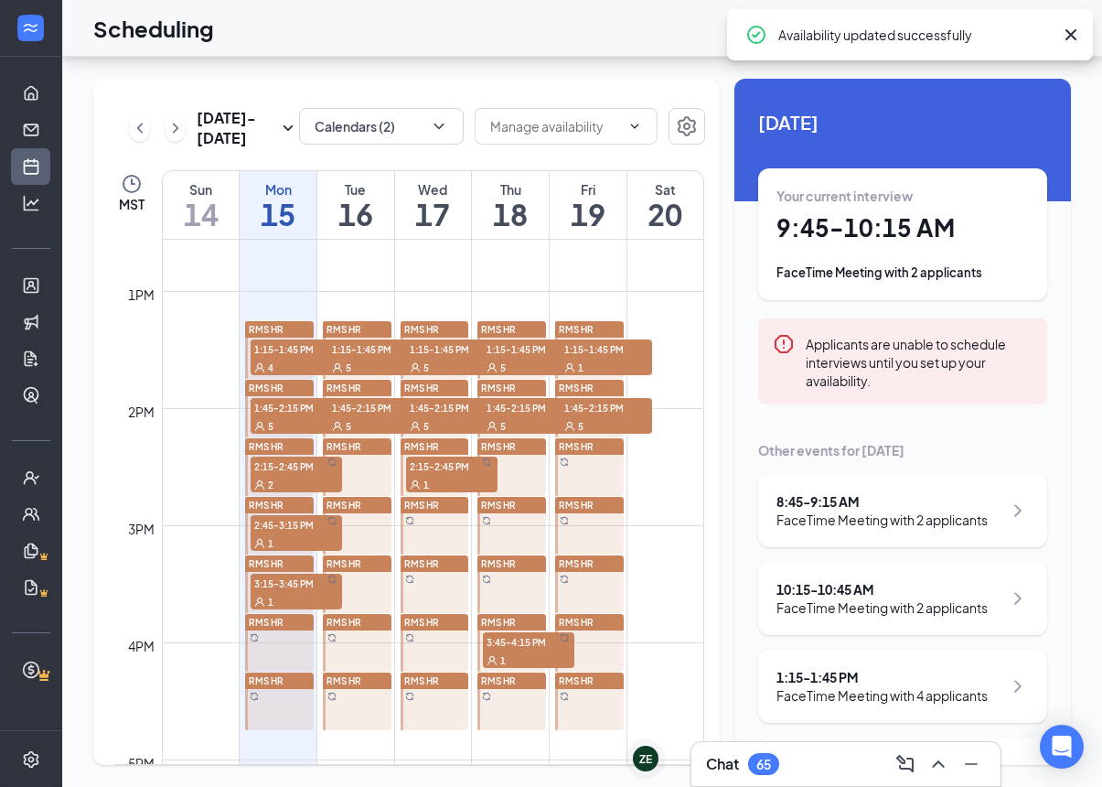
click at [447, 672] on div "RMS HR" at bounding box center [435, 680] width 69 height 16
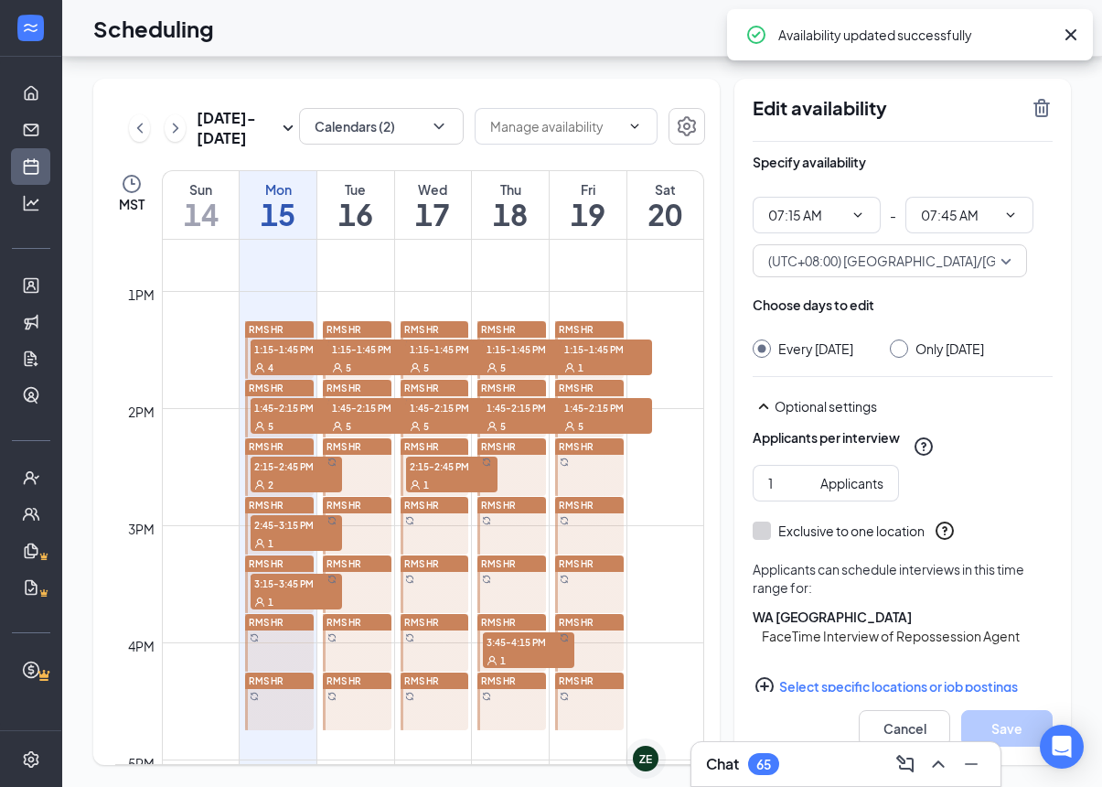
click at [504, 672] on div "RMS HR" at bounding box center [511, 680] width 69 height 16
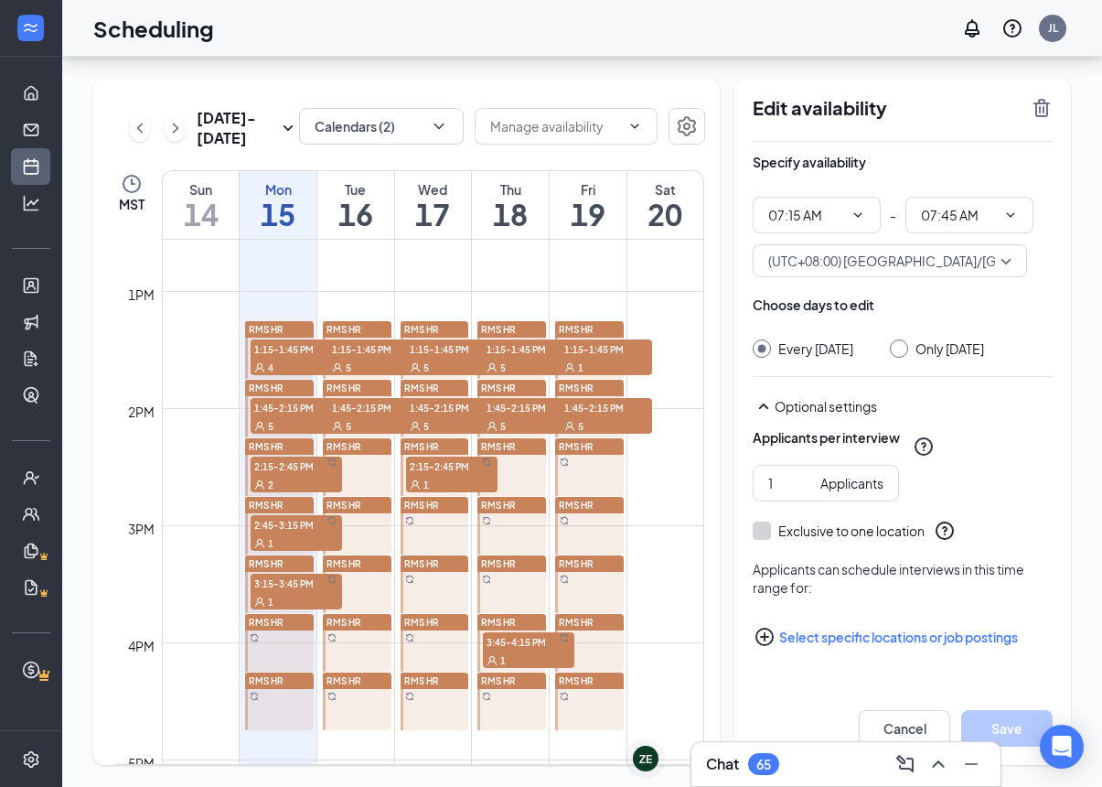
click at [812, 618] on button "Select specific locations or job postings" at bounding box center [903, 636] width 300 height 37
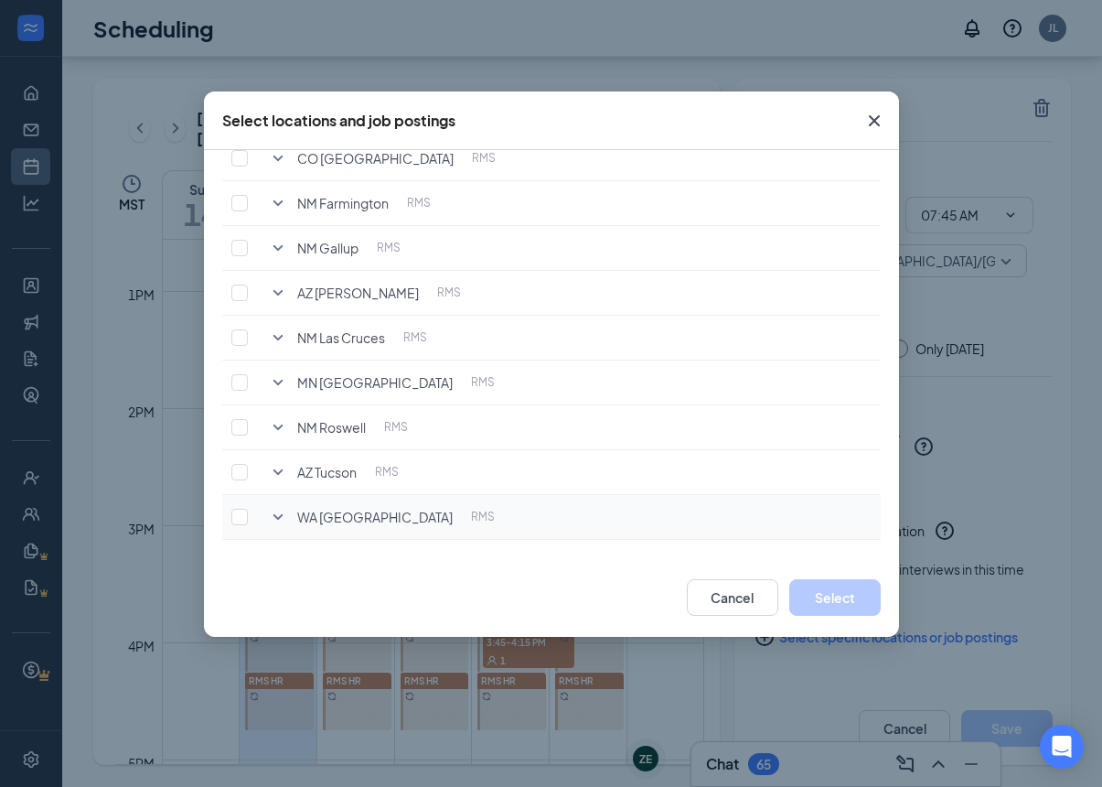
scroll to position [213, 0]
click at [334, 516] on span "WA [GEOGRAPHIC_DATA]" at bounding box center [374, 517] width 155 height 18
click at [273, 515] on icon "SmallChevronDown" at bounding box center [278, 517] width 22 height 22
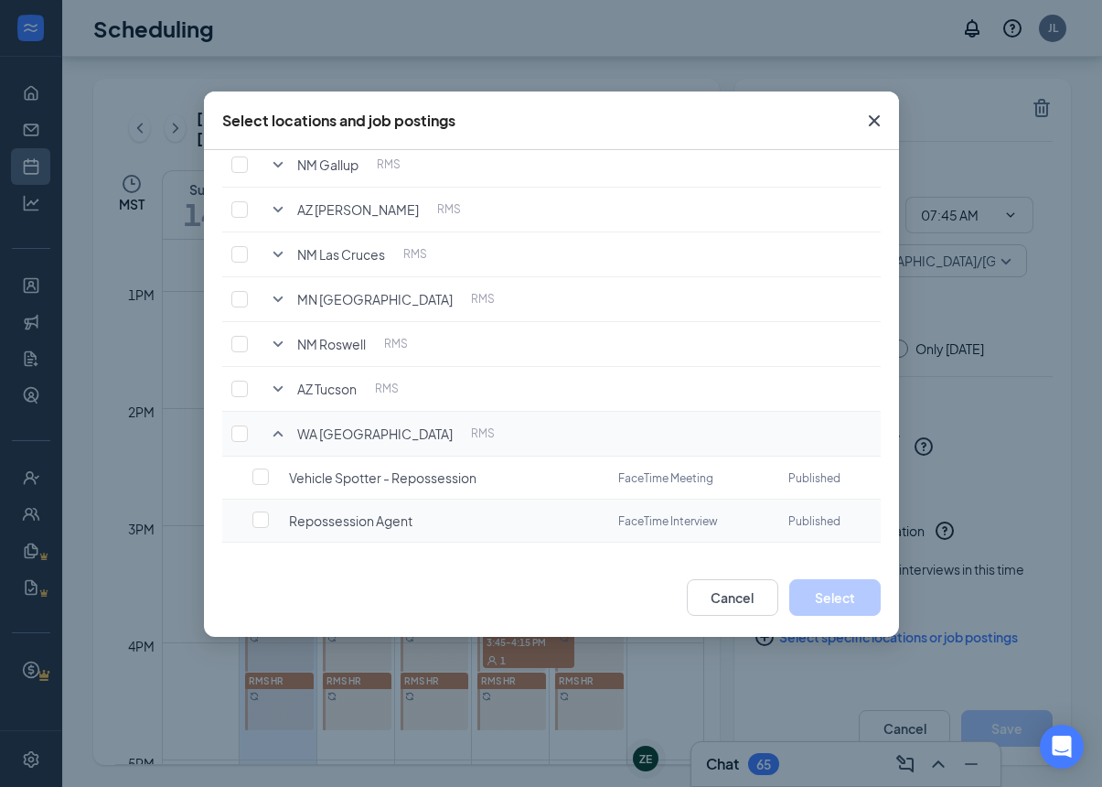
click at [270, 502] on td "Repossession Agent" at bounding box center [438, 520] width 344 height 43
click at [265, 513] on input "checkbox" at bounding box center [260, 520] width 16 height 16
checkbox input "false"
checkbox input "true"
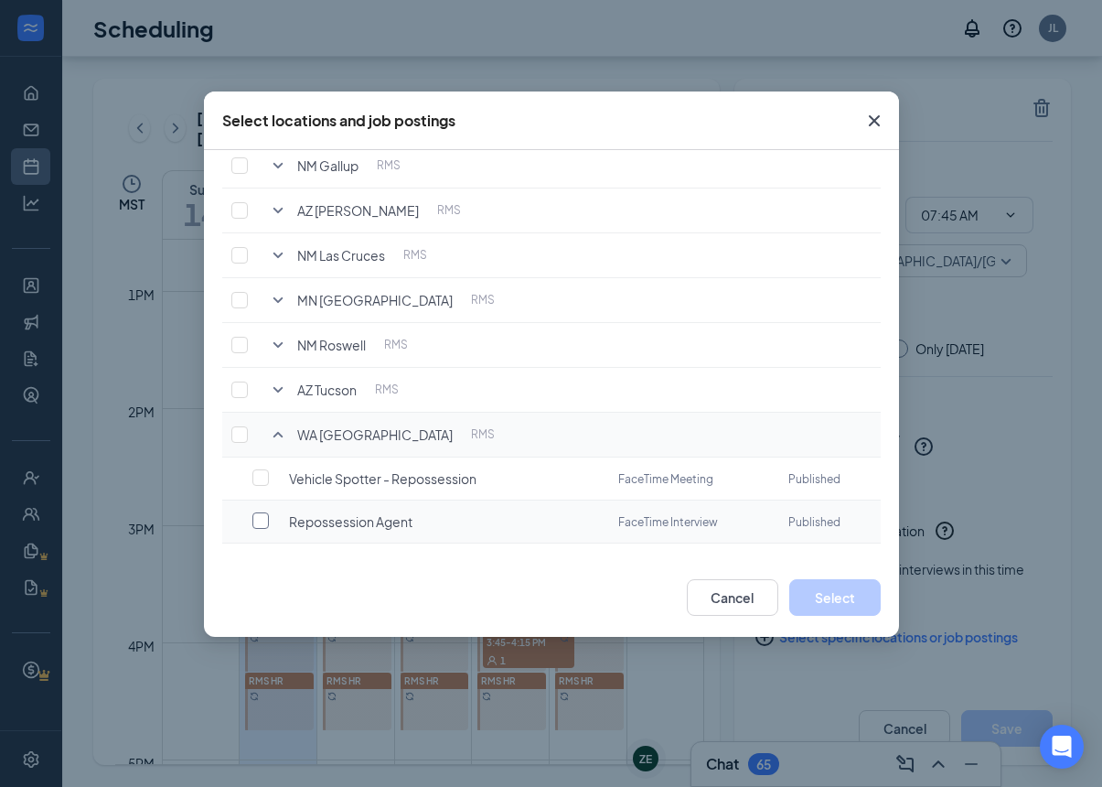
checkbox input "true"
click at [856, 600] on button "Select" at bounding box center [834, 597] width 91 height 37
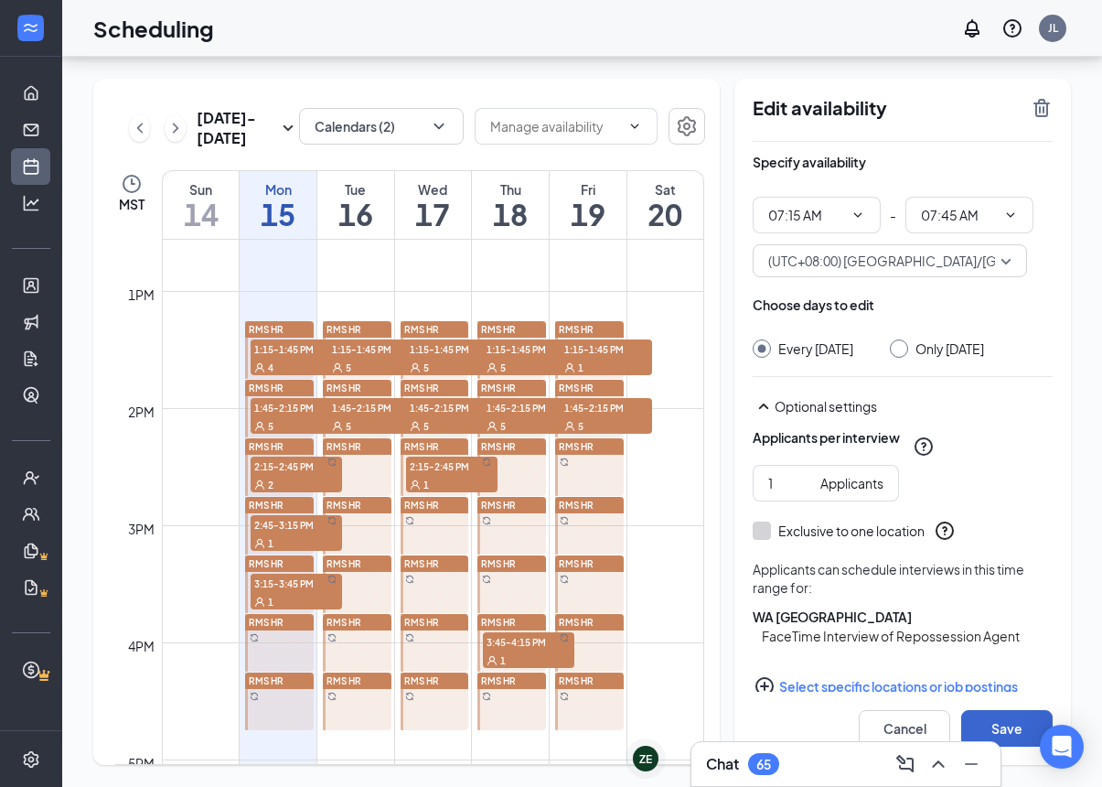
click at [1015, 728] on button "Save" at bounding box center [1006, 728] width 91 height 37
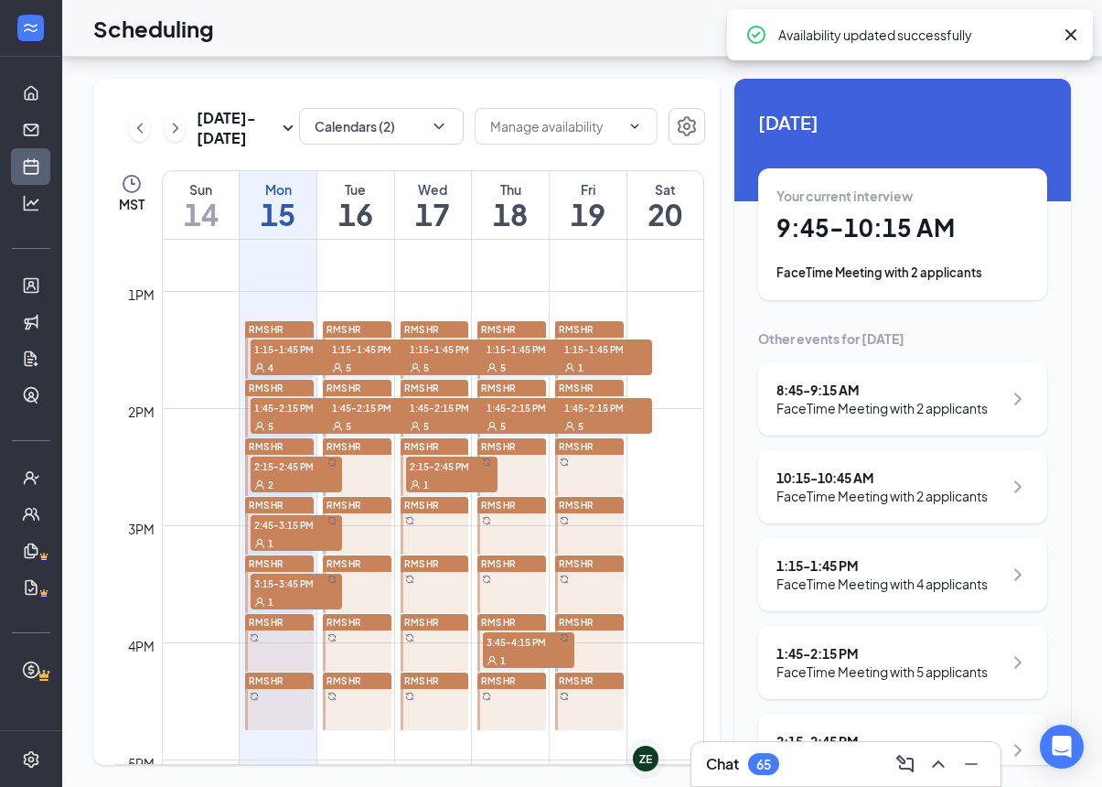
click at [590, 675] on span "RMS HR" at bounding box center [576, 680] width 35 height 11
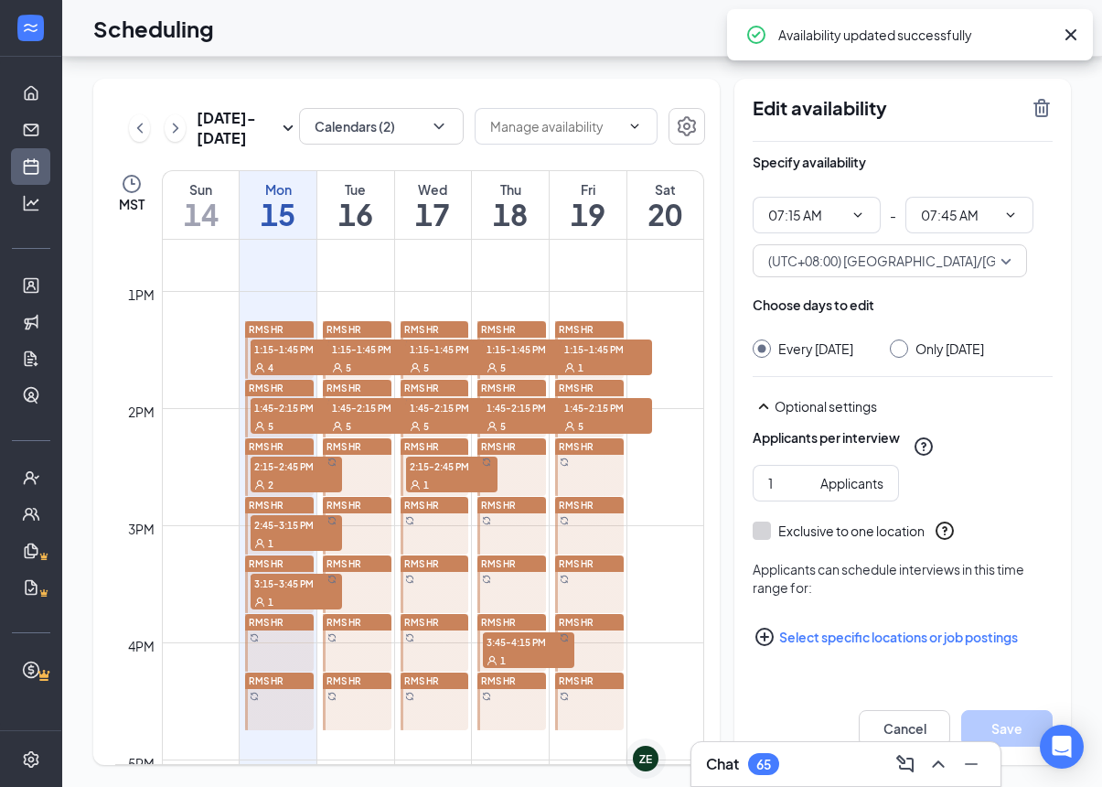
click at [824, 618] on button "Select specific locations or job postings" at bounding box center [903, 636] width 300 height 37
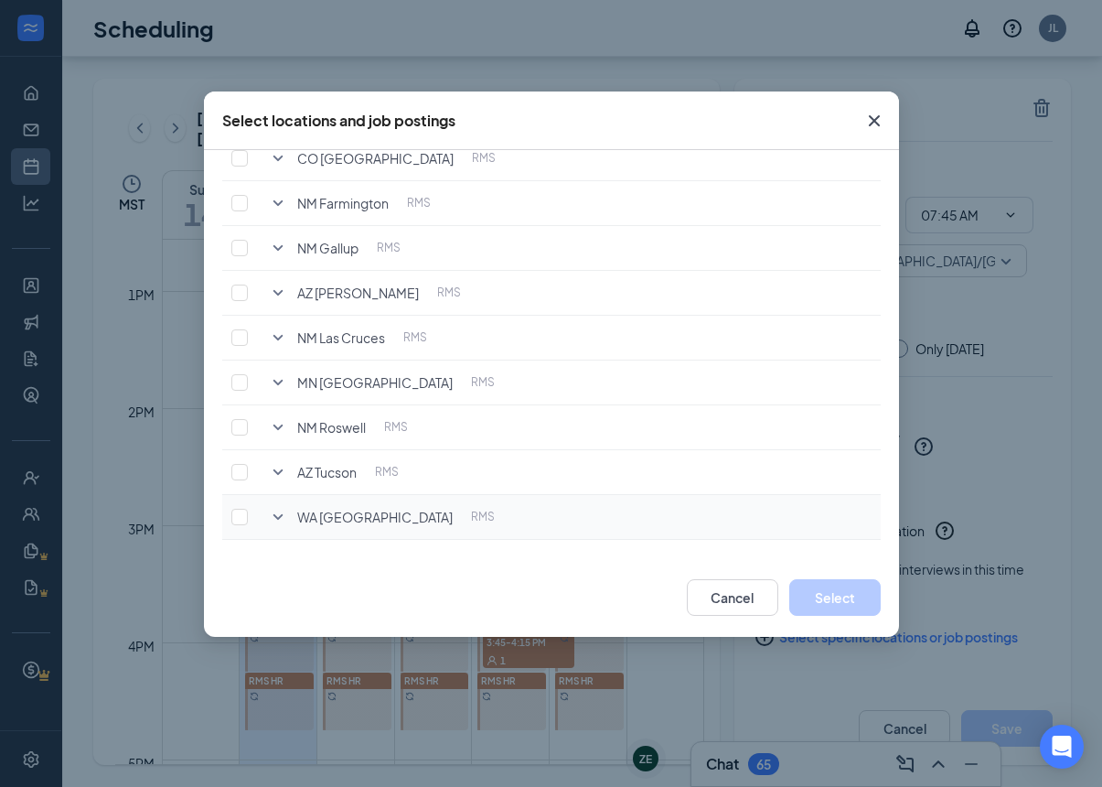
click at [281, 513] on icon "SmallChevronDown" at bounding box center [278, 517] width 22 height 22
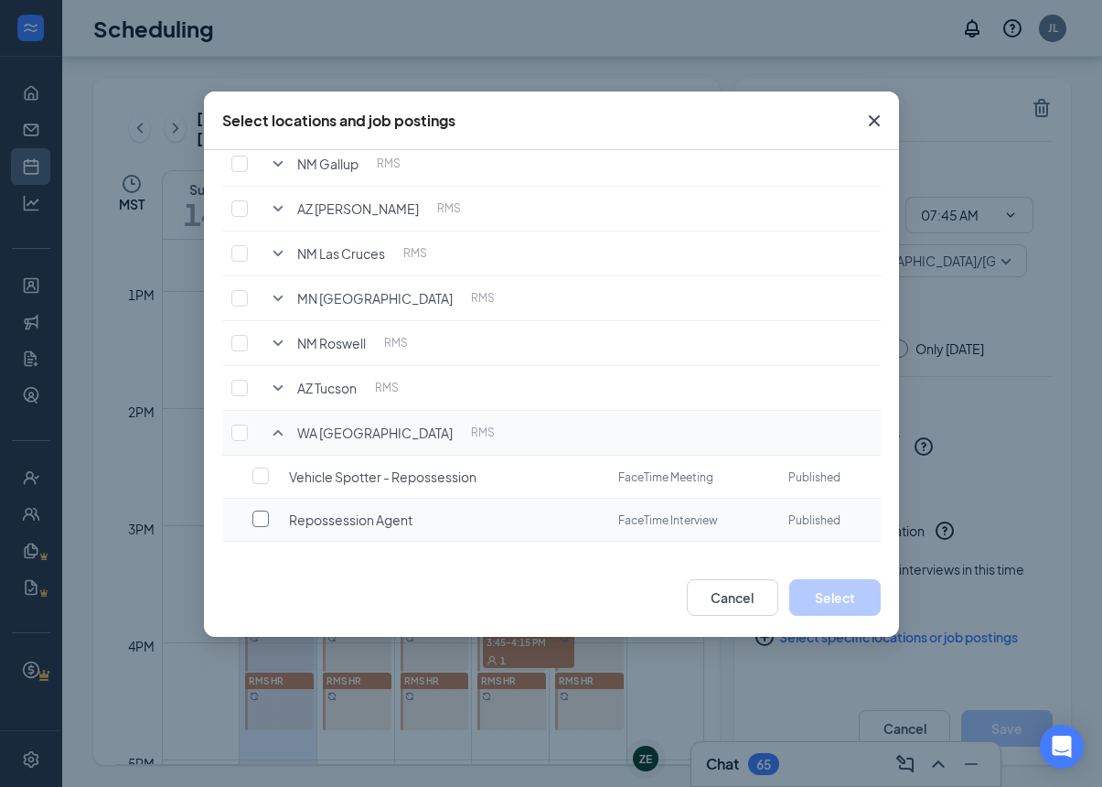
scroll to position [295, 0]
click at [272, 515] on label at bounding box center [265, 520] width 26 height 18
click at [269, 515] on input "checkbox" at bounding box center [260, 520] width 16 height 16
checkbox input "false"
checkbox input "true"
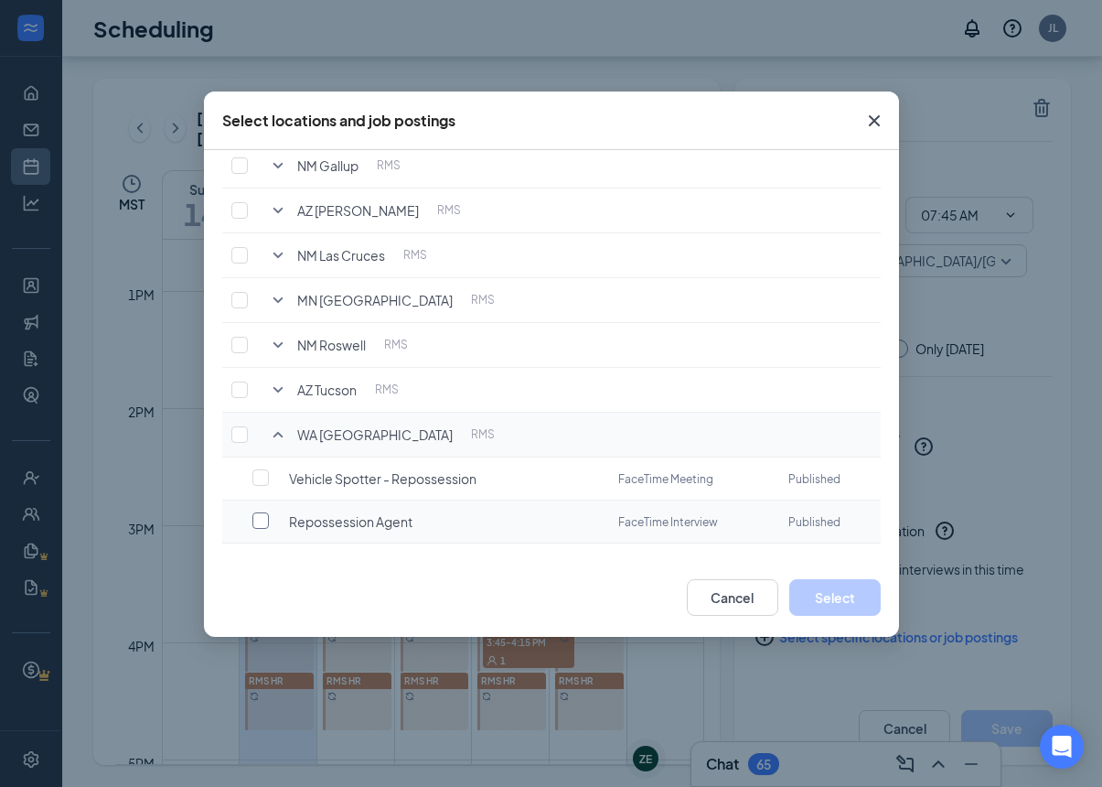
checkbox input "true"
click at [853, 594] on button "Select" at bounding box center [834, 597] width 91 height 37
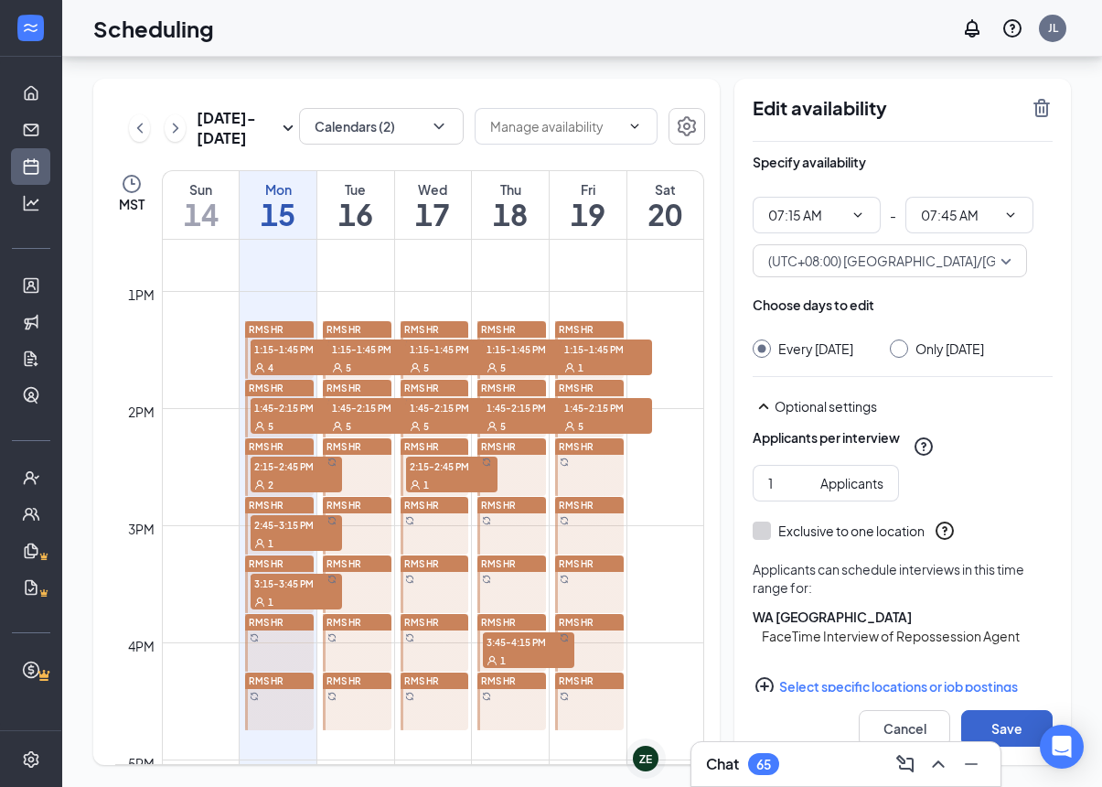
click at [994, 723] on button "Save" at bounding box center [1006, 728] width 91 height 37
